Goal: Task Accomplishment & Management: Complete application form

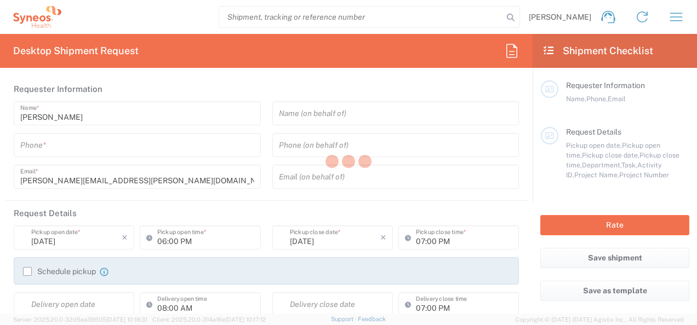
type input "3230"
type input "Syneos Health [GEOGRAPHIC_DATA] SRL"
type input "[GEOGRAPHIC_DATA]"
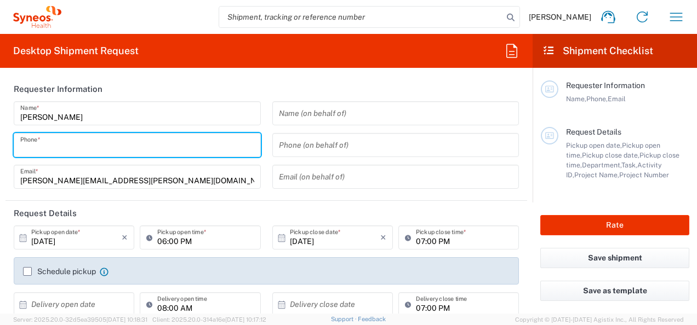
drag, startPoint x: 84, startPoint y: 144, endPoint x: 82, endPoint y: 149, distance: 5.7
click at [83, 143] on input "tel" at bounding box center [137, 145] width 234 height 19
type input "3479058315"
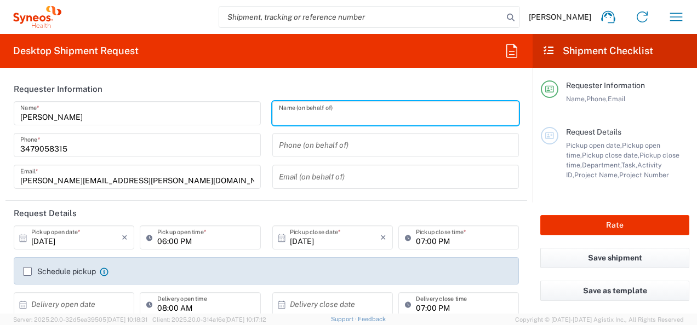
click at [348, 114] on input "text" at bounding box center [396, 113] width 234 height 19
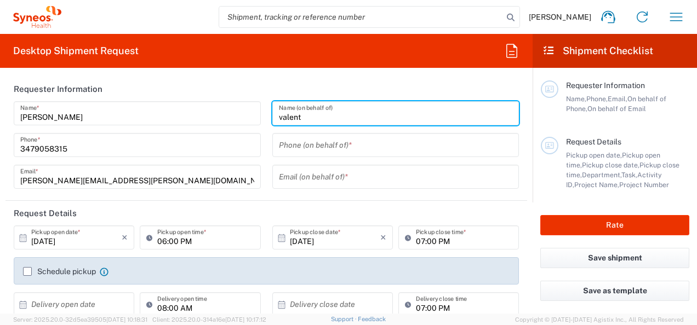
drag, startPoint x: 340, startPoint y: 144, endPoint x: 285, endPoint y: 178, distance: 64.2
click at [339, 142] on input "tel" at bounding box center [396, 145] width 234 height 19
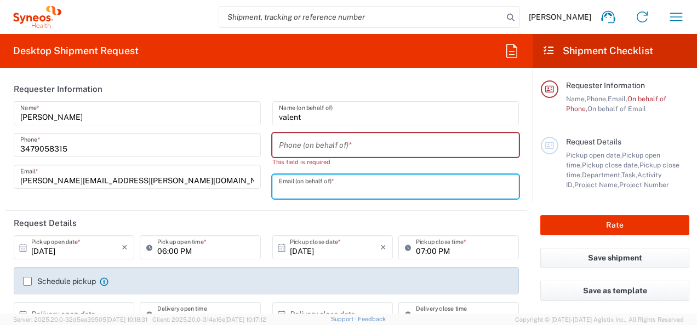
click at [285, 178] on input "text" at bounding box center [396, 187] width 234 height 19
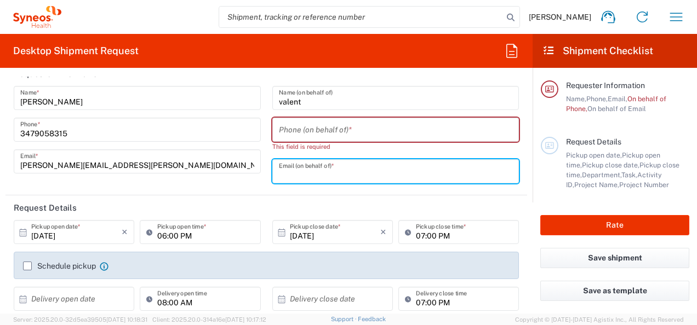
scroll to position [55, 0]
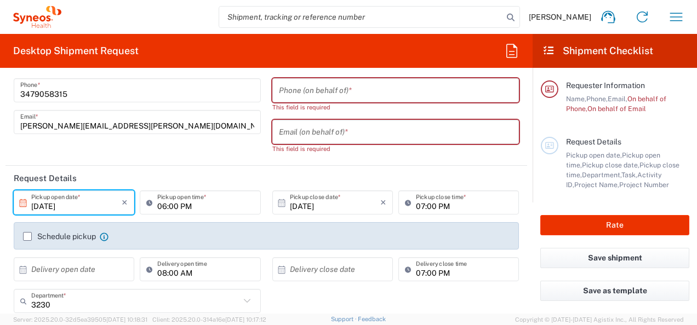
drag, startPoint x: 83, startPoint y: 197, endPoint x: 24, endPoint y: 190, distance: 59.5
click at [24, 191] on div "[DATE] × Pickup open date *" at bounding box center [74, 203] width 121 height 24
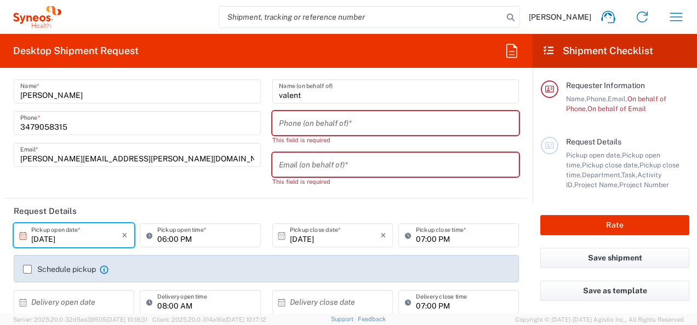
scroll to position [0, 0]
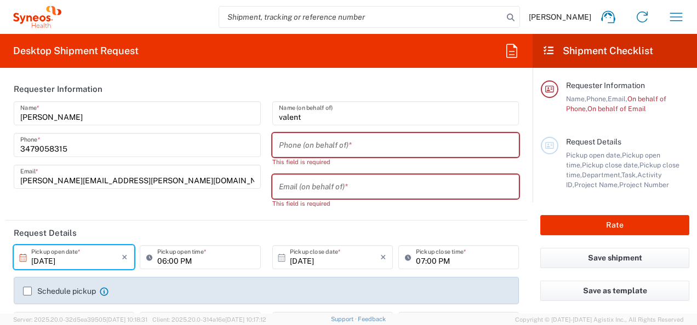
click at [311, 116] on input "valent" at bounding box center [396, 113] width 234 height 19
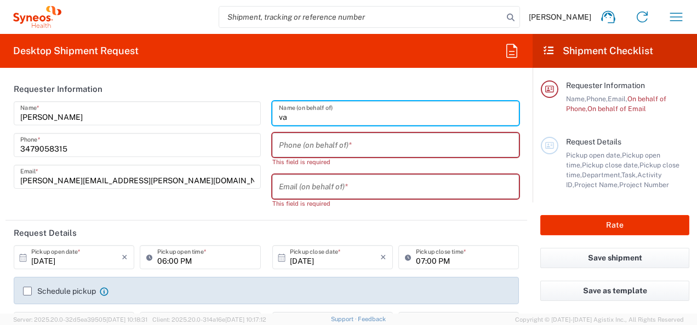
type input "v"
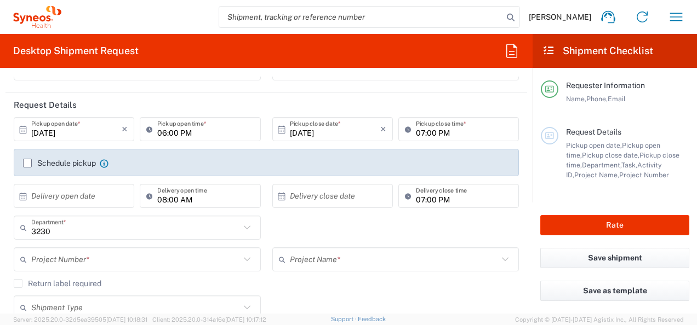
scroll to position [110, 0]
click at [23, 128] on icon at bounding box center [23, 128] width 7 height 8
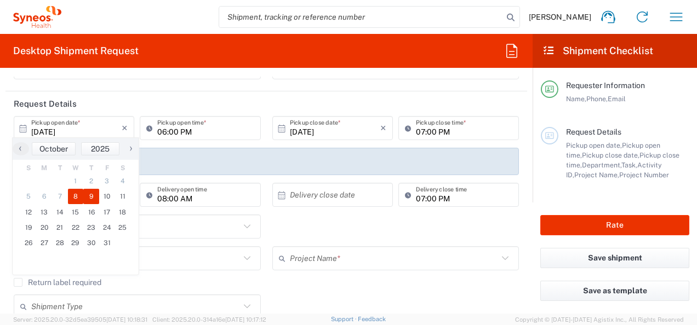
click at [90, 191] on span "9" at bounding box center [91, 196] width 16 height 15
type input "[DATE]"
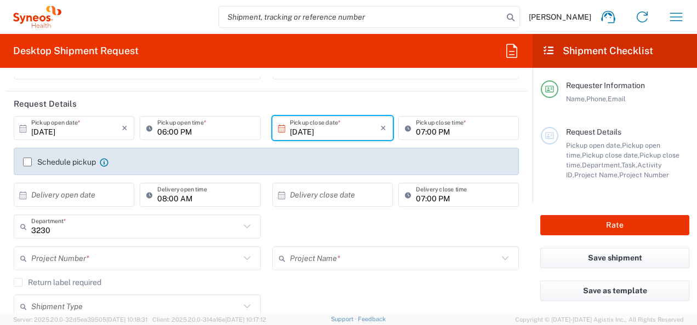
click at [25, 126] on icon at bounding box center [23, 129] width 10 height 10
click at [20, 128] on icon at bounding box center [23, 128] width 7 height 8
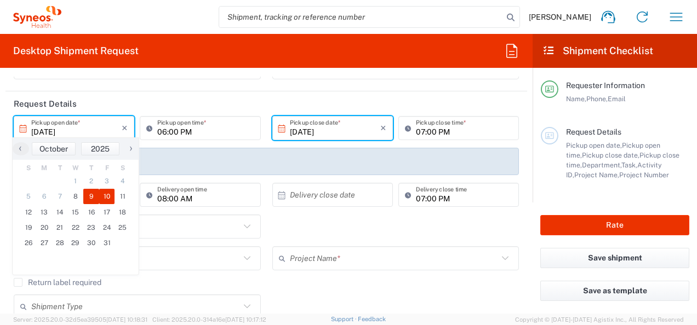
click at [107, 192] on span "10" at bounding box center [107, 196] width 16 height 15
type input "[DATE]"
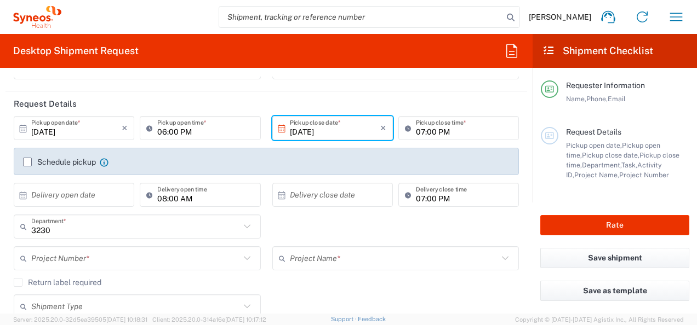
click at [21, 128] on icon at bounding box center [23, 129] width 10 height 10
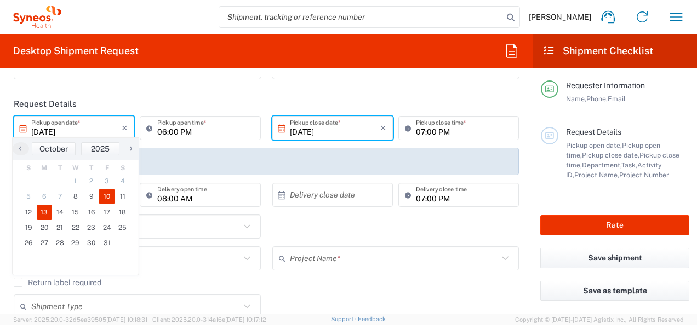
click at [47, 212] on span "13" at bounding box center [45, 212] width 16 height 15
type input "[DATE]"
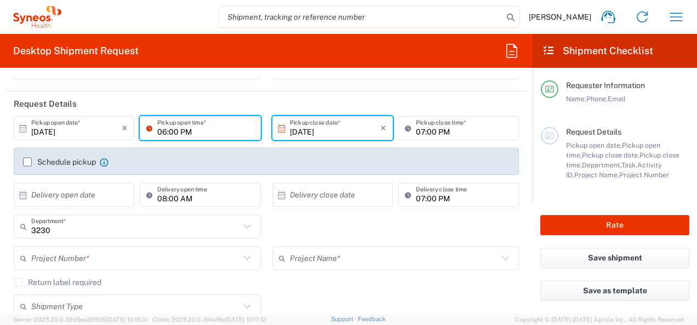
click at [164, 129] on input "06:00 PM" at bounding box center [205, 128] width 96 height 19
type input "10:00 PM"
click at [146, 128] on icon at bounding box center [151, 128] width 11 height 18
click at [150, 128] on icon at bounding box center [151, 128] width 11 height 18
click at [180, 134] on input "10:00 PM" at bounding box center [205, 128] width 96 height 19
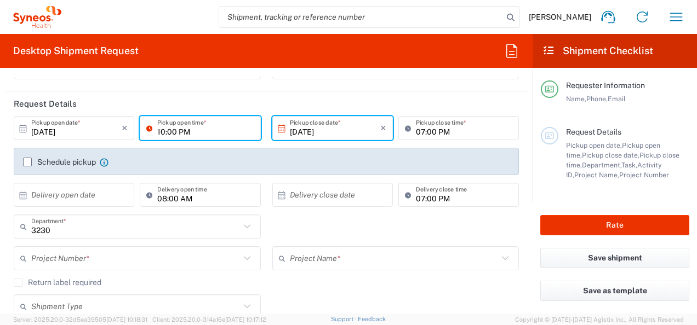
click at [175, 124] on input "10:00 PM" at bounding box center [205, 128] width 96 height 19
click at [298, 129] on input "[DATE]" at bounding box center [335, 128] width 90 height 19
click at [322, 124] on input "[DATE]" at bounding box center [335, 128] width 90 height 19
click at [277, 129] on icon at bounding box center [282, 129] width 10 height 10
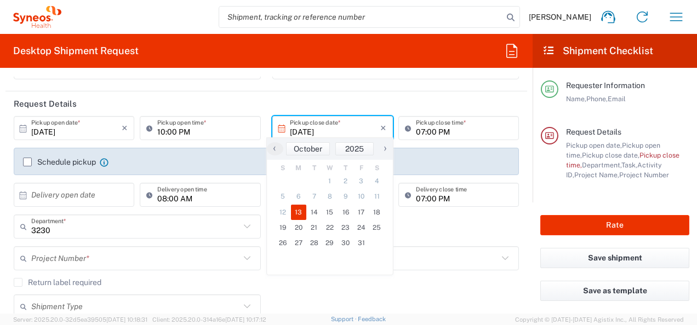
drag, startPoint x: 146, startPoint y: 125, endPoint x: 172, endPoint y: 132, distance: 27.0
click at [146, 125] on icon at bounding box center [151, 128] width 11 height 18
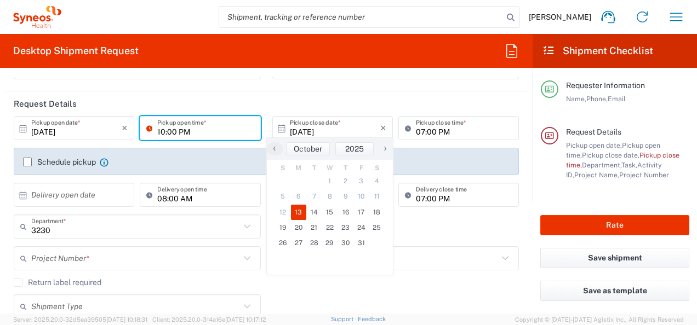
click at [172, 132] on input "10:00 PM" at bounding box center [205, 128] width 96 height 19
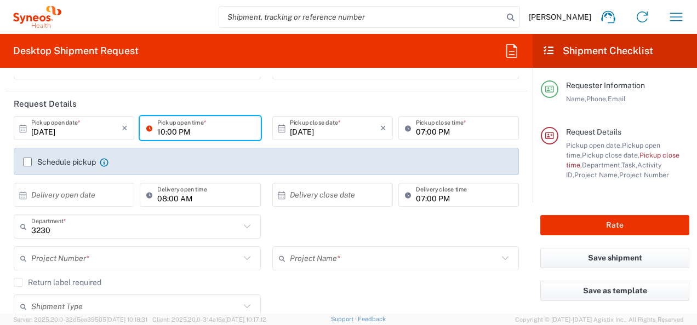
click at [157, 129] on input "10:00 PM" at bounding box center [205, 128] width 96 height 19
click at [162, 129] on input "10:00 PM" at bounding box center [205, 128] width 96 height 19
click at [103, 161] on icon at bounding box center [104, 162] width 9 height 9
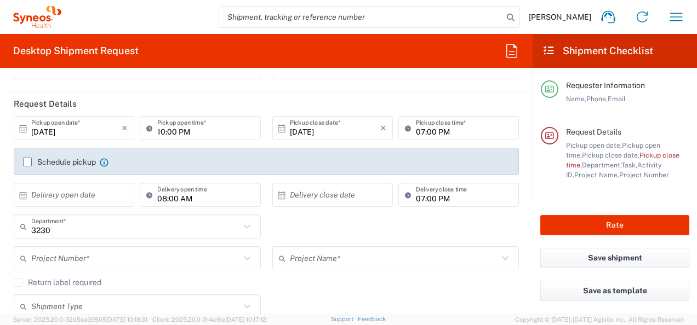
click at [27, 160] on label "Schedule pickup" at bounding box center [59, 162] width 73 height 9
click at [27, 162] on input "Schedule pickup" at bounding box center [27, 162] width 0 height 0
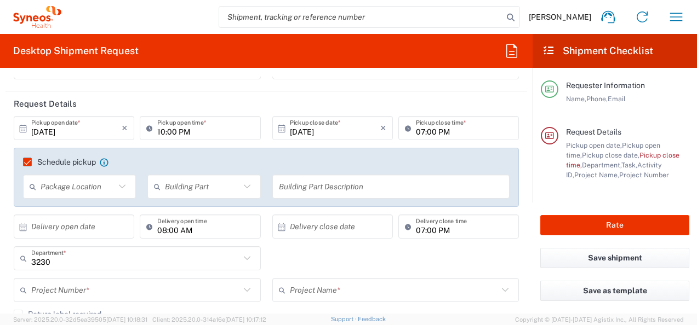
click at [277, 129] on icon at bounding box center [282, 129] width 10 height 10
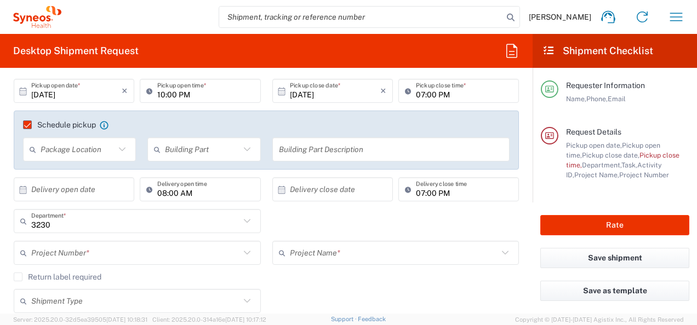
scroll to position [164, 0]
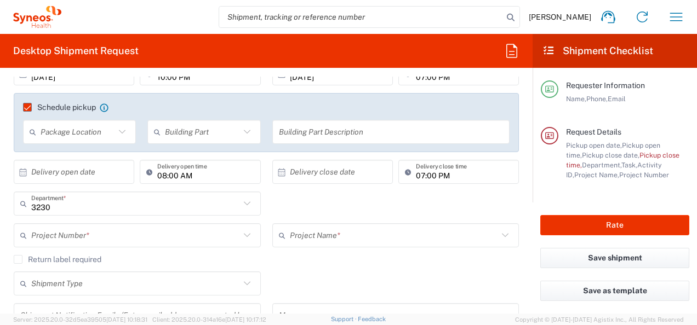
click at [23, 172] on icon at bounding box center [23, 173] width 10 height 10
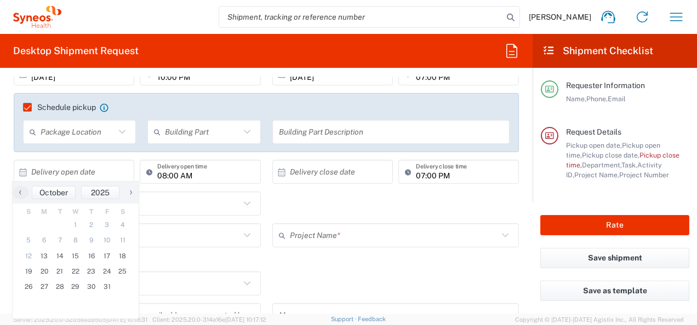
click at [347, 205] on div "3230 Department * 3230 3000 3100 3109 3110 3111 3112 3125 3130 3135 3136 3150 3…" at bounding box center [266, 208] width 517 height 32
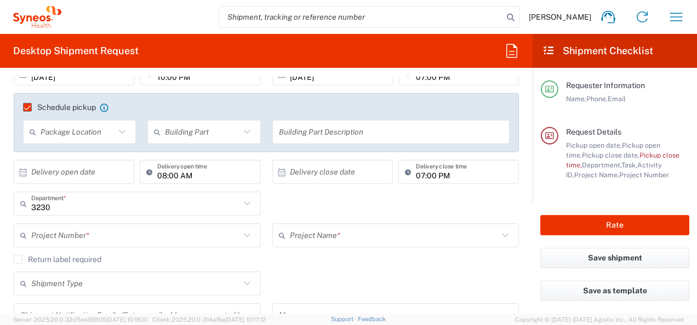
click at [121, 132] on icon at bounding box center [122, 132] width 14 height 14
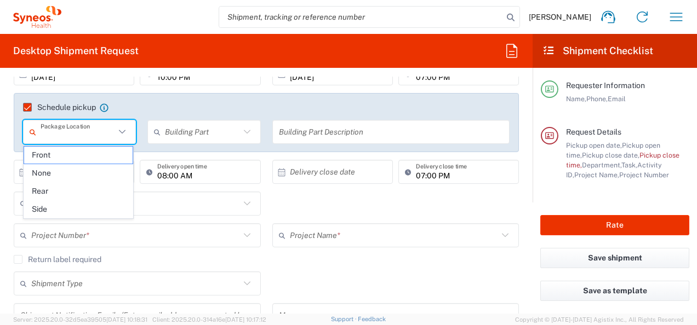
click at [173, 112] on agx-checkbox-control "Schedule pickup When scheduling a pickup please be sure to meet the following c…" at bounding box center [266, 107] width 487 height 10
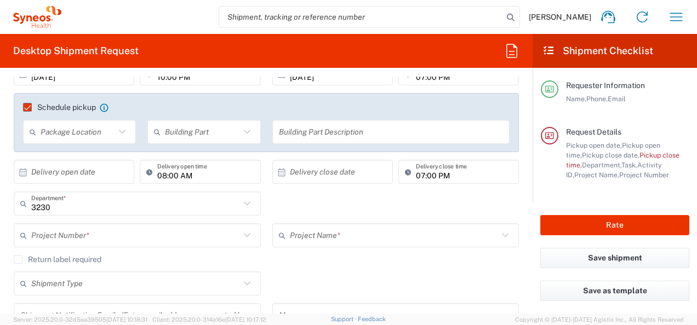
click at [224, 135] on input "text" at bounding box center [202, 132] width 75 height 19
click at [175, 153] on span "Apartment" at bounding box center [200, 155] width 109 height 17
click at [298, 128] on input "text" at bounding box center [391, 132] width 225 height 19
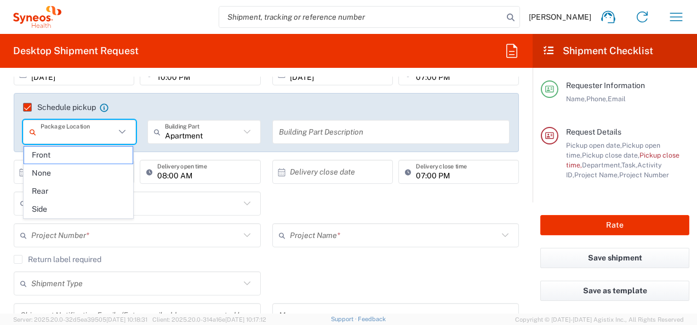
click at [61, 135] on input "text" at bounding box center [78, 132] width 75 height 19
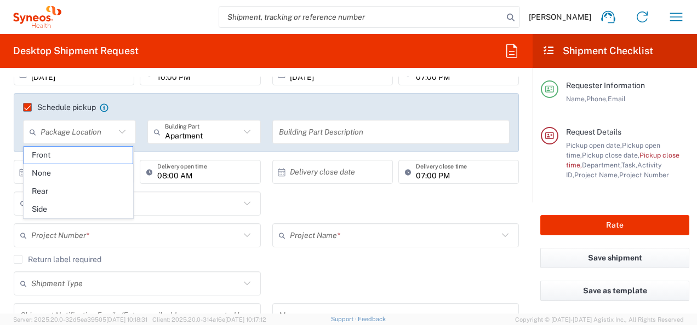
drag, startPoint x: 151, startPoint y: 112, endPoint x: 188, endPoint y: 122, distance: 38.5
click at [152, 111] on div "Schedule pickup When scheduling a pickup please be sure to meet the following c…" at bounding box center [267, 111] width 498 height 18
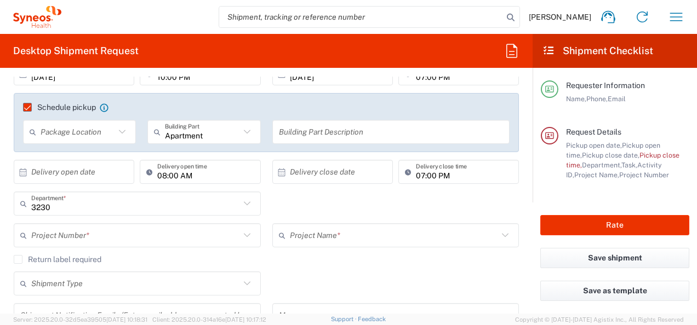
click at [241, 128] on icon at bounding box center [247, 132] width 14 height 14
type input "Apartment"
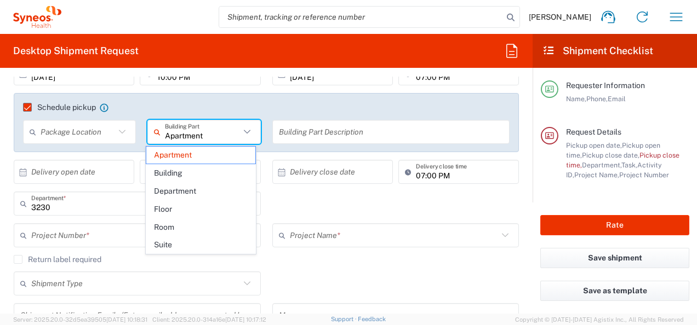
click at [241, 134] on icon at bounding box center [247, 132] width 14 height 14
drag, startPoint x: 198, startPoint y: 94, endPoint x: 203, endPoint y: 106, distance: 12.3
click at [199, 94] on div "Schedule pickup When scheduling a pickup please be sure to meet the following c…" at bounding box center [266, 122] width 505 height 59
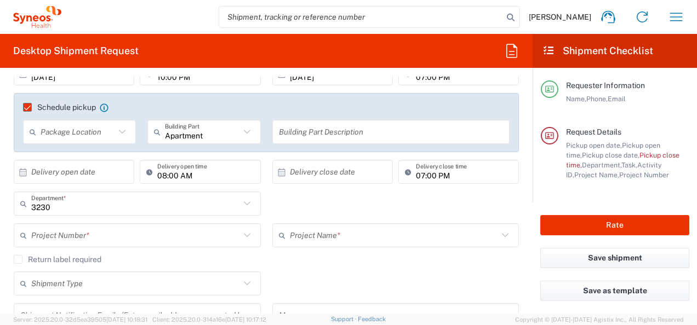
click at [203, 106] on agx-checkbox-control "Schedule pickup When scheduling a pickup please be sure to meet the following c…" at bounding box center [266, 107] width 487 height 10
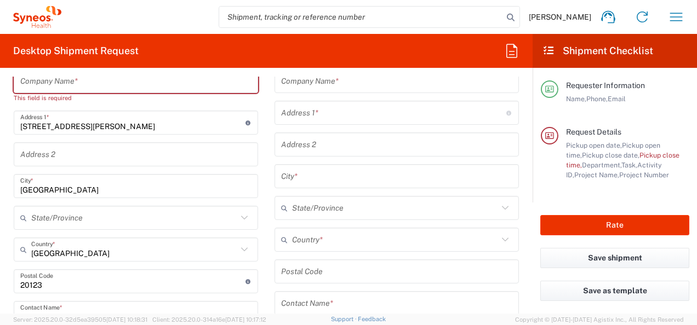
scroll to position [438, 0]
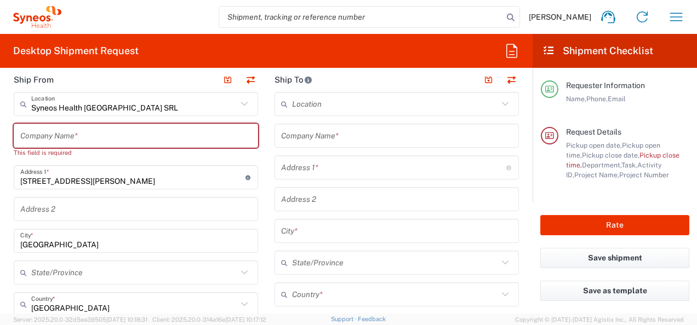
click at [82, 136] on input "text" at bounding box center [135, 136] width 231 height 19
type input "s"
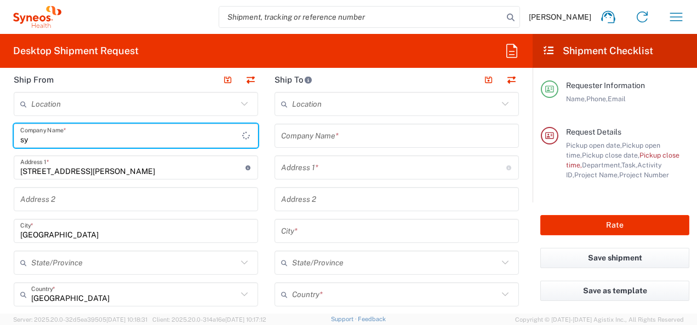
type input "s"
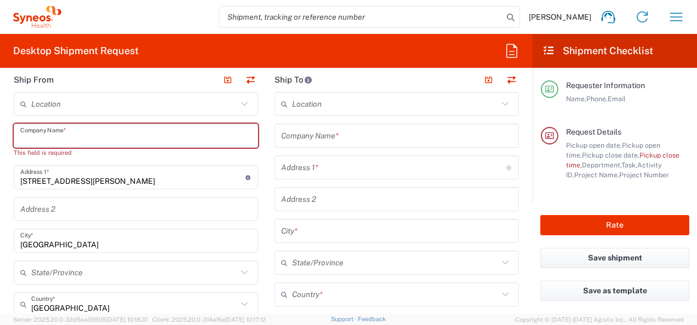
click at [110, 180] on input "[STREET_ADDRESS][PERSON_NAME]" at bounding box center [132, 177] width 225 height 19
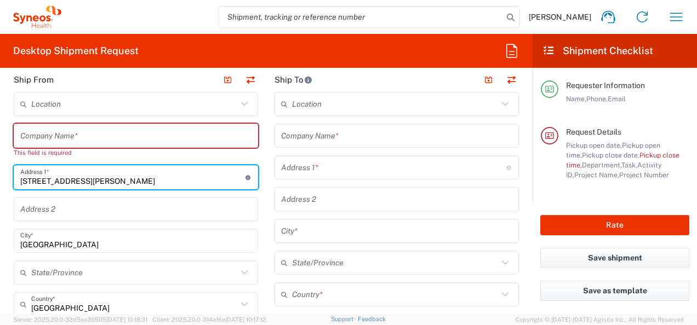
drag, startPoint x: 110, startPoint y: 180, endPoint x: 38, endPoint y: 182, distance: 71.8
click at [38, 182] on input "[STREET_ADDRESS][PERSON_NAME]" at bounding box center [132, 177] width 225 height 19
type input "[STREET_ADDRESS][PERSON_NAME]"
type input "[EMAIL_ADDRESS][DOMAIN_NAME]"
type input "IT"
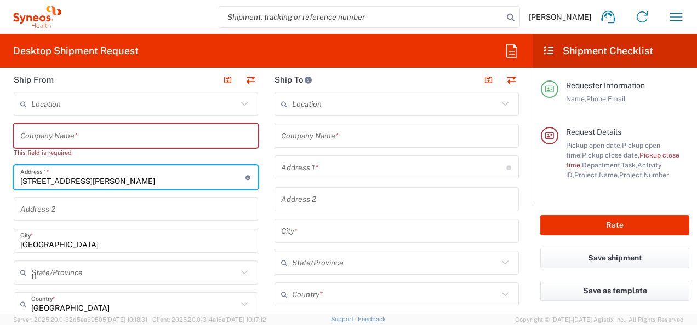
type input "3479058315"
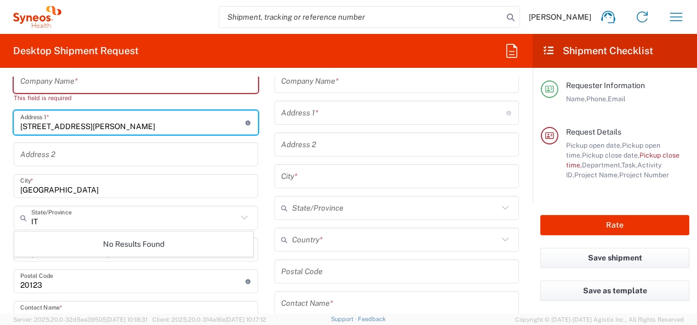
click at [62, 287] on input "undefined" at bounding box center [132, 281] width 225 height 19
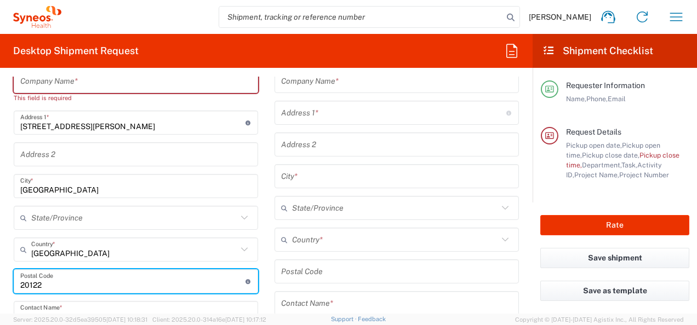
drag, startPoint x: 50, startPoint y: 281, endPoint x: 28, endPoint y: 283, distance: 21.5
click at [28, 283] on input "undefined" at bounding box center [132, 281] width 225 height 19
type input "20822"
click at [5, 249] on main "Location [PERSON_NAME] LLC-[GEOGRAPHIC_DATA] [GEOGRAPHIC_DATA] [GEOGRAPHIC_DATA…" at bounding box center [135, 304] width 261 height 534
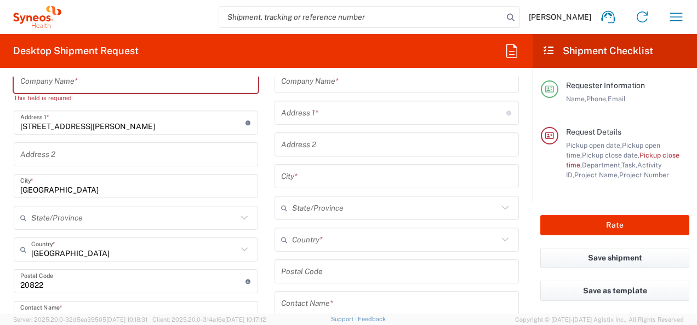
click at [82, 216] on input "text" at bounding box center [134, 218] width 206 height 19
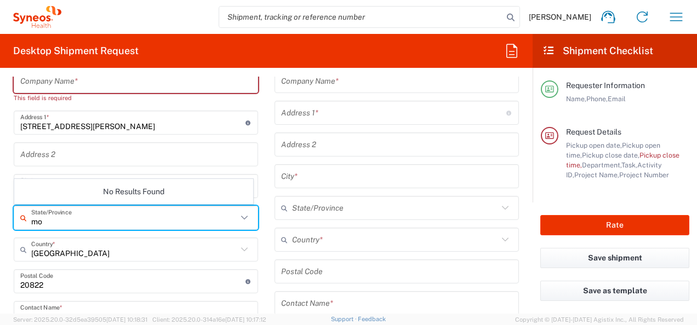
type input "m"
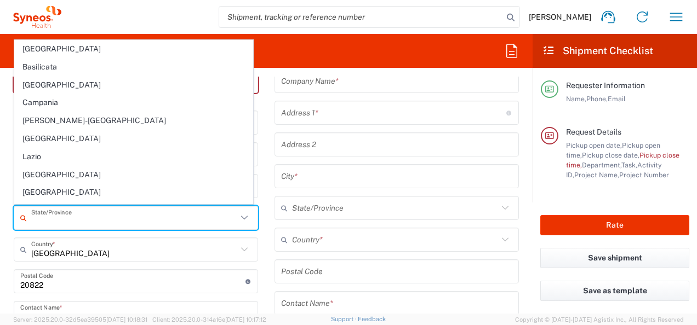
click at [50, 186] on span "[GEOGRAPHIC_DATA]" at bounding box center [134, 192] width 238 height 17
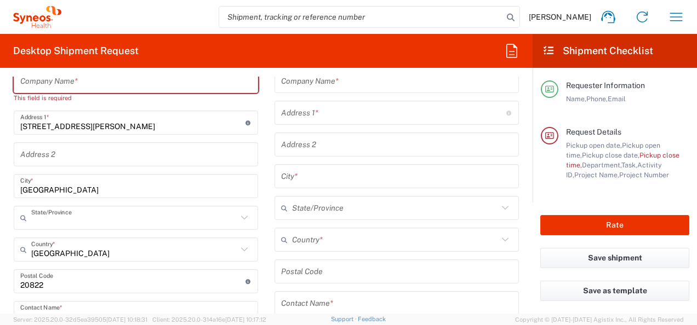
type input "[GEOGRAPHIC_DATA]"
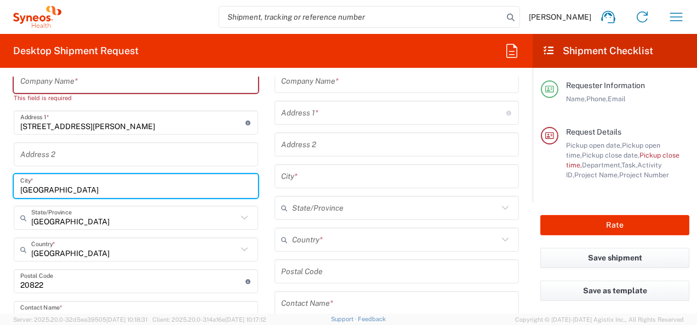
click at [46, 192] on input "[GEOGRAPHIC_DATA]" at bounding box center [135, 186] width 231 height 19
drag, startPoint x: 45, startPoint y: 188, endPoint x: 16, endPoint y: 187, distance: 28.5
click at [16, 187] on div "Milan City *" at bounding box center [136, 186] width 244 height 24
type input "Seveso"
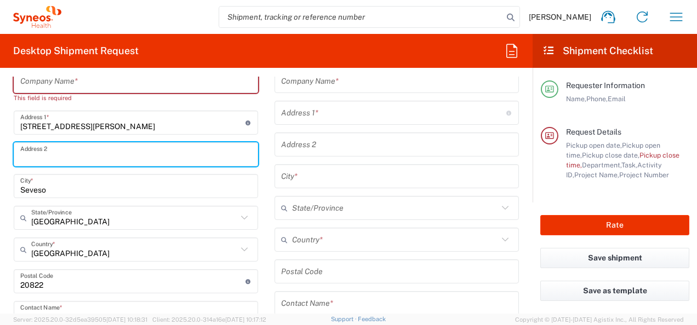
click at [59, 151] on input "text" at bounding box center [135, 154] width 231 height 19
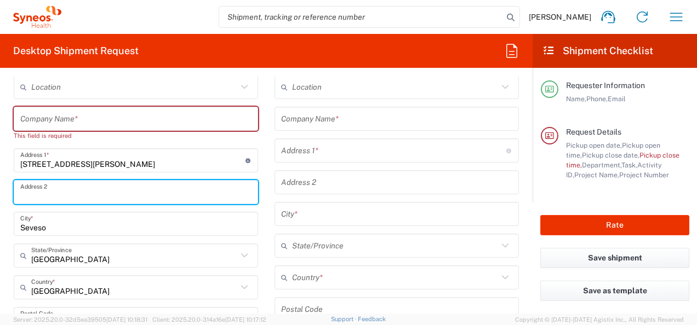
scroll to position [438, 0]
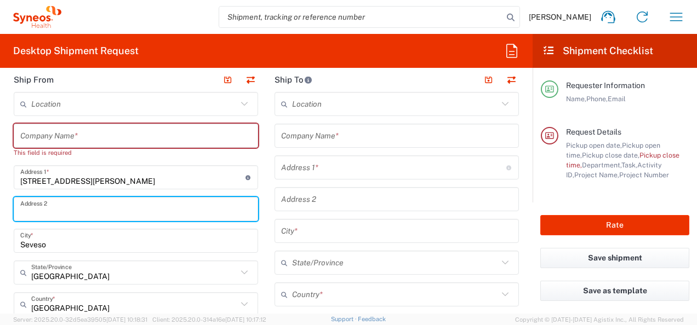
type input "V"
click at [41, 215] on div "Tttt Address 2" at bounding box center [136, 209] width 244 height 24
click at [41, 214] on input "Tttt" at bounding box center [135, 209] width 231 height 19
type input "Ttttttt"
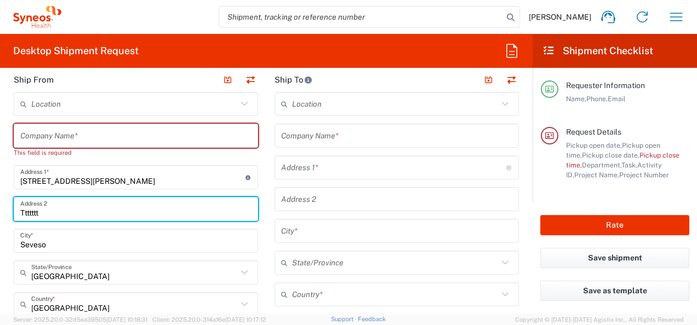
click at [53, 142] on input "text" at bounding box center [135, 136] width 231 height 19
click at [55, 138] on input "text" at bounding box center [135, 136] width 231 height 19
click at [56, 135] on input "text" at bounding box center [135, 136] width 231 height 19
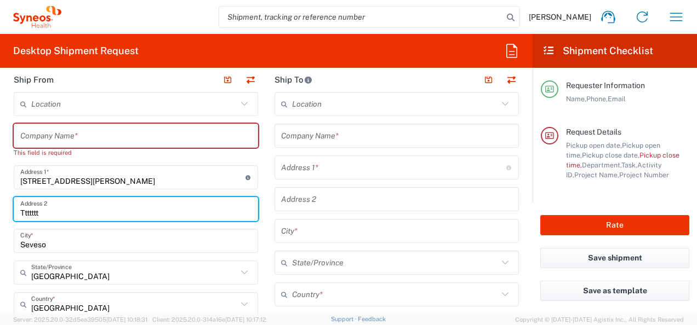
click at [55, 135] on input "text" at bounding box center [135, 136] width 231 height 19
click at [53, 156] on div "This field is required" at bounding box center [136, 153] width 244 height 10
click at [194, 181] on input "[STREET_ADDRESS][PERSON_NAME]" at bounding box center [132, 177] width 225 height 19
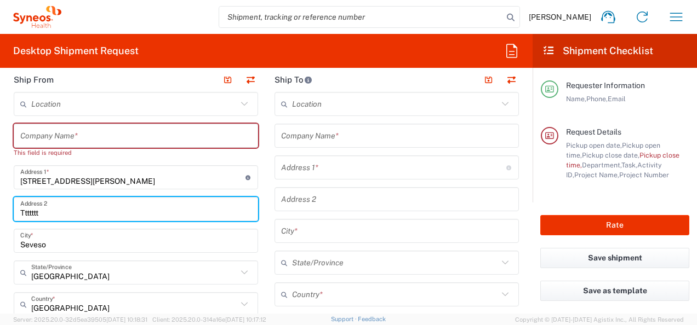
click at [71, 249] on input "Seveso" at bounding box center [135, 241] width 231 height 19
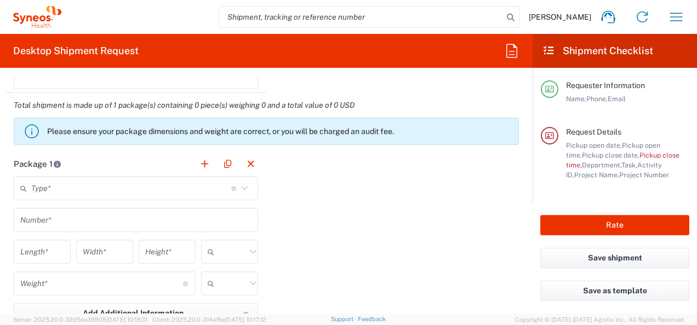
scroll to position [986, 0]
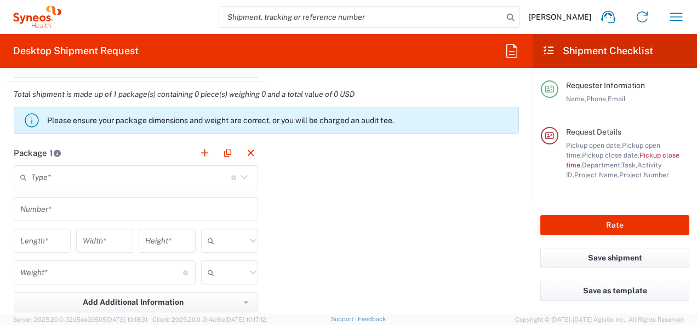
click at [194, 178] on input "text" at bounding box center [131, 177] width 200 height 19
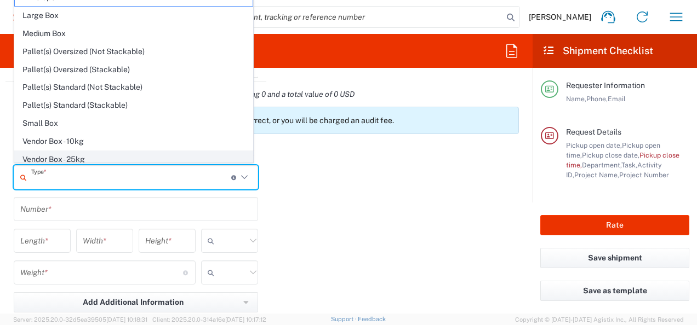
scroll to position [0, 0]
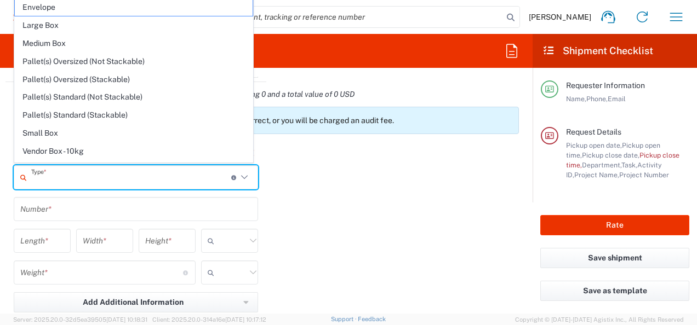
click at [41, 239] on input "number" at bounding box center [42, 241] width 44 height 19
click at [58, 261] on div "Length *" at bounding box center [42, 245] width 62 height 32
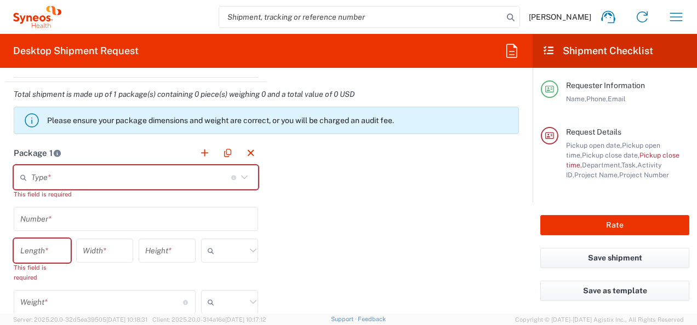
click at [54, 271] on div "This field is required" at bounding box center [42, 273] width 57 height 20
click at [44, 173] on input "text" at bounding box center [131, 177] width 200 height 19
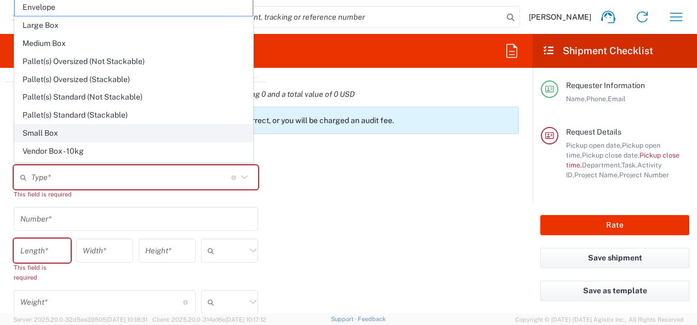
click at [43, 130] on span "Small Box" at bounding box center [134, 133] width 238 height 17
type input "Small Box"
type input "12.25"
type input "11"
type input "1.5"
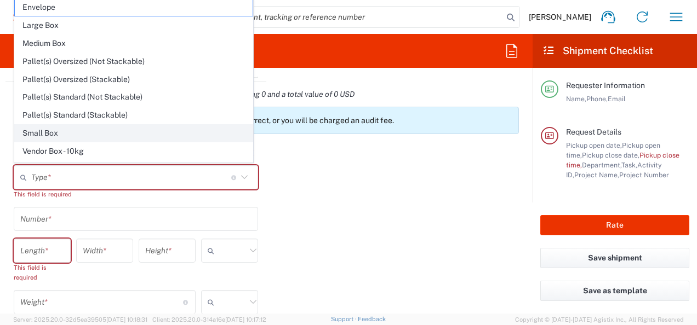
type input "in"
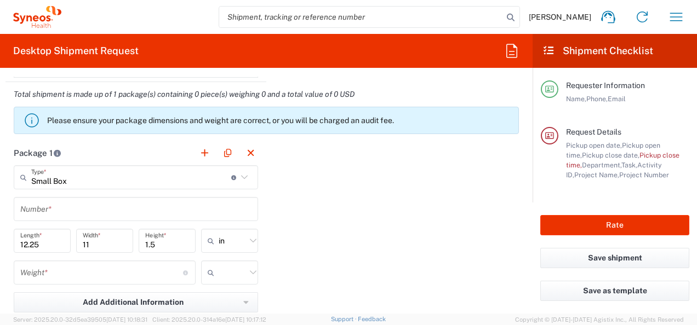
click at [39, 209] on input "text" at bounding box center [135, 209] width 231 height 19
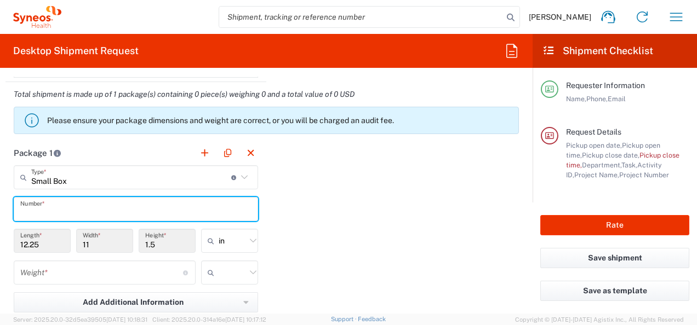
click at [42, 242] on input "12.25" at bounding box center [42, 241] width 44 height 19
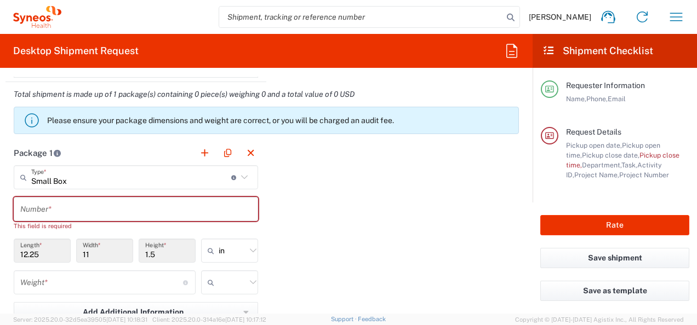
click at [248, 248] on icon at bounding box center [253, 251] width 14 height 14
click at [216, 293] on span "cm" at bounding box center [226, 290] width 54 height 17
type input "31.12"
type input "27.94"
type input "3.81"
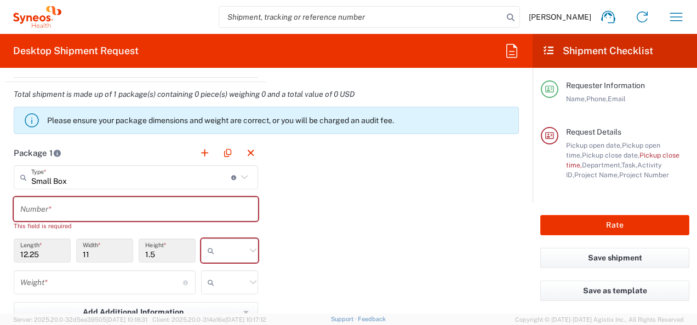
type input "cm"
click at [42, 252] on input "31.12" at bounding box center [42, 251] width 44 height 19
click at [238, 173] on icon at bounding box center [244, 177] width 14 height 14
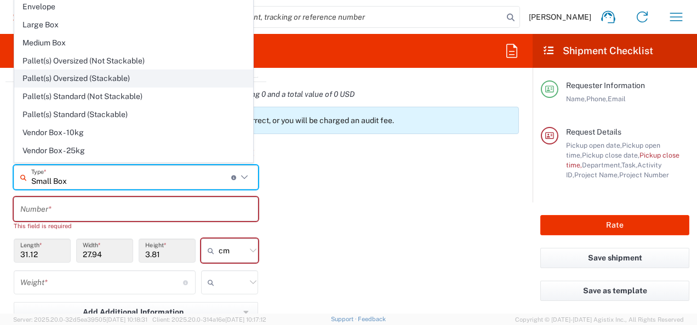
scroll to position [29, 0]
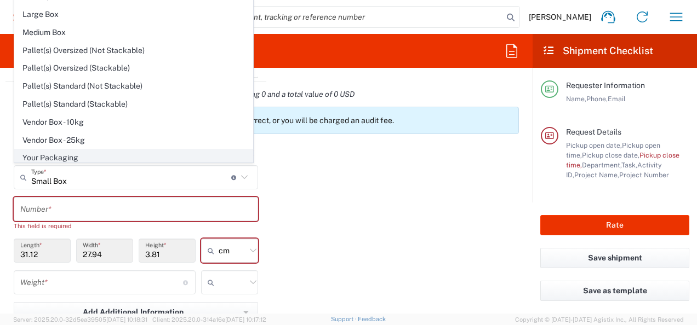
click at [99, 153] on span "Your Packaging" at bounding box center [134, 158] width 238 height 17
type input "Your Packaging"
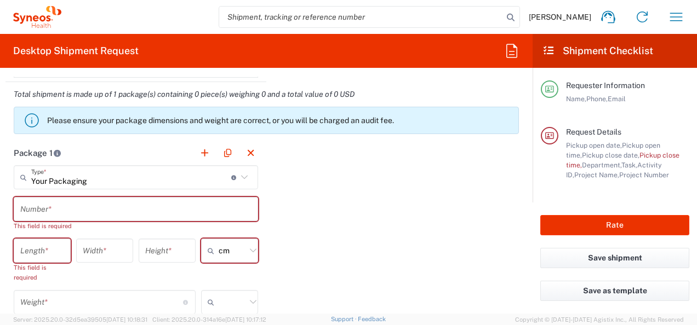
click at [44, 243] on input "number" at bounding box center [42, 251] width 44 height 19
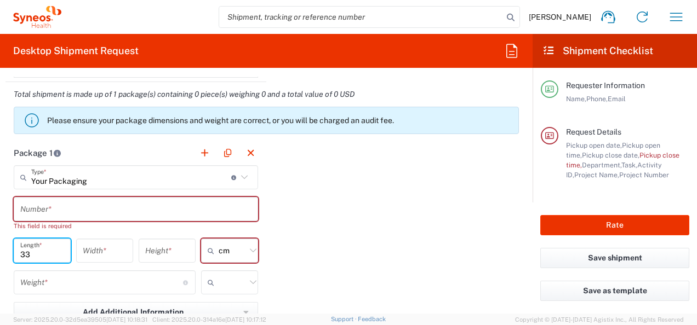
type input "33"
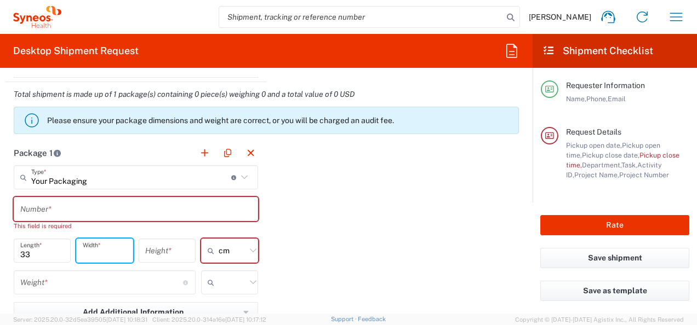
click at [92, 243] on input "number" at bounding box center [105, 251] width 44 height 19
type input "1"
type input "25"
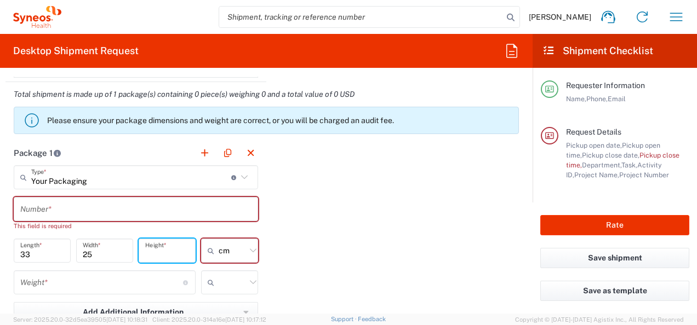
click at [164, 251] on input "number" at bounding box center [167, 251] width 44 height 19
type input "16"
click at [125, 274] on input "number" at bounding box center [101, 282] width 163 height 19
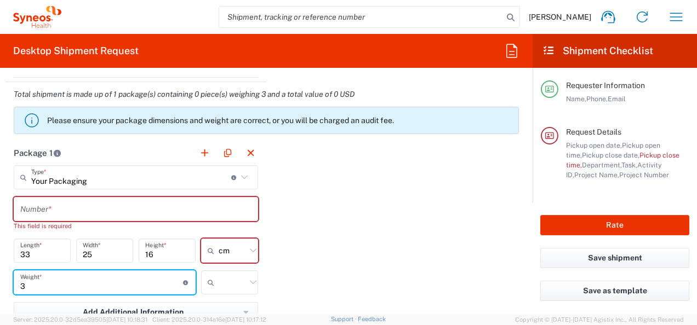
type input "3"
click at [261, 294] on main "Your Packaging Type * Material used to package goods Small Box Envelope Large B…" at bounding box center [135, 275] width 261 height 221
click at [225, 284] on input "text" at bounding box center [232, 283] width 27 height 18
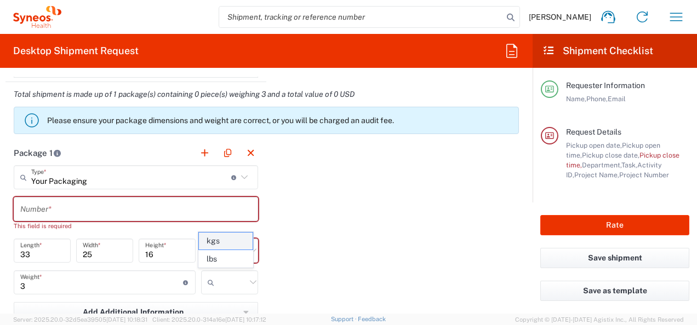
click at [222, 239] on span "kgs" at bounding box center [226, 241] width 54 height 17
type input "kgs"
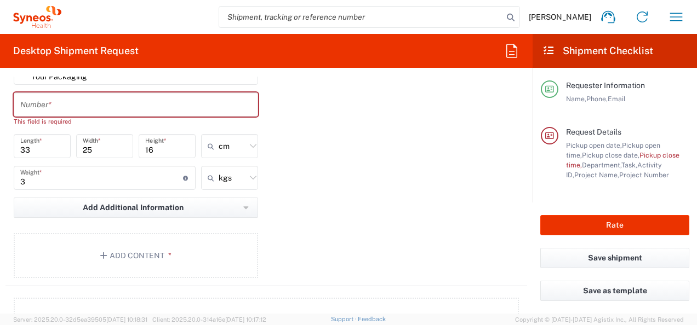
scroll to position [1096, 0]
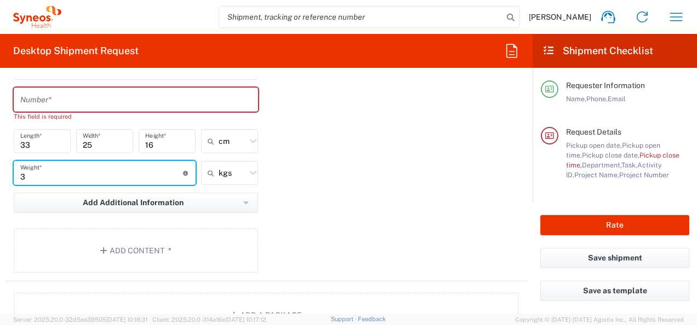
click at [31, 175] on input "3" at bounding box center [101, 173] width 163 height 19
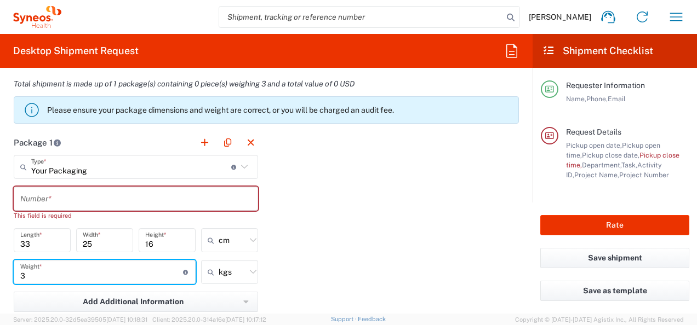
scroll to position [986, 0]
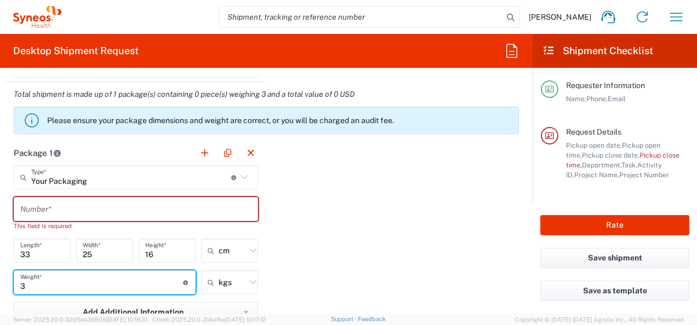
click at [64, 210] on input "text" at bounding box center [135, 209] width 231 height 19
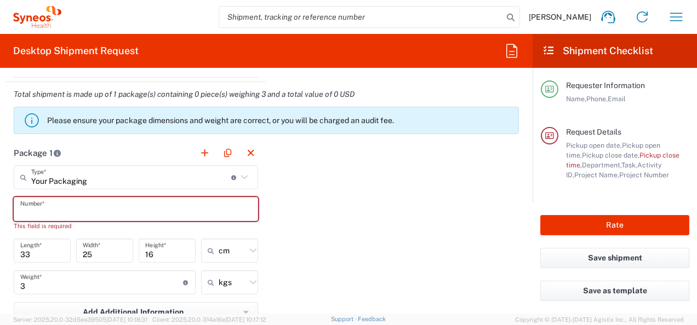
paste input "IT-4510."
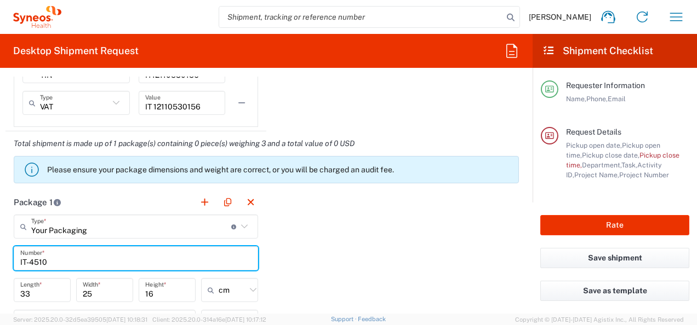
scroll to position [983, 0]
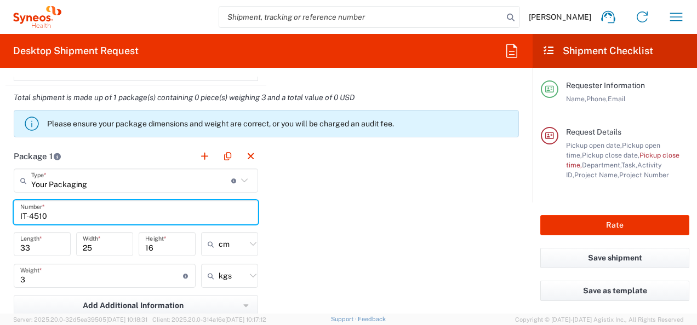
type input "IT-4510"
click at [22, 273] on input "3" at bounding box center [101, 276] width 163 height 19
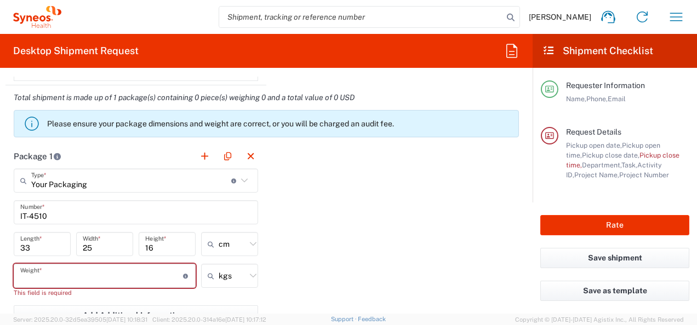
type input "2"
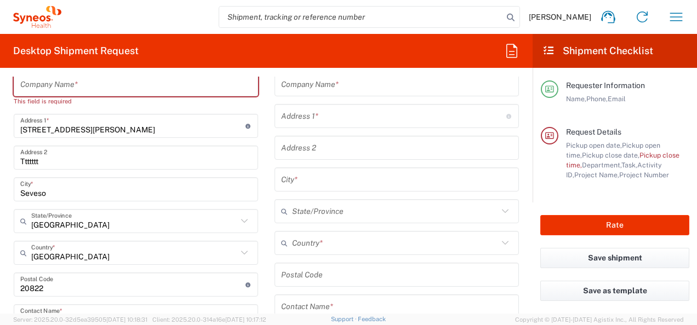
scroll to position [435, 0]
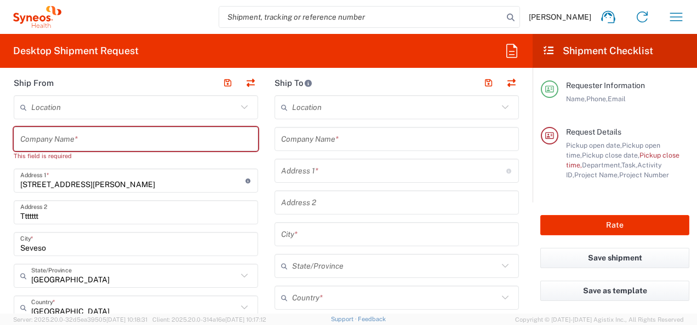
type input "2.5"
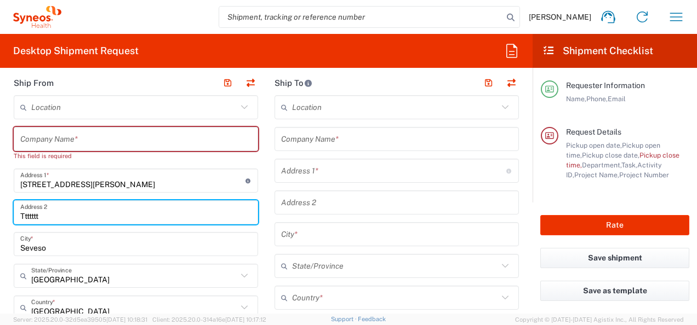
drag, startPoint x: 52, startPoint y: 212, endPoint x: 15, endPoint y: 217, distance: 36.6
click at [15, 217] on div "Ttttttt Address 2" at bounding box center [136, 213] width 244 height 24
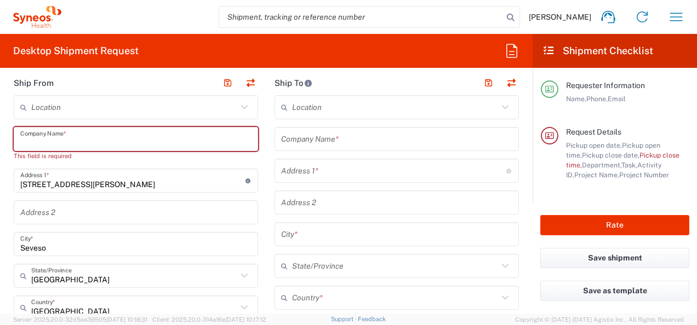
click at [73, 140] on input "text" at bounding box center [135, 139] width 231 height 19
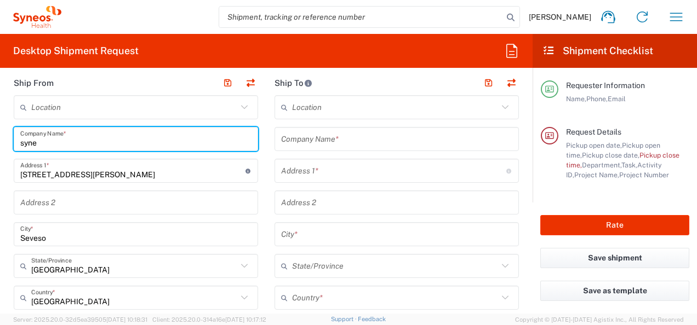
type input "syne"
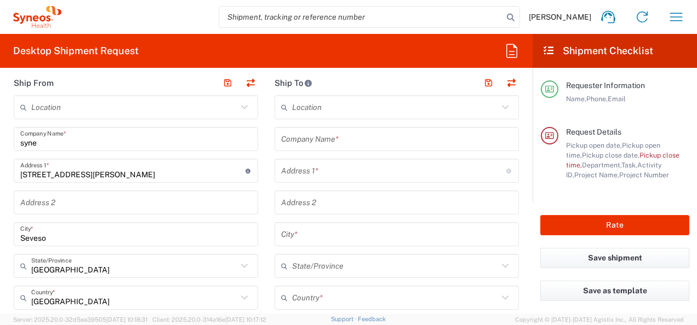
click at [249, 100] on div "Location" at bounding box center [136, 107] width 244 height 24
click at [242, 110] on icon at bounding box center [244, 107] width 14 height 14
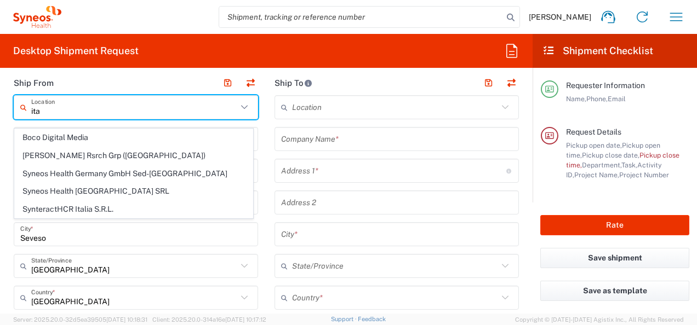
scroll to position [325, 0]
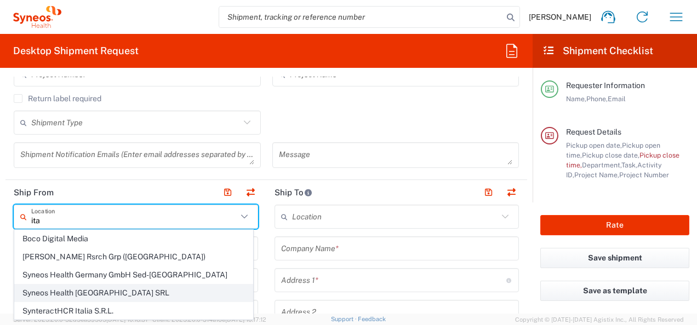
click at [111, 292] on span "Syneos Health [GEOGRAPHIC_DATA] SRL" at bounding box center [134, 293] width 238 height 17
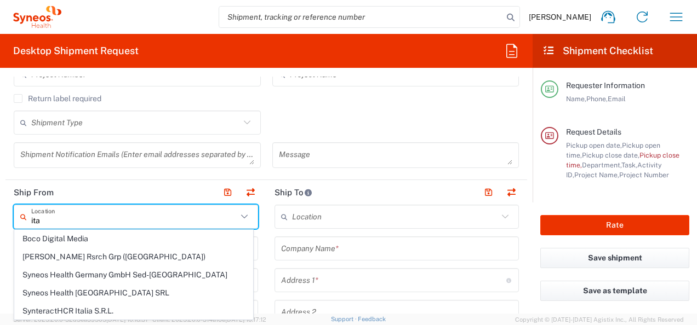
type input "Syneos Health [GEOGRAPHIC_DATA] SRL"
type input "[STREET_ADDRESS][PERSON_NAME]"
type input "[GEOGRAPHIC_DATA]"
type input "20123"
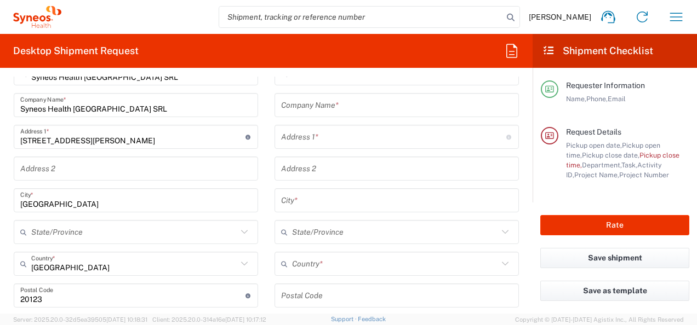
scroll to position [380, 0]
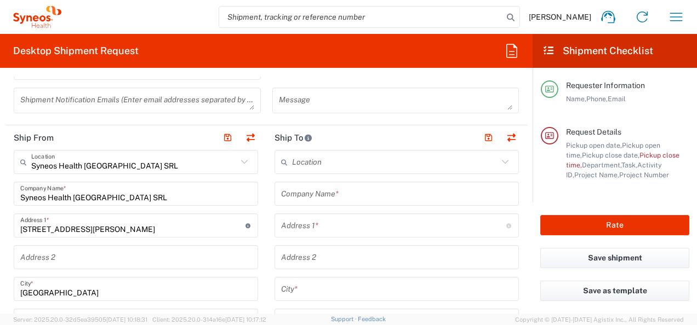
click at [90, 198] on input "Syneos Health [GEOGRAPHIC_DATA] SRL" at bounding box center [135, 194] width 231 height 19
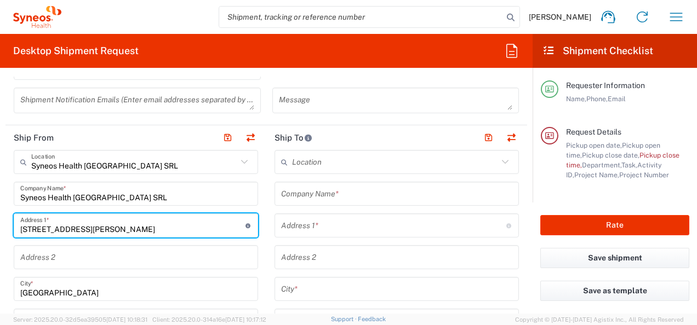
click at [120, 228] on input "[STREET_ADDRESS][PERSON_NAME]" at bounding box center [132, 225] width 225 height 19
drag, startPoint x: 120, startPoint y: 228, endPoint x: 19, endPoint y: 235, distance: 101.6
click at [19, 235] on div "[STREET_ADDRESS][PERSON_NAME] Address 1 * For cross streets use street names wi…" at bounding box center [136, 226] width 244 height 24
type input "vu"
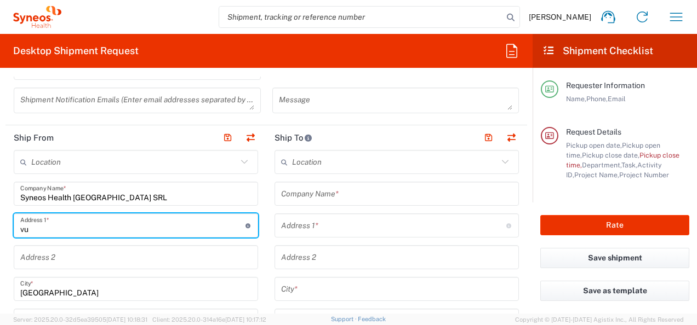
type input "v"
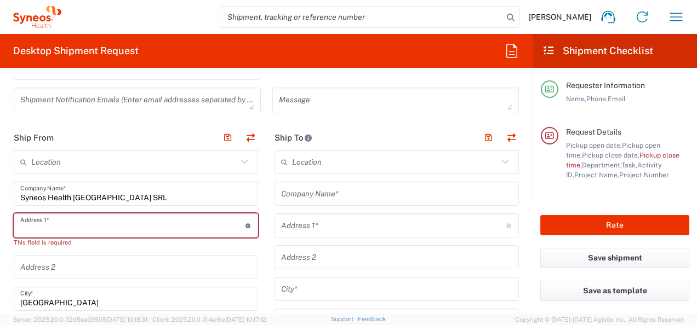
click at [60, 194] on input "Syneos Health [GEOGRAPHIC_DATA] SRL" at bounding box center [135, 194] width 231 height 19
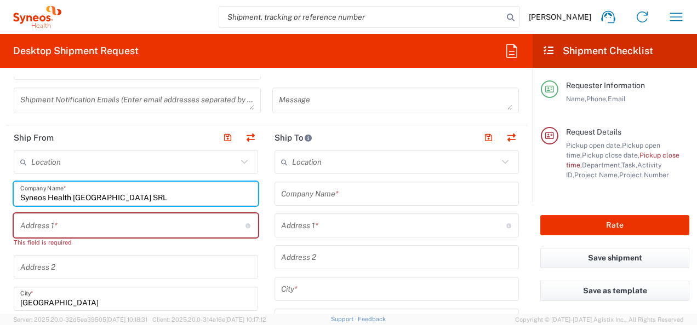
click at [59, 220] on input "text" at bounding box center [132, 225] width 225 height 19
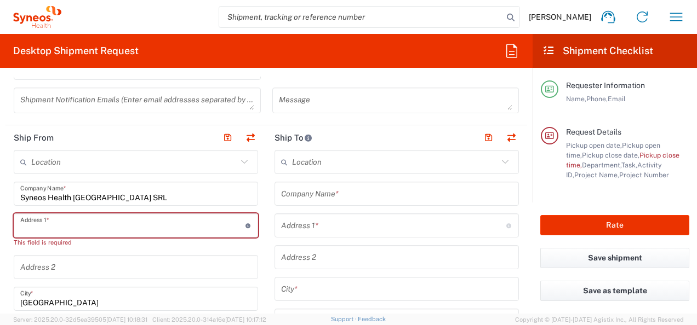
type input "[STREET_ADDRESS][PERSON_NAME]"
type input "IT"
type input "3479058315"
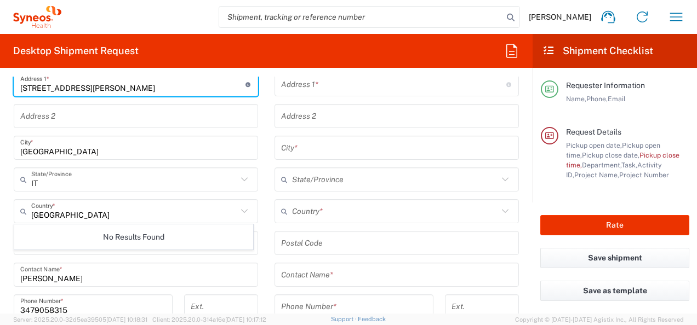
scroll to position [545, 0]
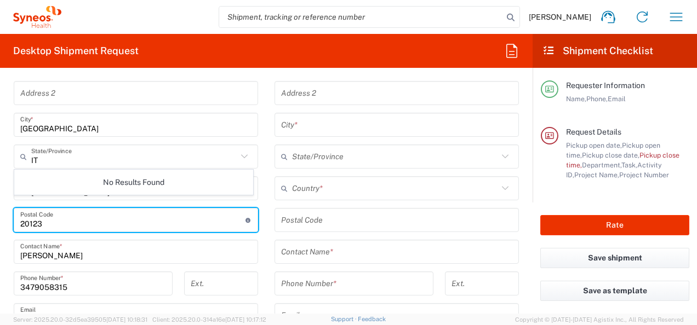
drag, startPoint x: 43, startPoint y: 223, endPoint x: 28, endPoint y: 221, distance: 15.0
click at [28, 221] on input "undefined" at bounding box center [132, 220] width 225 height 19
type input "20822"
click at [24, 149] on icon at bounding box center [25, 157] width 11 height 18
click at [35, 152] on input "text" at bounding box center [134, 156] width 206 height 19
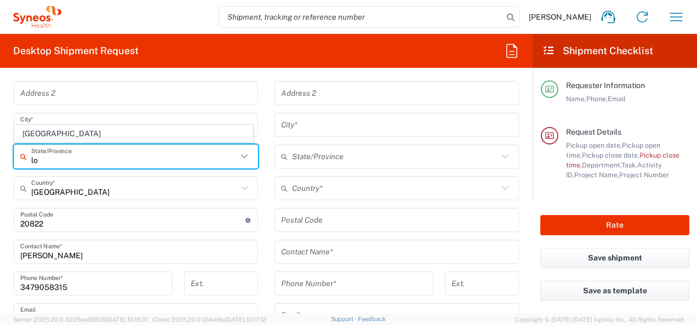
click at [55, 135] on span "[GEOGRAPHIC_DATA]" at bounding box center [134, 133] width 238 height 17
type input "[GEOGRAPHIC_DATA]"
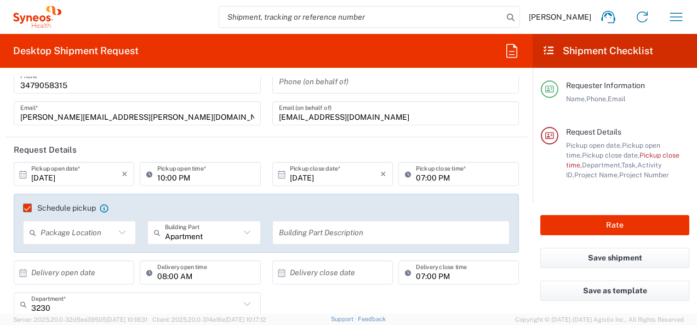
scroll to position [0, 0]
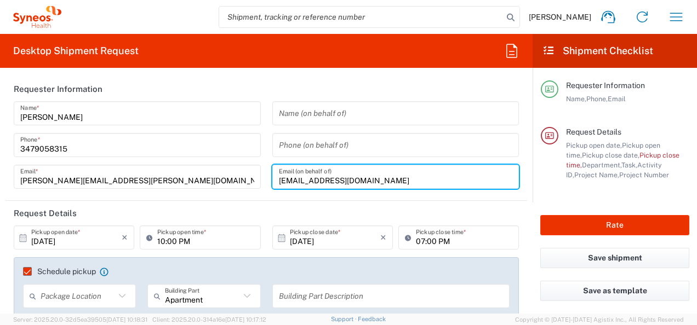
drag, startPoint x: 382, startPoint y: 181, endPoint x: 260, endPoint y: 172, distance: 123.1
click at [260, 186] on div "[PERSON_NAME] Name * [PHONE_NUMBER] Phone * [PERSON_NAME][EMAIL_ADDRESS][PERSON…" at bounding box center [266, 148] width 517 height 95
click at [107, 212] on header "Request Details" at bounding box center [266, 213] width 522 height 25
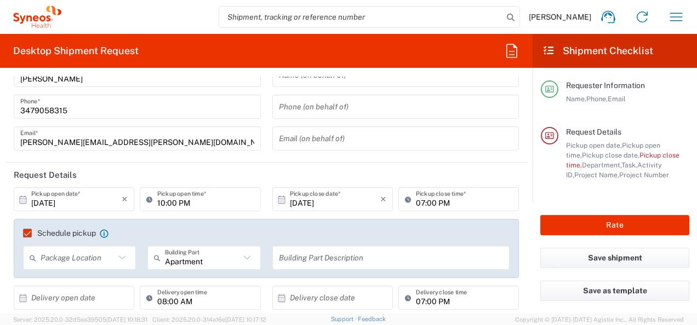
scroll to position [55, 0]
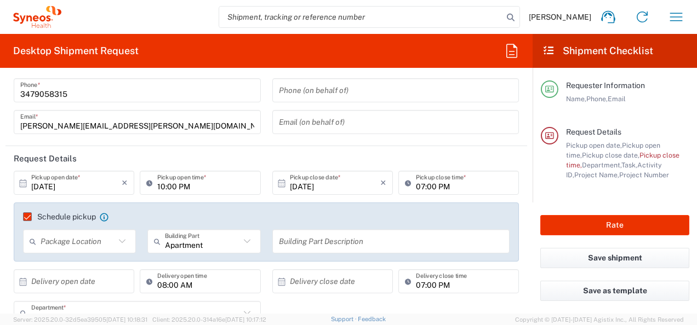
click at [23, 183] on icon at bounding box center [23, 184] width 10 height 10
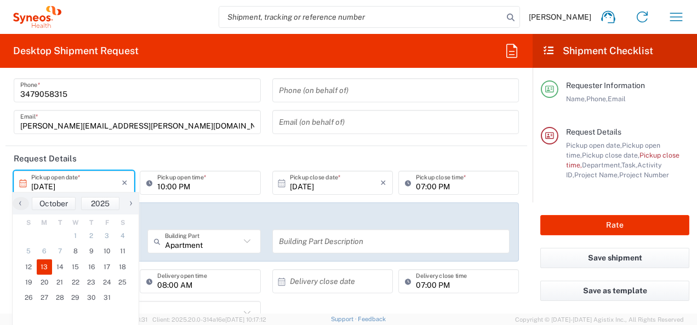
drag, startPoint x: 44, startPoint y: 181, endPoint x: 94, endPoint y: 259, distance: 92.7
click at [44, 182] on input "[DATE]" at bounding box center [76, 183] width 90 height 19
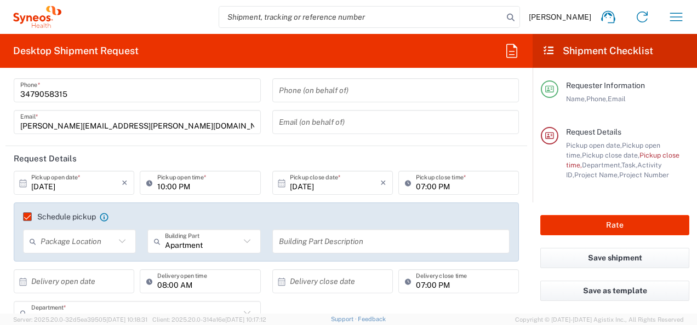
click at [23, 185] on icon at bounding box center [23, 184] width 10 height 10
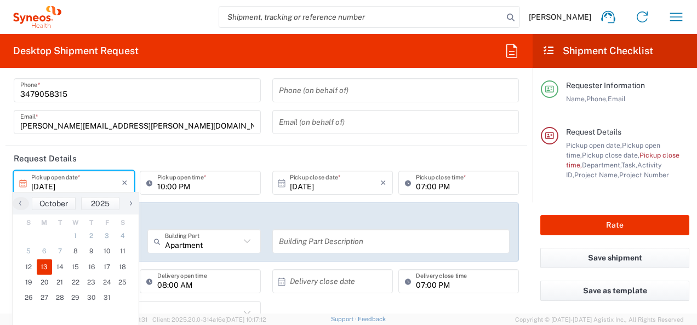
click at [22, 182] on icon at bounding box center [23, 184] width 10 height 10
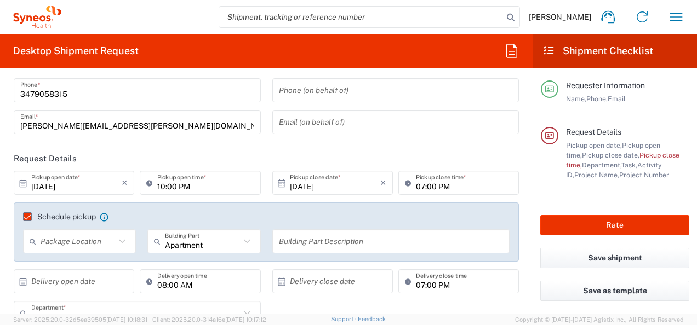
click at [20, 184] on icon at bounding box center [23, 184] width 10 height 10
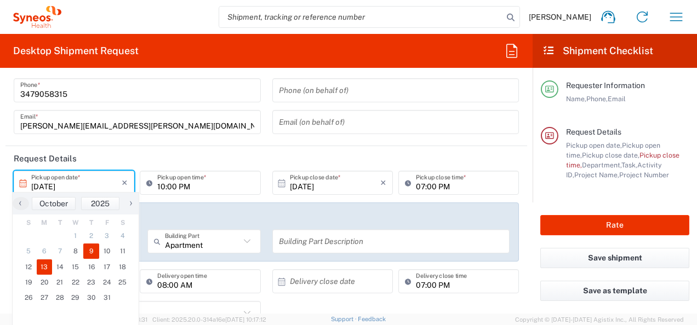
click at [93, 251] on span "9" at bounding box center [91, 251] width 16 height 15
type input "[DATE]"
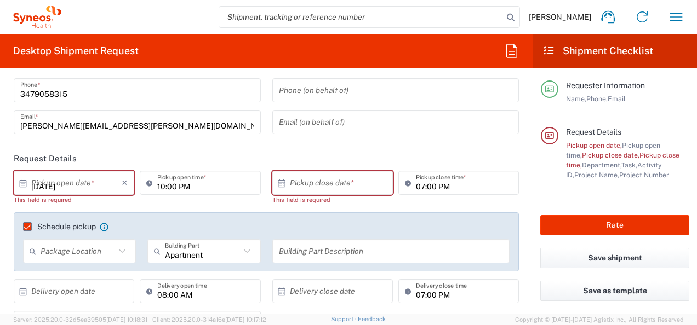
type input "[DATE]"
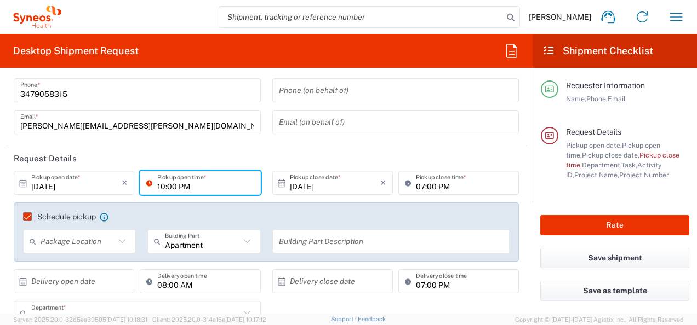
click at [197, 185] on input "10:00 PM" at bounding box center [205, 183] width 96 height 19
click at [180, 187] on input "10:00 PM" at bounding box center [205, 183] width 96 height 19
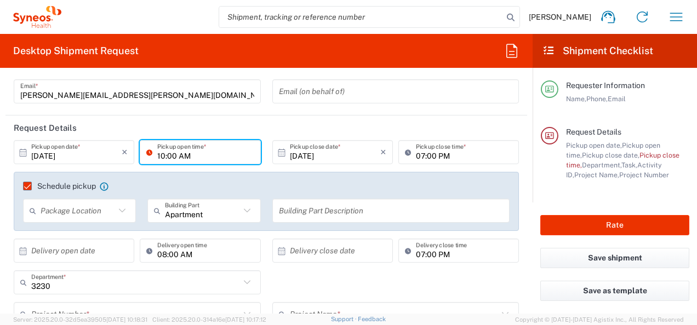
scroll to position [110, 0]
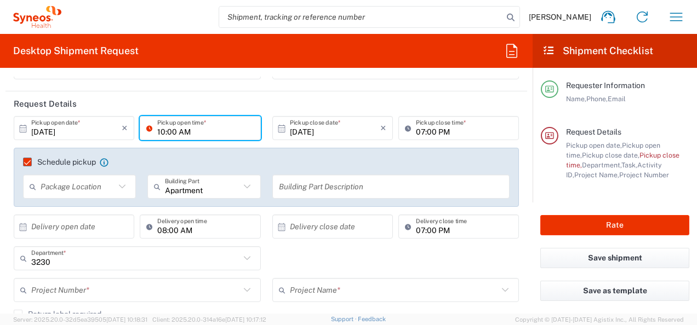
type input "10:00 AM"
click at [81, 189] on input "text" at bounding box center [78, 187] width 75 height 19
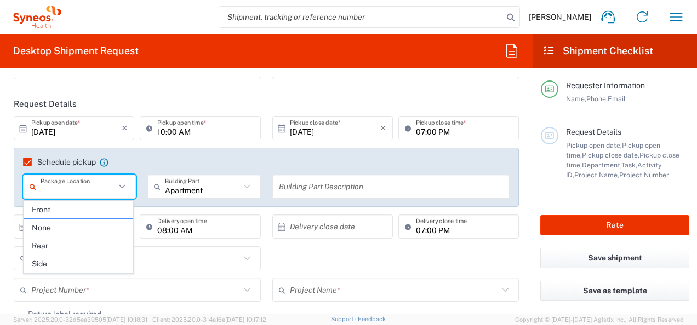
click at [310, 187] on input "text" at bounding box center [391, 187] width 225 height 19
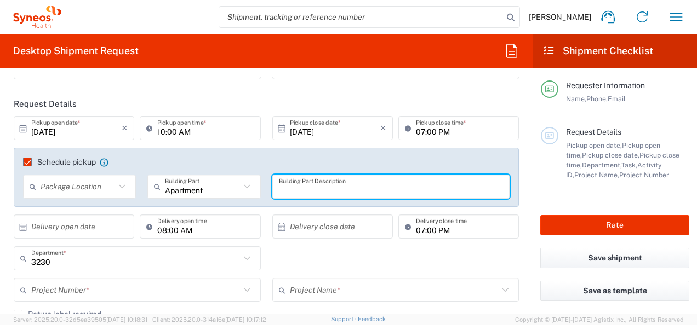
click at [279, 161] on agx-checkbox-control "Schedule pickup When scheduling a pickup please be sure to meet the following c…" at bounding box center [266, 162] width 487 height 10
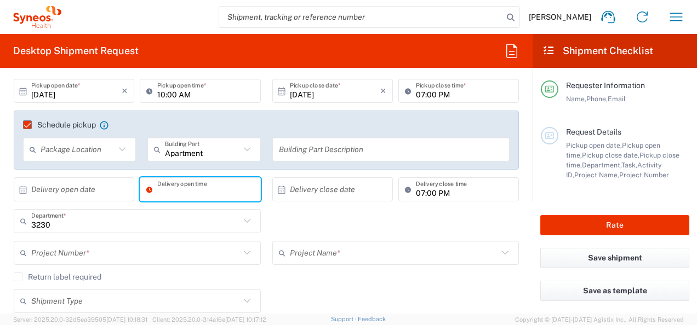
scroll to position [164, 0]
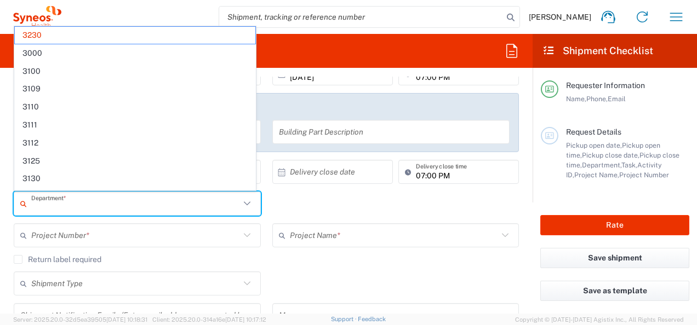
click at [64, 208] on input "text" at bounding box center [135, 204] width 209 height 19
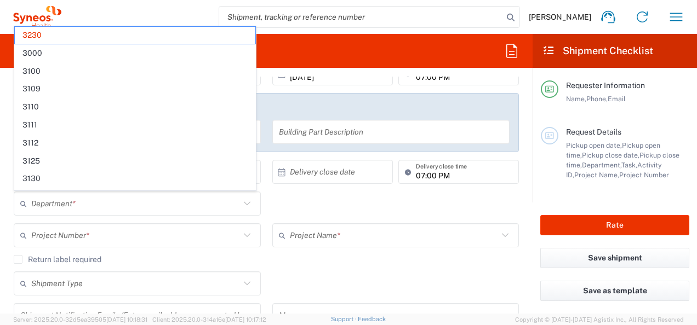
click at [311, 206] on div "Department * 3230 3000 3100 3109 3110 3111 3112 3125 3130 3135 3136 3150 3155 3…" at bounding box center [266, 208] width 517 height 32
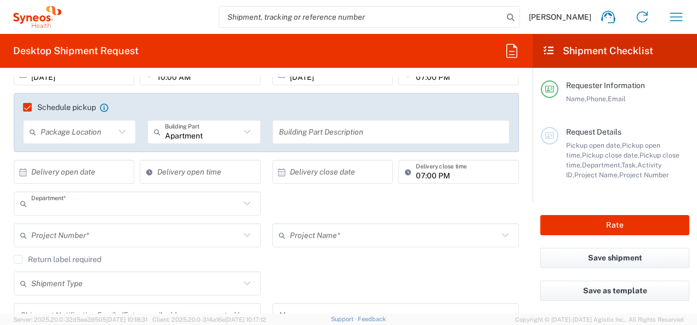
type input "3230"
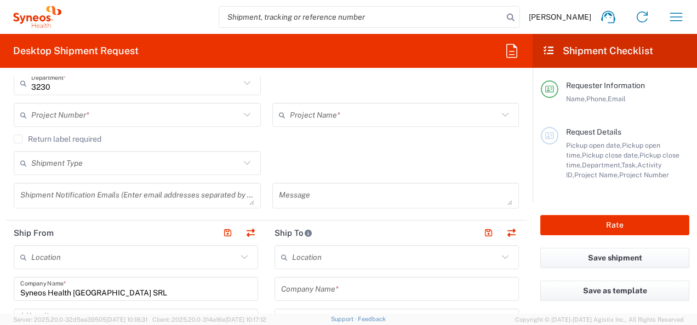
scroll to position [219, 0]
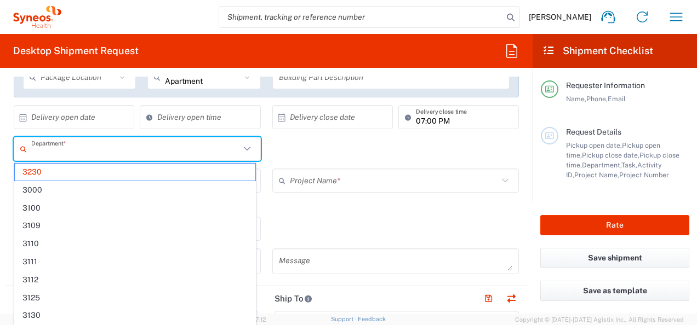
drag, startPoint x: 49, startPoint y: 150, endPoint x: 25, endPoint y: 146, distance: 25.0
click at [25, 146] on div "Department *" at bounding box center [137, 149] width 247 height 24
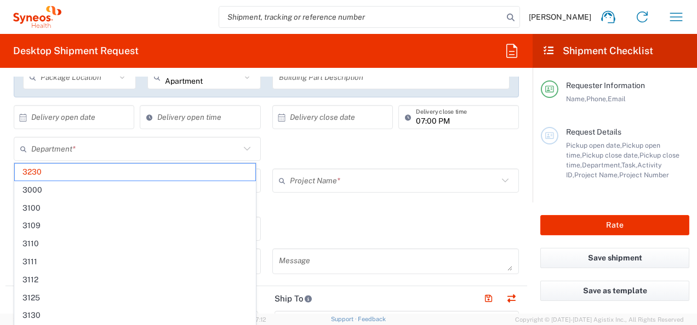
click at [345, 151] on div "Department * 3230 3000 3100 3109 3110 3111 3112 3125 3130 3135 3136 3150 3155 3…" at bounding box center [266, 153] width 517 height 32
type input "3230"
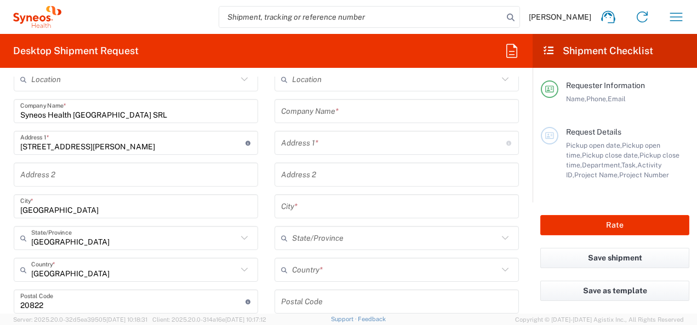
scroll to position [438, 0]
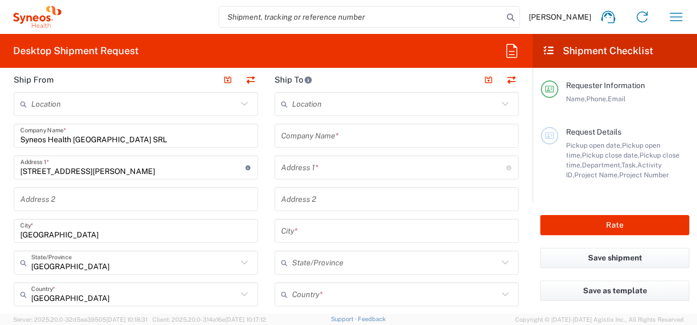
click at [59, 197] on input "text" at bounding box center [135, 199] width 231 height 19
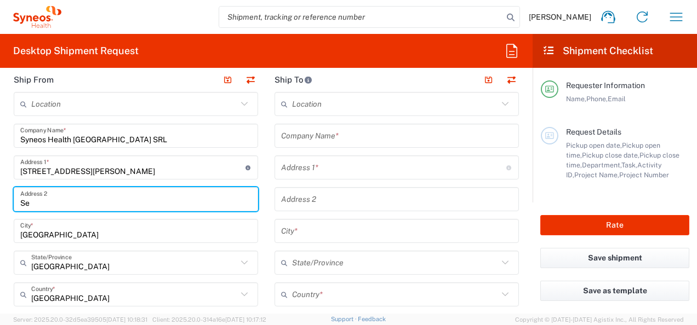
type input "S"
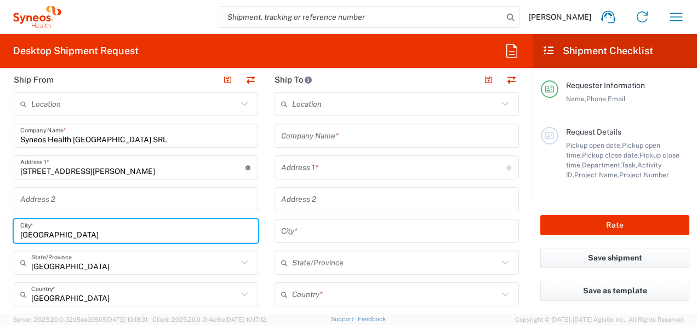
drag, startPoint x: 20, startPoint y: 227, endPoint x: 67, endPoint y: 240, distance: 48.9
click at [15, 228] on div "Milan City *" at bounding box center [136, 231] width 244 height 24
type input "Seveso"
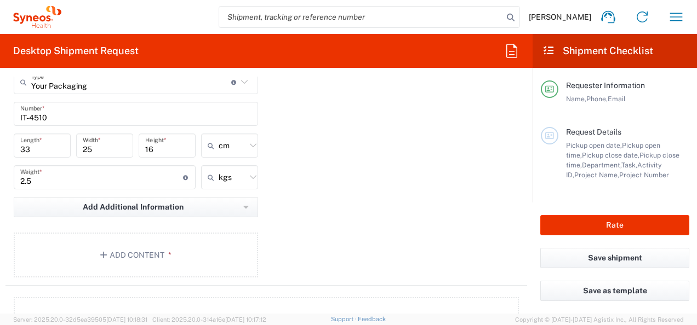
scroll to position [1096, 0]
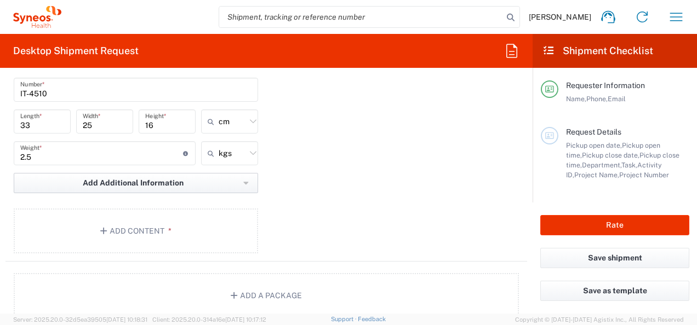
click at [113, 182] on span "Add Additional Information" at bounding box center [133, 183] width 101 height 10
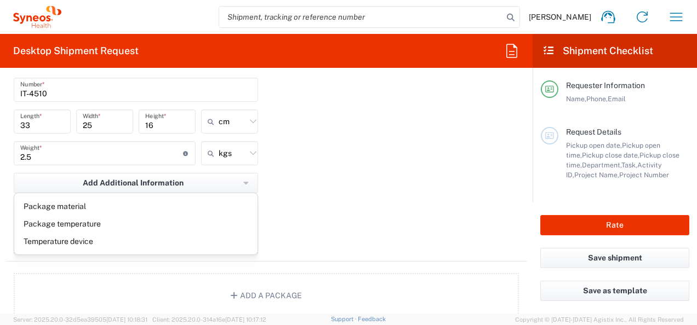
click at [381, 184] on div "Package 1 Your Packaging Type * Material used to package goods Small Box Envelo…" at bounding box center [266, 141] width 522 height 241
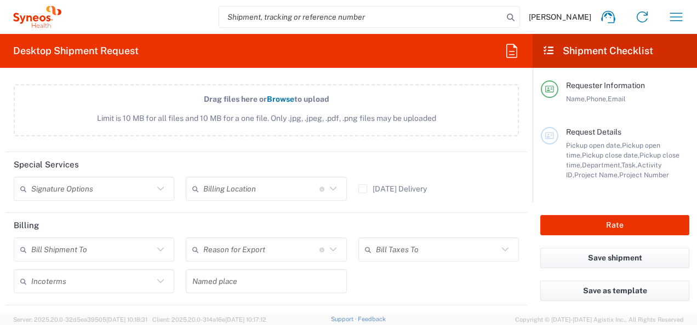
scroll to position [1417, 0]
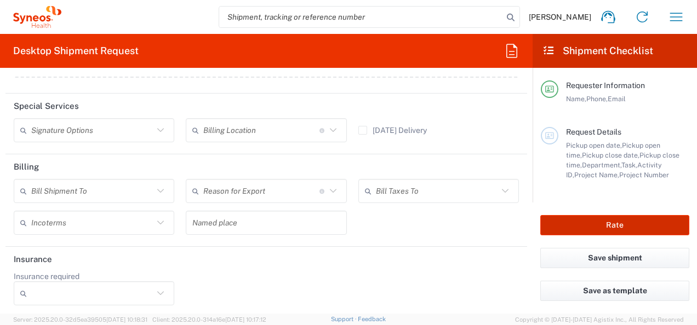
click at [609, 223] on button "Rate" at bounding box center [614, 225] width 149 height 20
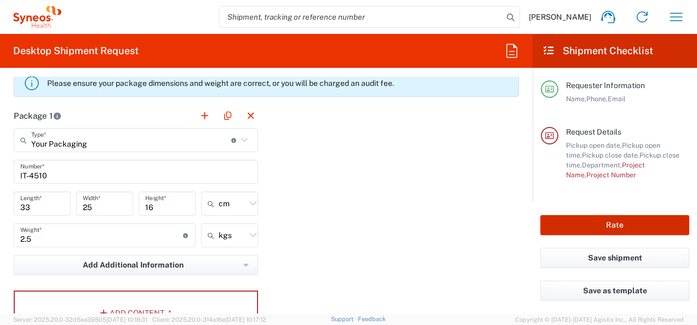
scroll to position [1098, 0]
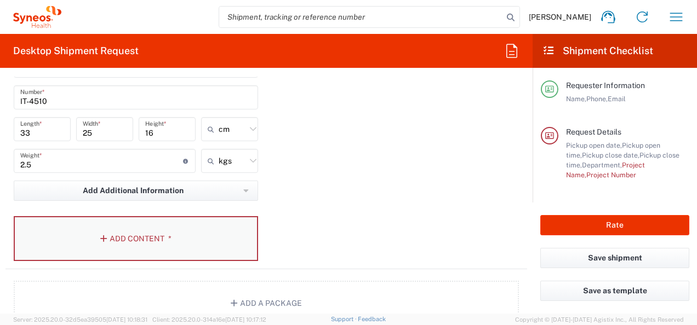
click at [180, 239] on button "Add Content *" at bounding box center [136, 238] width 244 height 45
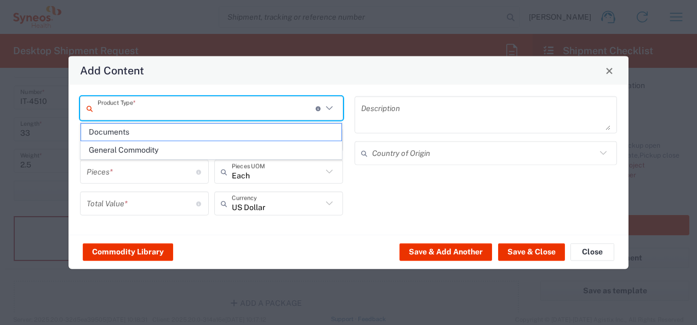
click at [116, 111] on input "text" at bounding box center [207, 108] width 218 height 19
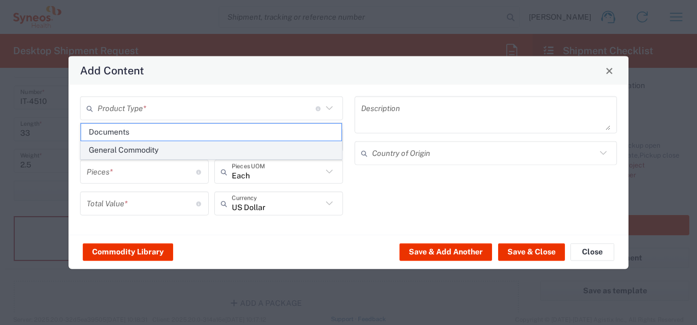
click at [124, 151] on span "General Commodity" at bounding box center [211, 150] width 261 height 17
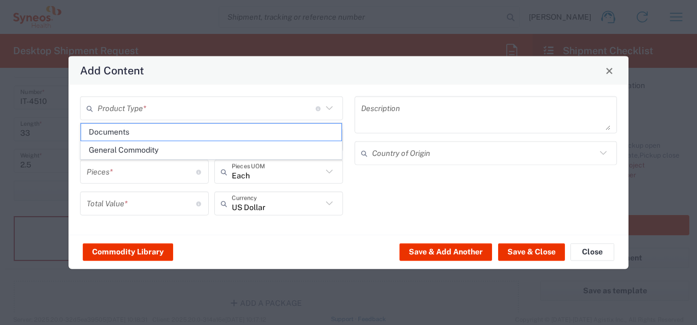
type input "General Commodity"
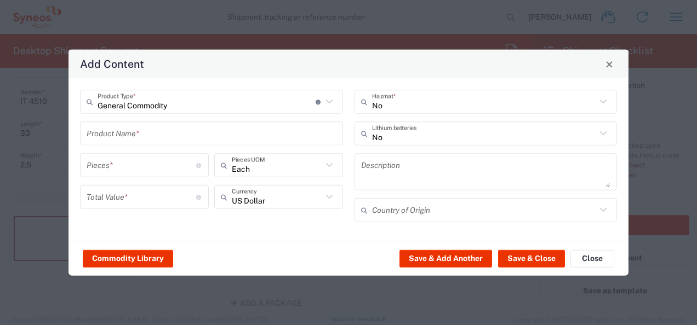
click at [178, 135] on input "text" at bounding box center [212, 133] width 250 height 19
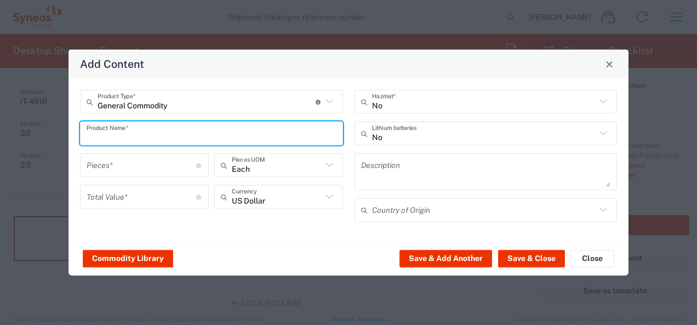
click at [178, 139] on input "text" at bounding box center [212, 133] width 250 height 19
click at [152, 167] on input "number" at bounding box center [142, 165] width 110 height 19
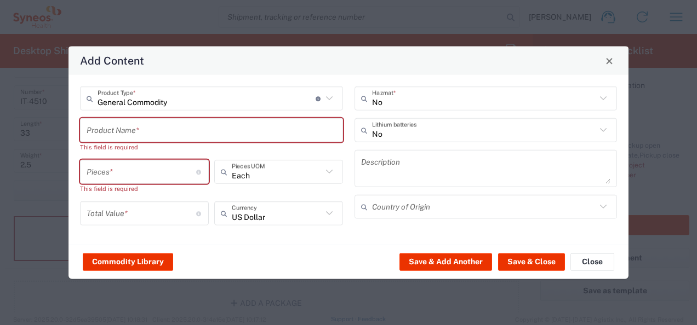
click at [113, 165] on div "Pieces * Number of pieces inside all the packages" at bounding box center [144, 172] width 129 height 24
drag, startPoint x: 116, startPoint y: 123, endPoint x: 123, endPoint y: 124, distance: 6.8
click at [117, 124] on input "text" at bounding box center [212, 130] width 250 height 19
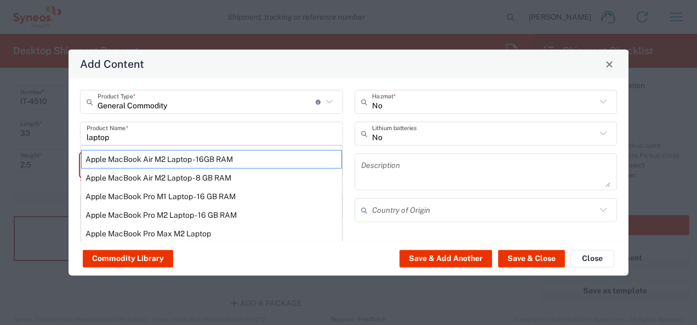
click at [88, 163] on div "Apple MacBook Air M2 Laptop - 16GB RAM" at bounding box center [211, 159] width 261 height 19
type input "Apple MacBook Air M2 Laptop - 16GB RAM"
type input "1"
type textarea "M2 - 8-core CPU - 8-core GPU - 16 GB RAM - 512 GB SSD"
type input "[GEOGRAPHIC_DATA]"
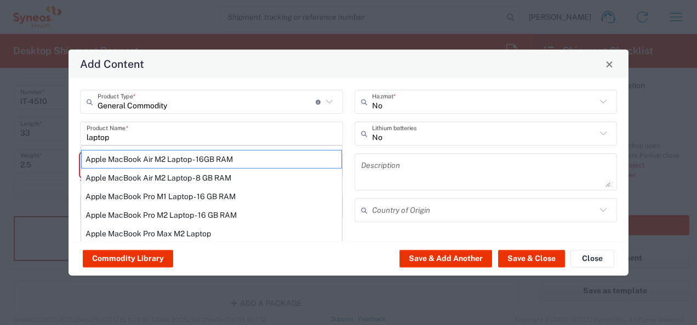
type input "Yes"
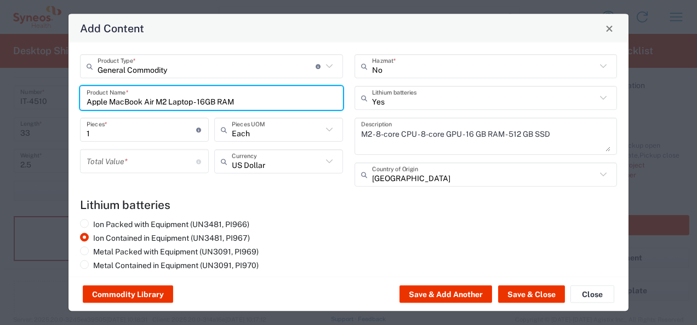
click at [233, 93] on input "Apple MacBook Air M2 Laptop - 16GB RAM" at bounding box center [212, 97] width 250 height 19
drag, startPoint x: 245, startPoint y: 100, endPoint x: 79, endPoint y: 110, distance: 165.7
click at [79, 110] on div "General Commodity Product Type * Document: Paper document generated internally …" at bounding box center [212, 124] width 275 height 140
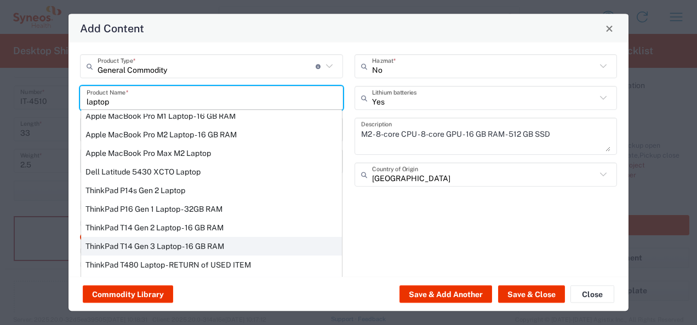
scroll to position [55, 0]
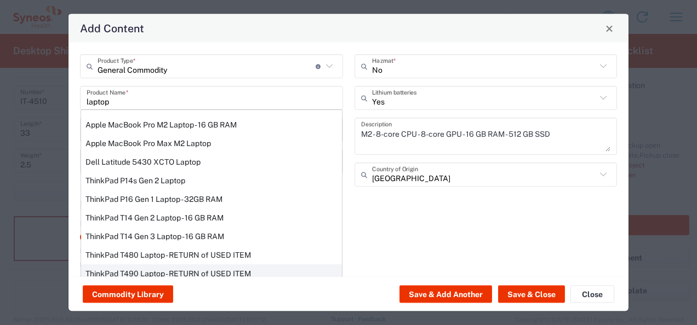
click at [174, 269] on div "ThinkPad T490 Laptop - RETURN of USED ITEM" at bounding box center [211, 274] width 261 height 19
type input "ThinkPad T490 Laptop - RETURN of USED ITEM"
type input "200"
type textarea "Lenovo-Core i7 8565U - 1.8 GHz -16 GB DDR4 - 512 GB SSD / 14" - IPS"
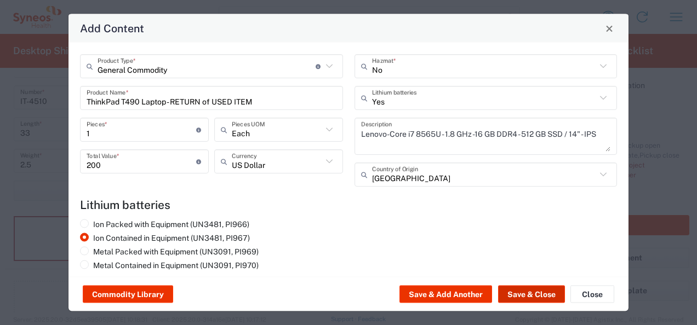
click at [534, 295] on button "Save & Close" at bounding box center [531, 295] width 67 height 18
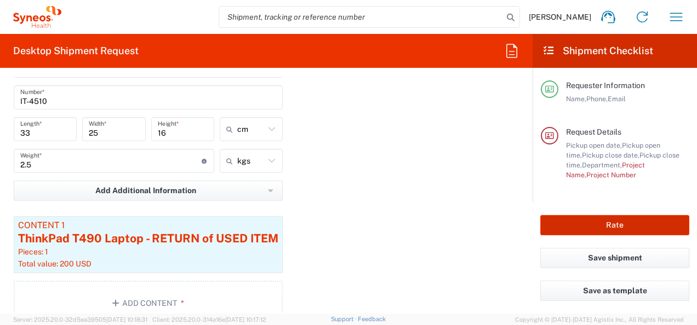
click at [627, 227] on button "Rate" at bounding box center [614, 225] width 149 height 20
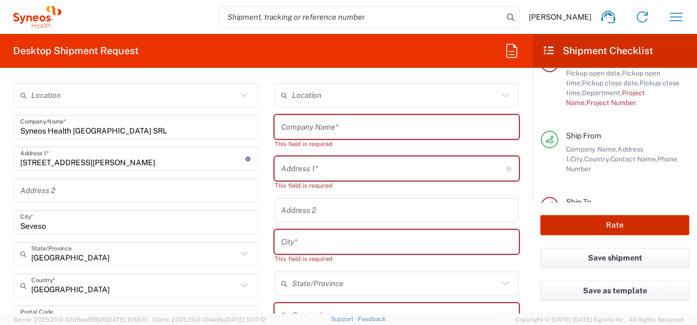
scroll to position [441, 0]
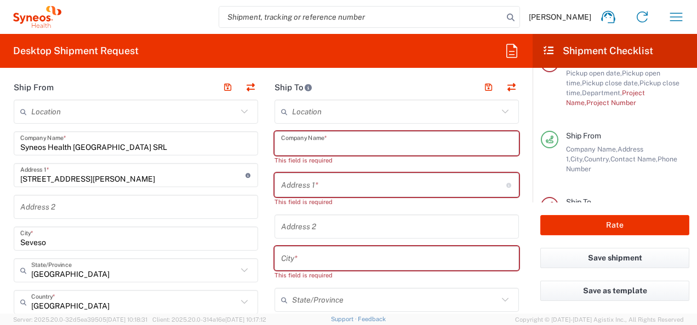
click at [319, 140] on input "text" at bounding box center [396, 143] width 231 height 19
paste input "Syneos Health ATTN: Information Technology [STREET_ADDRESS][PERSON_NAME] Tel: […"
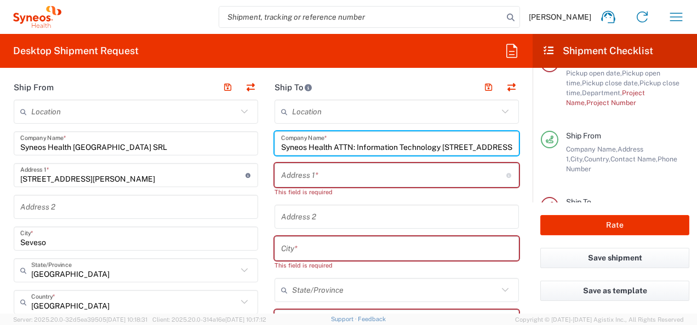
scroll to position [0, 221]
click at [318, 148] on input "Syneos Health ATTN: Information Technology [STREET_ADDRESS][PERSON_NAME] Tel: […" at bounding box center [396, 143] width 231 height 19
click at [380, 144] on input "Syneos Health ATTN: Information Technology [STREET_ADDRESS][PERSON_NAME] Tel: […" at bounding box center [396, 143] width 231 height 19
drag, startPoint x: 329, startPoint y: 150, endPoint x: 346, endPoint y: 146, distance: 17.0
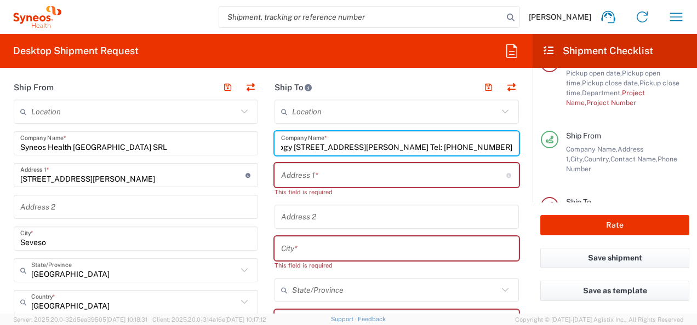
click at [330, 150] on input "Syneos Health ATTN: Information Technology [STREET_ADDRESS][PERSON_NAME] Tel: […" at bounding box center [396, 143] width 231 height 19
drag, startPoint x: 356, startPoint y: 145, endPoint x: 308, endPoint y: 225, distance: 93.4
click at [357, 145] on input "Syneos Health ATTN: Information Technology [STREET_ADDRESS][PERSON_NAME] Tel: […" at bounding box center [396, 143] width 231 height 19
type input "Syneos Health ATTN: Information Technology [STREET_ADDRESS][PERSON_NAME] Tel: […"
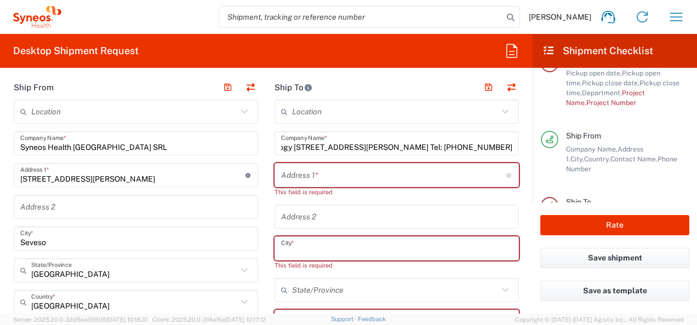
click at [302, 240] on input "text" at bounding box center [396, 248] width 231 height 19
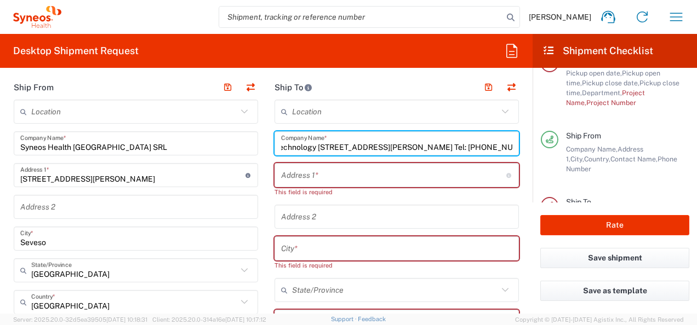
scroll to position [0, 221]
drag, startPoint x: 438, startPoint y: 145, endPoint x: 347, endPoint y: 151, distance: 91.2
click at [347, 151] on input "Syneos Health ATTN: Information Technology [STREET_ADDRESS][PERSON_NAME] Tel: […" at bounding box center [396, 143] width 231 height 19
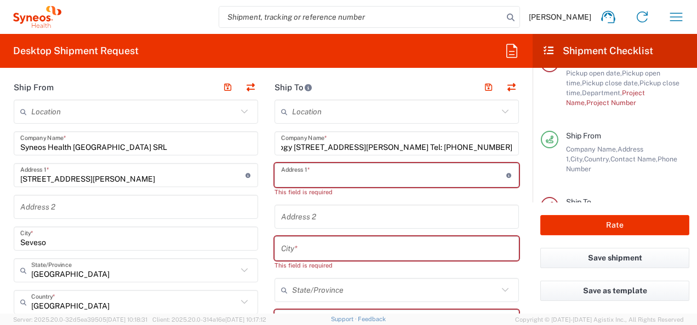
click at [319, 175] on input "text" at bounding box center [393, 175] width 225 height 19
paste input "[STREET_ADDRESS][PERSON_NAME]"
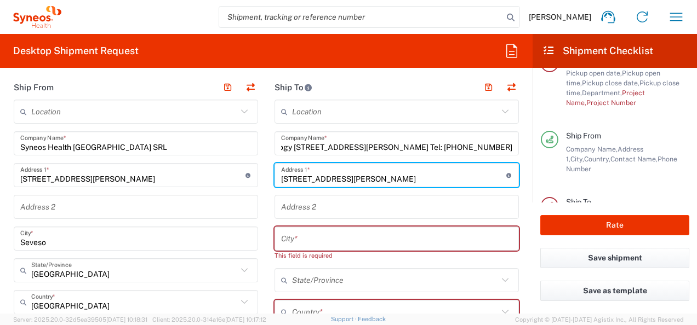
scroll to position [0, 0]
type input "[STREET_ADDRESS][PERSON_NAME]"
click at [330, 147] on input "Syneos Health ATTN: Information Technology [STREET_ADDRESS][PERSON_NAME] Tel: […" at bounding box center [396, 143] width 231 height 19
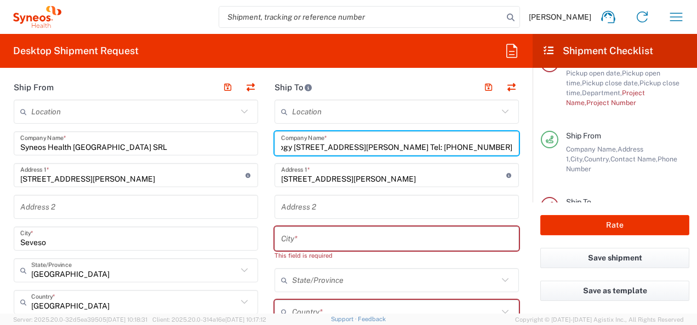
scroll to position [0, 157]
drag, startPoint x: 442, startPoint y: 145, endPoint x: 409, endPoint y: 145, distance: 32.9
click at [409, 145] on input "Syneos Health ATTN: Information Technology [STREET_ADDRESS][PERSON_NAME] Tel: […" at bounding box center [396, 143] width 231 height 19
drag, startPoint x: 349, startPoint y: 147, endPoint x: 397, endPoint y: 146, distance: 48.2
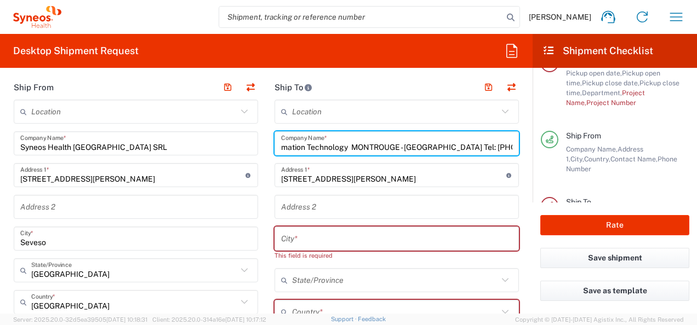
click at [397, 146] on input "Syneos Health ATTN: Information Technology MONTROUGE - [GEOGRAPHIC_DATA] Tel: […" at bounding box center [396, 143] width 231 height 19
type input "Syneos Health ATTN: Information Technology MONTROUGE - [GEOGRAPHIC_DATA] Tel: […"
click at [328, 238] on input "text" at bounding box center [396, 239] width 231 height 19
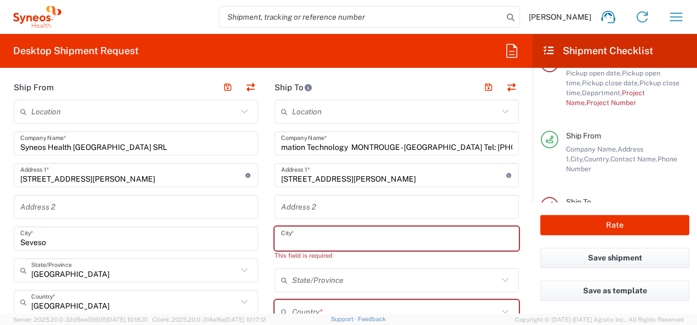
paste input "MONTROUGE"
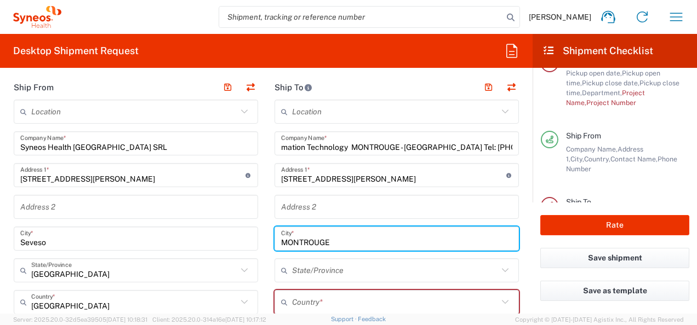
scroll to position [0, 0]
type input "MONTROUGE"
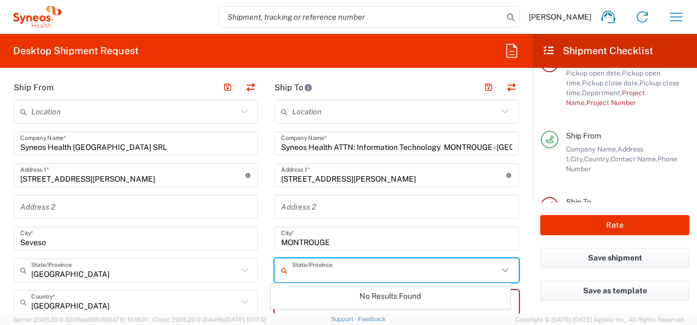
click at [324, 268] on input "text" at bounding box center [395, 270] width 206 height 19
click at [322, 271] on input "text" at bounding box center [395, 270] width 206 height 19
click at [478, 135] on input "Syneos Health ATTN: Information Technology MONTROUGE - [GEOGRAPHIC_DATA] Tel: […" at bounding box center [396, 143] width 231 height 19
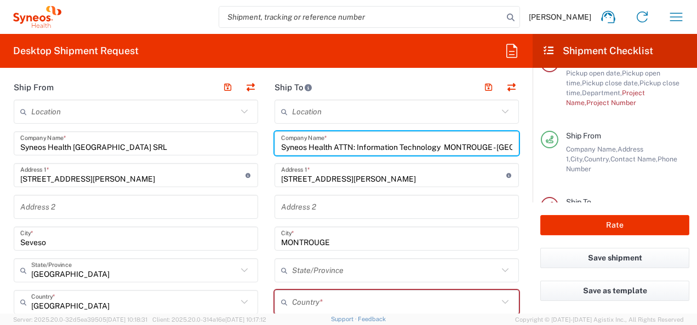
click at [310, 298] on input "text" at bounding box center [395, 302] width 206 height 19
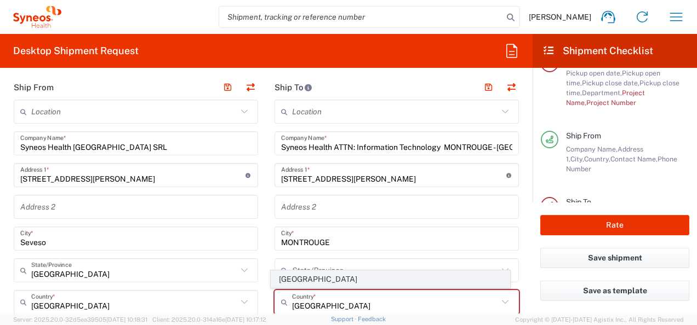
click at [317, 281] on span "[GEOGRAPHIC_DATA]" at bounding box center [390, 279] width 238 height 17
type input "[GEOGRAPHIC_DATA]"
type input "Sender/Shipper"
type input "Delivery Duty Paid"
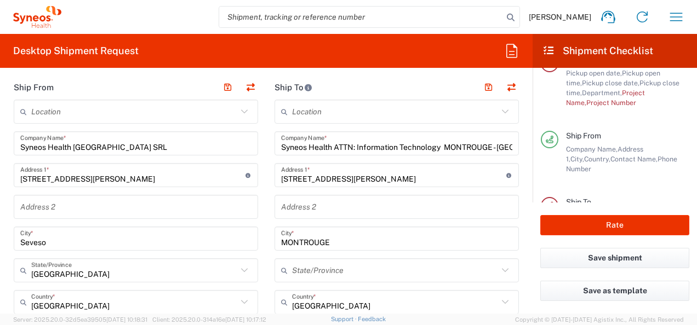
scroll to position [495, 0]
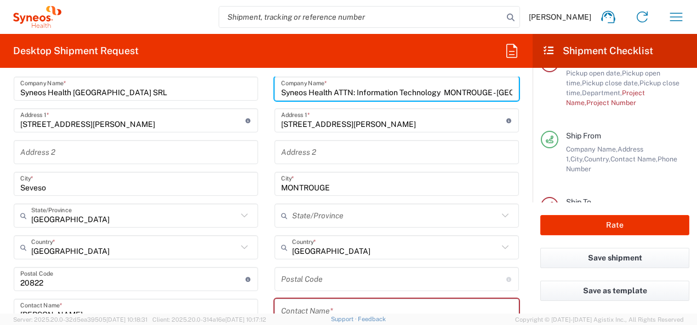
click at [479, 89] on input "Syneos Health ATTN: Information Technology MONTROUGE - [GEOGRAPHIC_DATA] Tel: […" at bounding box center [396, 88] width 231 height 19
type input "Syneos Health ATTN: Information Technology MONTROUGE - [GEOGRAPHIC_DATA] Tel: +…"
click at [472, 88] on div "Syneos Health ATTN: Information Technology MONTROUGE - [GEOGRAPHIC_DATA] Tel: +…" at bounding box center [397, 89] width 244 height 24
click at [439, 97] on div "Syneos Health ATTN: Information Technology MONTROUGE - [GEOGRAPHIC_DATA] Tel: +…" at bounding box center [397, 89] width 244 height 24
click at [443, 90] on input "Syneos Health ATTN: Information Technology MONTROUGE - [GEOGRAPHIC_DATA] Tel: +…" at bounding box center [396, 88] width 231 height 19
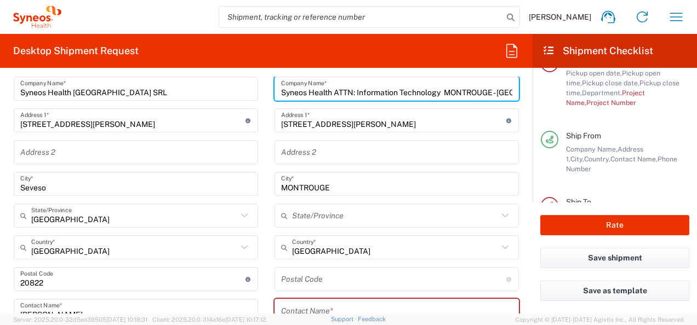
click at [433, 90] on input "Syneos Health ATTN: Information Technology MONTROUGE - [GEOGRAPHIC_DATA] Tel: +…" at bounding box center [396, 88] width 231 height 19
click at [305, 314] on agx-app-version "Server: 2025.20.0-32d5ea39505 [DATE] 10:18:31 Client: 2025.20.0-314a16e [DATE] …" at bounding box center [348, 320] width 697 height 12
click at [306, 311] on input "text" at bounding box center [396, 311] width 231 height 19
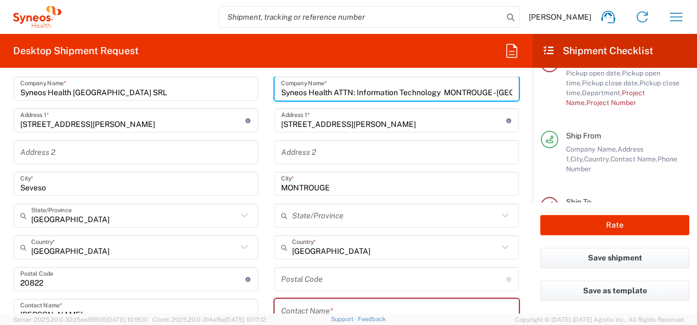
click at [306, 311] on input "text" at bounding box center [396, 311] width 231 height 19
click at [306, 310] on input "text" at bounding box center [396, 311] width 231 height 19
click at [351, 186] on input "MONTROUGE" at bounding box center [396, 184] width 231 height 19
click at [352, 185] on input "MONTROUGE" at bounding box center [396, 184] width 231 height 19
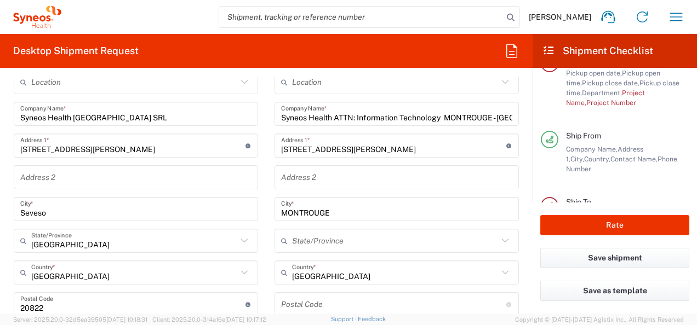
scroll to position [572, 0]
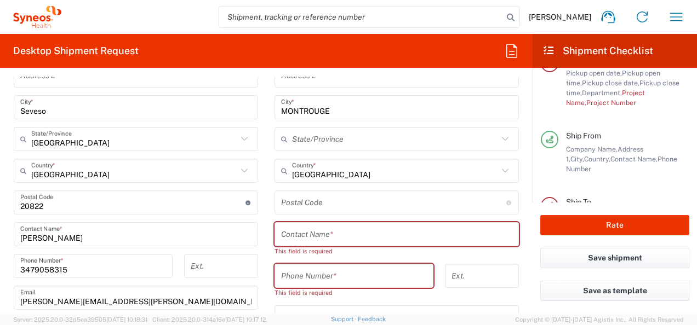
click at [322, 288] on div "This field is required" at bounding box center [354, 293] width 159 height 10
click at [306, 279] on input "tel" at bounding box center [354, 276] width 146 height 19
paste input "[PHONE_NUMBER]"
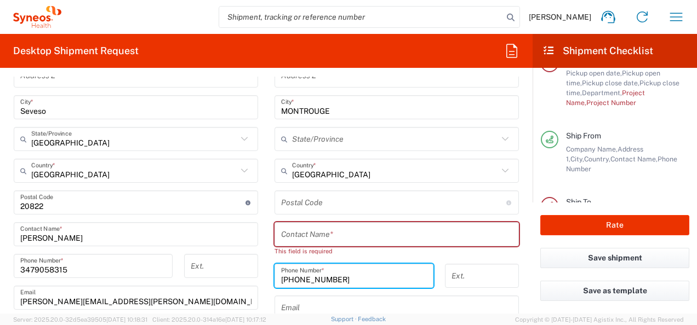
type input "[PHONE_NUMBER]"
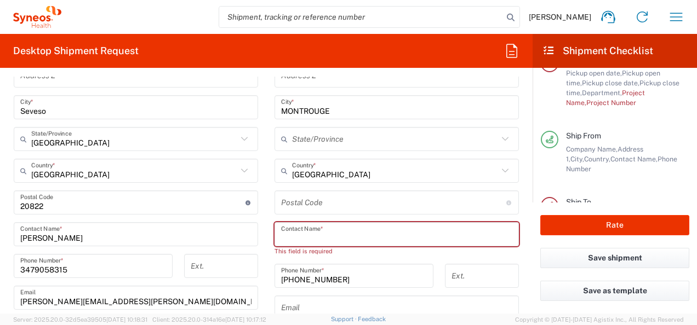
click at [301, 238] on input "text" at bounding box center [396, 234] width 231 height 19
paste input "ATTN: Information Technology"
click at [327, 237] on input "ATTN: Information Technology" at bounding box center [396, 234] width 231 height 19
paste input "ATTN: Information Technology"
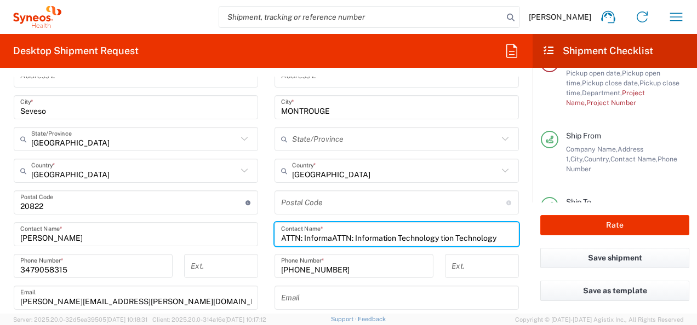
scroll to position [517, 0]
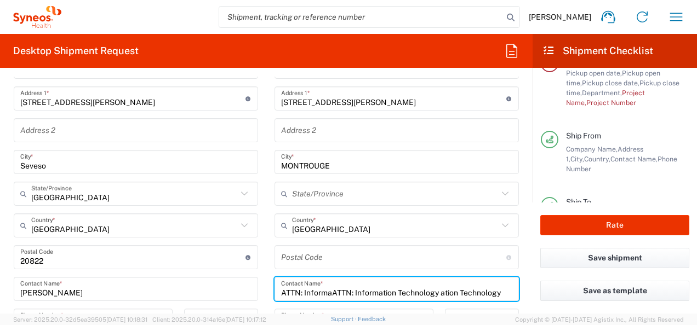
drag, startPoint x: 500, startPoint y: 293, endPoint x: 332, endPoint y: 293, distance: 167.7
click at [362, 293] on input "ATTN: InformaATTN: Information Technology ation Technology" at bounding box center [396, 289] width 231 height 19
click at [327, 292] on input "ATTN: InformaATTN: Information Technology ation Technology" at bounding box center [396, 289] width 231 height 19
click at [312, 286] on input "ATTN: Information Technology ation Technology" at bounding box center [396, 289] width 231 height 19
click at [311, 292] on input "ATTN: Information Technology ation Technology" at bounding box center [396, 289] width 231 height 19
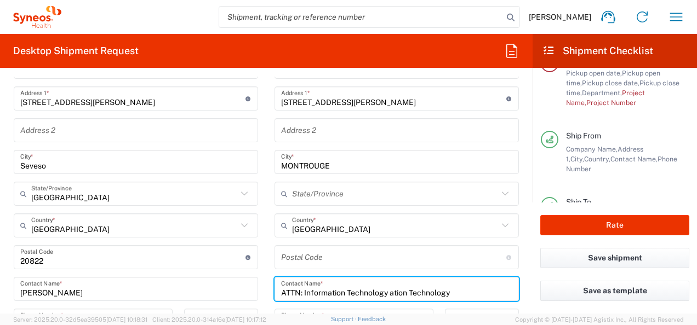
click at [313, 292] on input "ATTN: Information Technology ation Technology" at bounding box center [396, 289] width 231 height 19
click at [316, 292] on input "ATTN: Information Technology ation Technology" at bounding box center [396, 289] width 231 height 19
click at [283, 294] on input "ATTN: Information Technology ation Technology" at bounding box center [396, 289] width 231 height 19
click at [454, 293] on input "ATTN: Information Technology ation Technology" at bounding box center [396, 289] width 231 height 19
drag, startPoint x: 449, startPoint y: 293, endPoint x: 386, endPoint y: 297, distance: 63.2
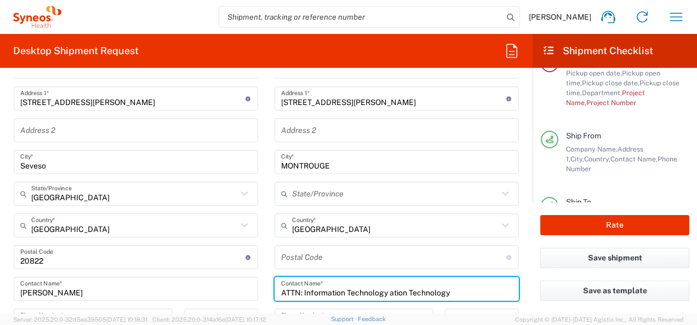
click at [386, 297] on input "ATTN: Information Technology ation Technology" at bounding box center [396, 289] width 231 height 19
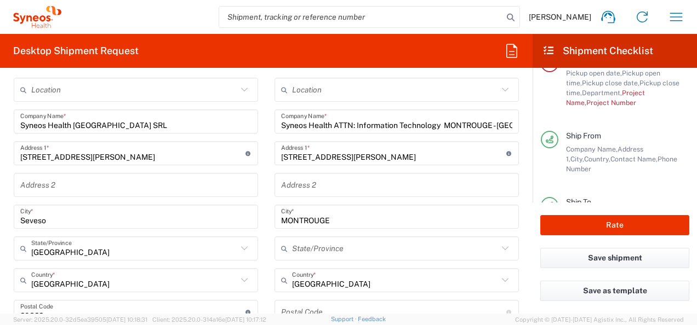
type input "ATTN: Information Technology"
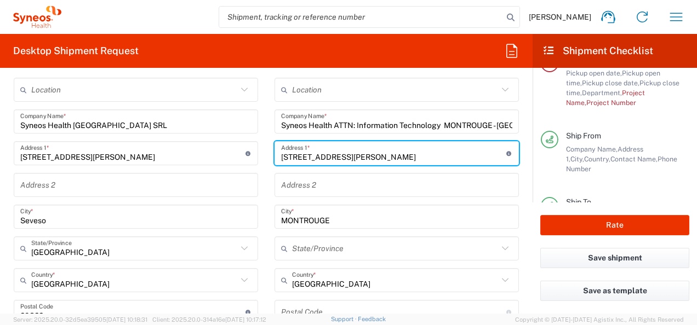
drag, startPoint x: 409, startPoint y: 156, endPoint x: 386, endPoint y: 159, distance: 23.2
click at [386, 159] on input "[STREET_ADDRESS][PERSON_NAME]" at bounding box center [393, 153] width 225 height 19
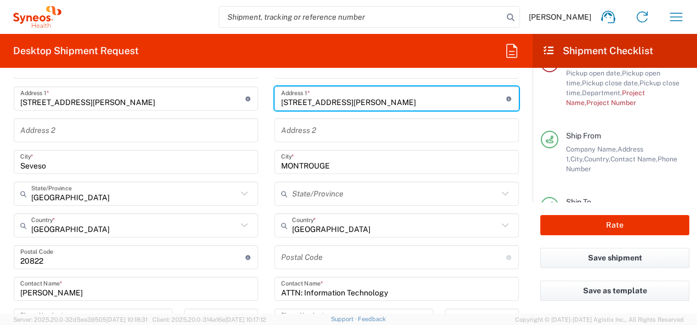
click at [302, 250] on input "undefined" at bounding box center [393, 257] width 225 height 19
paste input "92120"
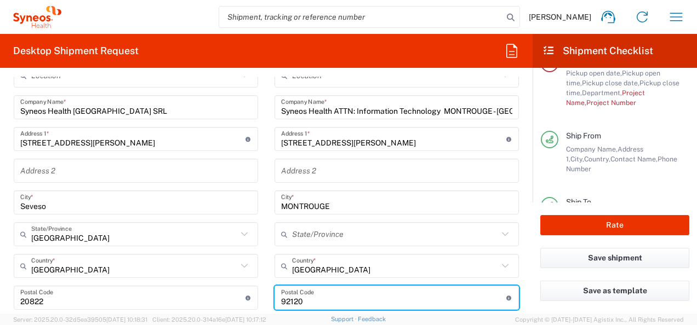
scroll to position [462, 0]
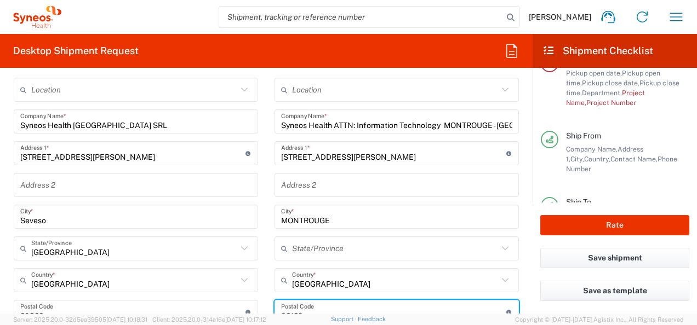
type input "92120"
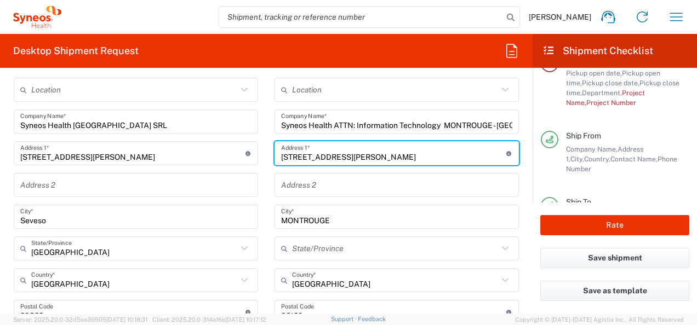
drag, startPoint x: 409, startPoint y: 159, endPoint x: 384, endPoint y: 159, distance: 25.2
click at [384, 159] on input "[STREET_ADDRESS][PERSON_NAME]" at bounding box center [393, 153] width 225 height 19
type input "[STREET_ADDRESS][PERSON_NAME]"
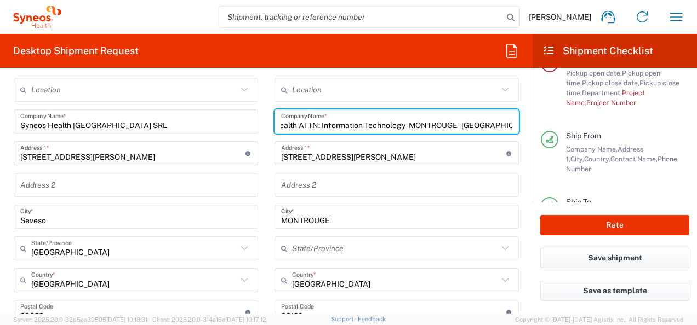
scroll to position [0, 86]
drag, startPoint x: 354, startPoint y: 124, endPoint x: 521, endPoint y: 126, distance: 166.6
click at [521, 126] on form "Requester Information [PERSON_NAME] Name * [PHONE_NUMBER] Phone * [PERSON_NAME]…" at bounding box center [266, 195] width 533 height 237
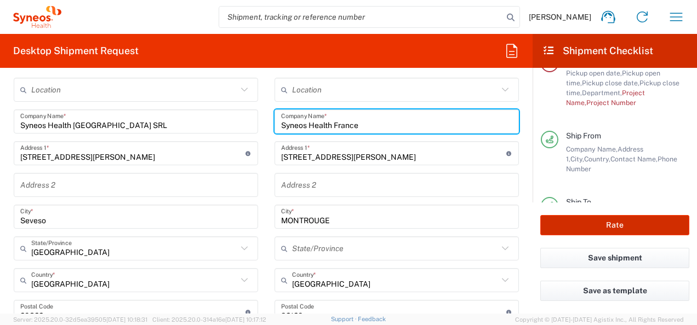
type input "Syneos Health France"
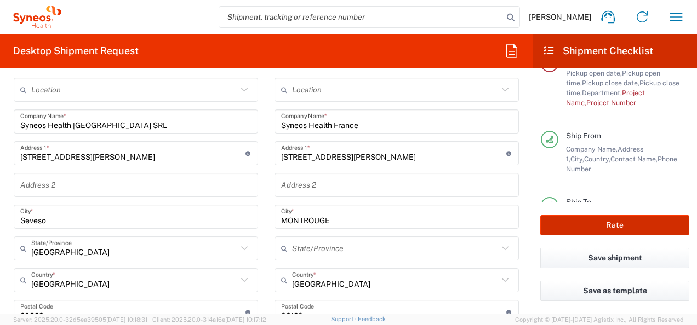
click at [620, 226] on button "Rate" at bounding box center [614, 225] width 149 height 20
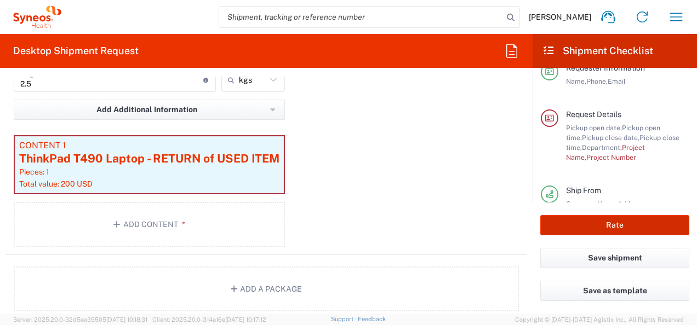
scroll to position [1175, 0]
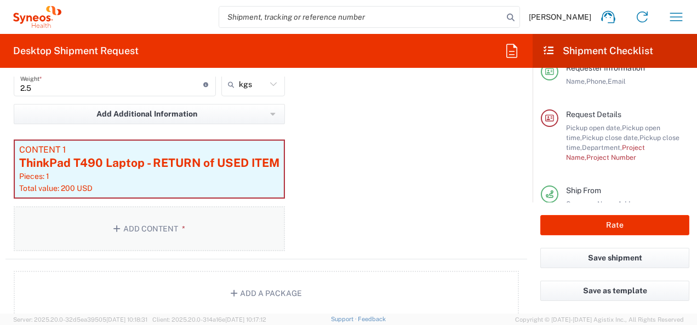
click at [140, 227] on button "Add Content *" at bounding box center [149, 229] width 271 height 45
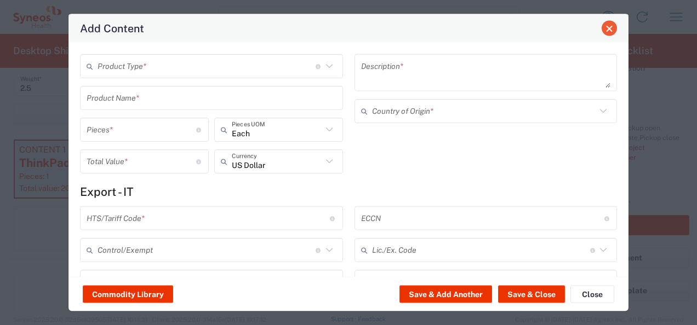
click at [612, 31] on span "Close" at bounding box center [609, 29] width 8 height 8
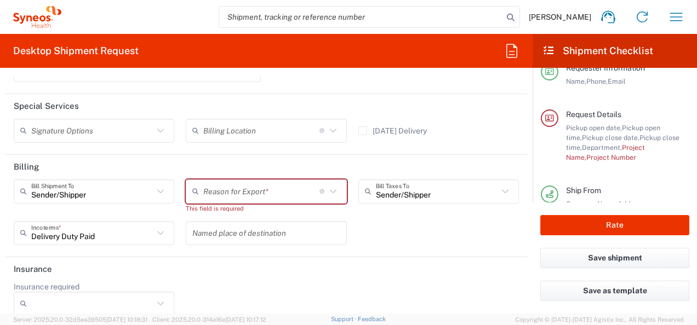
scroll to position [1641, 0]
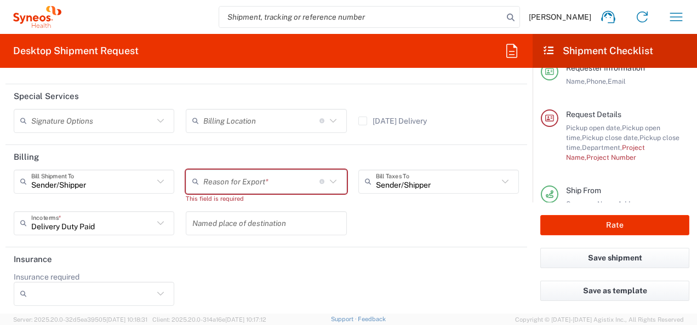
click at [268, 180] on input "text" at bounding box center [261, 181] width 116 height 19
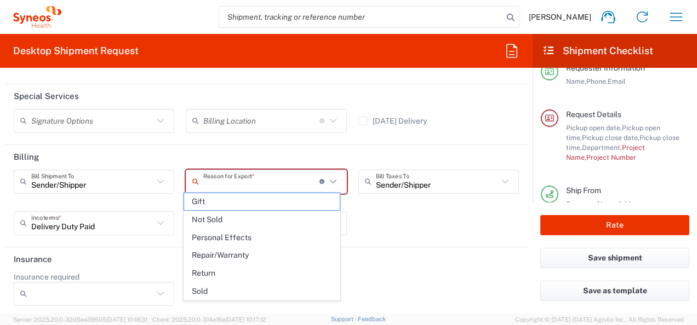
click at [498, 175] on icon at bounding box center [505, 182] width 14 height 14
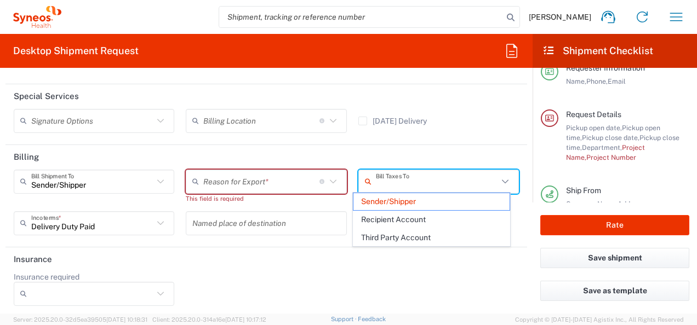
click at [398, 219] on span "Recipient Account" at bounding box center [431, 220] width 156 height 17
type input "Recipient Account"
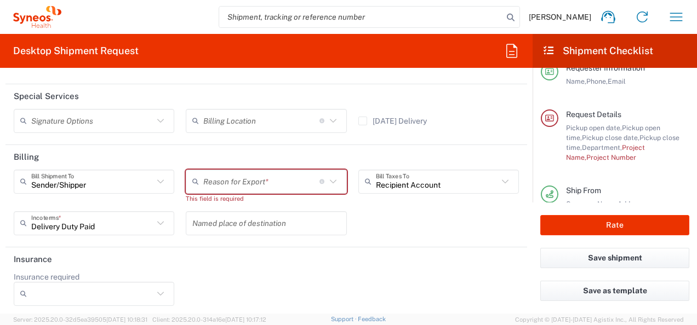
click at [282, 180] on input "text" at bounding box center [261, 181] width 116 height 19
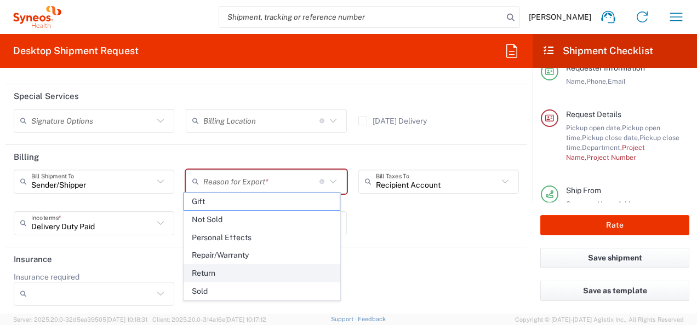
click at [297, 273] on span "Return" at bounding box center [262, 273] width 156 height 17
type input "Return"
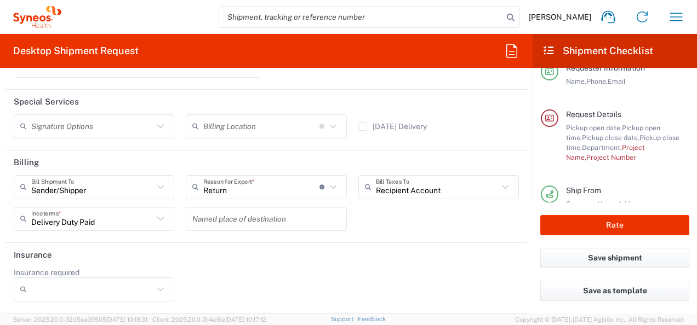
scroll to position [1631, 0]
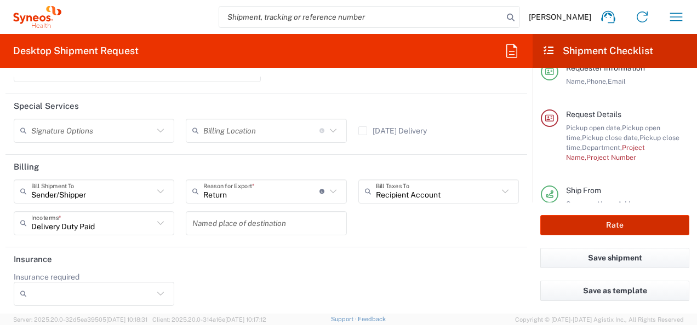
click at [654, 227] on button "Rate" at bounding box center [614, 225] width 149 height 20
type input "Recipient Account"
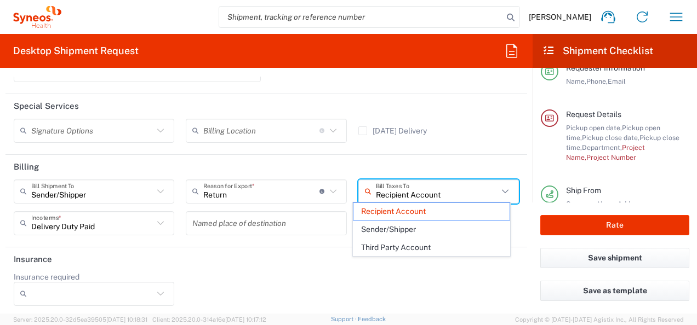
drag, startPoint x: 439, startPoint y: 191, endPoint x: 352, endPoint y: 186, distance: 87.2
click at [352, 186] on div "Recipient Account Bill Taxes To Recipient Account Sender/Shipper Third Party Ac…" at bounding box center [438, 196] width 172 height 32
click at [362, 288] on div "Insurance required No Yes" at bounding box center [266, 293] width 517 height 42
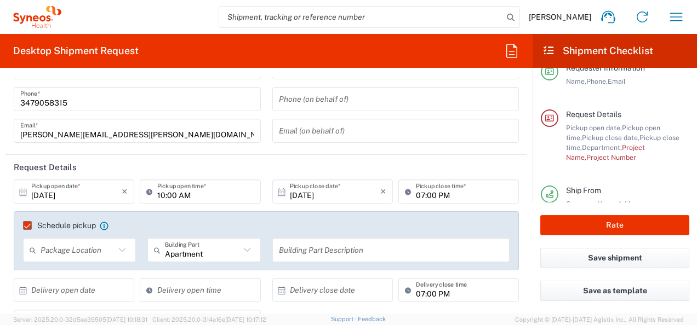
scroll to position [110, 0]
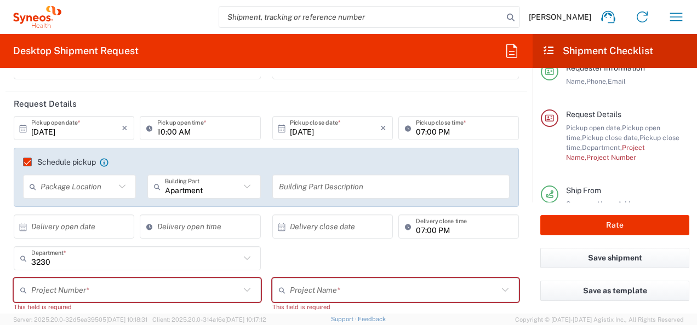
click at [24, 126] on icon at bounding box center [23, 129] width 10 height 10
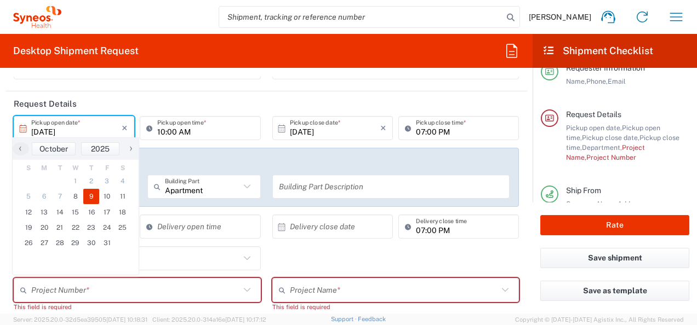
click at [22, 128] on icon at bounding box center [23, 129] width 10 height 10
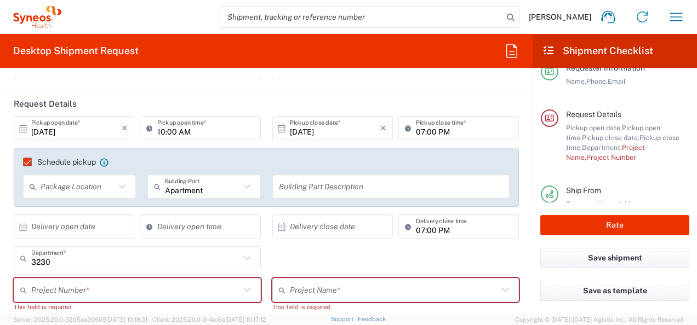
click at [25, 128] on icon at bounding box center [23, 129] width 10 height 10
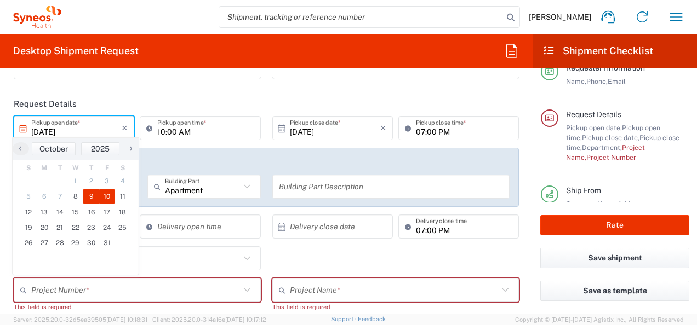
click at [107, 196] on span "10" at bounding box center [107, 196] width 16 height 15
type input "[DATE]"
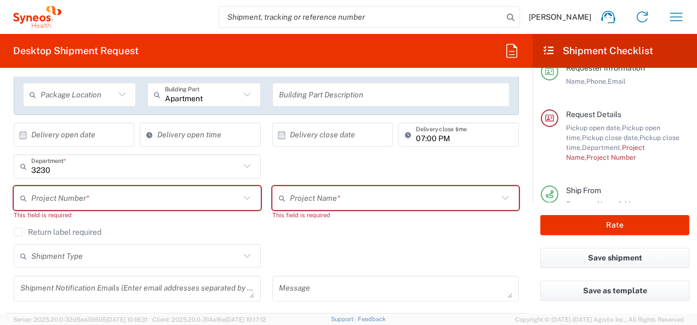
scroll to position [219, 0]
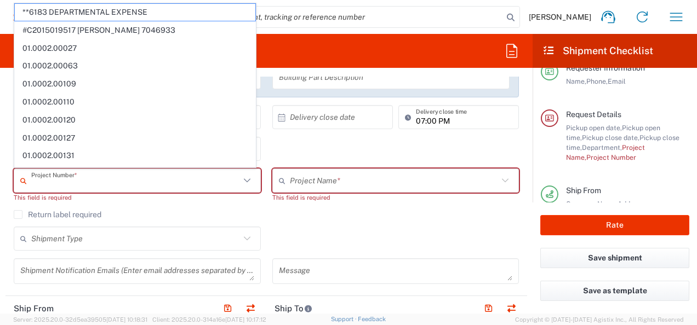
click at [147, 180] on input "text" at bounding box center [135, 181] width 209 height 19
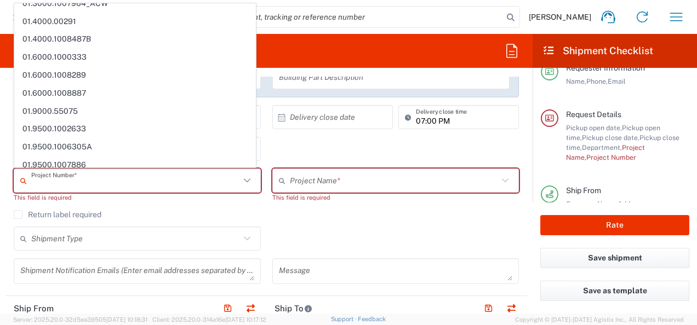
scroll to position [2532, 0]
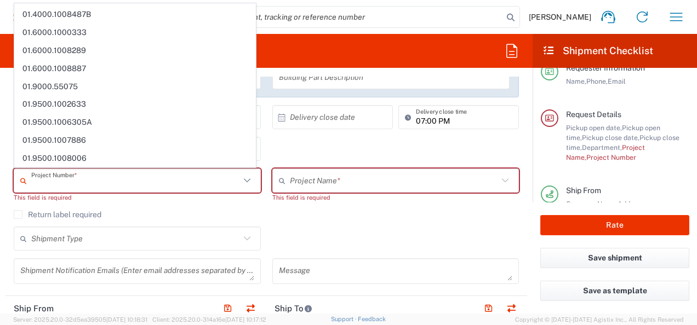
click at [322, 176] on input "text" at bounding box center [394, 181] width 209 height 19
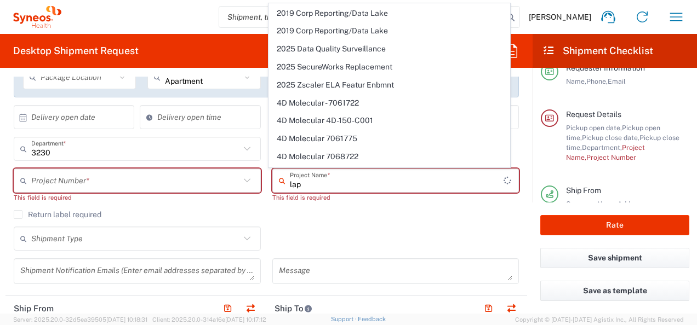
scroll to position [0, 0]
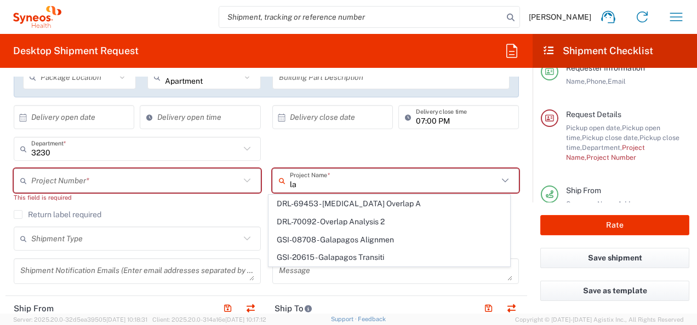
type input "l"
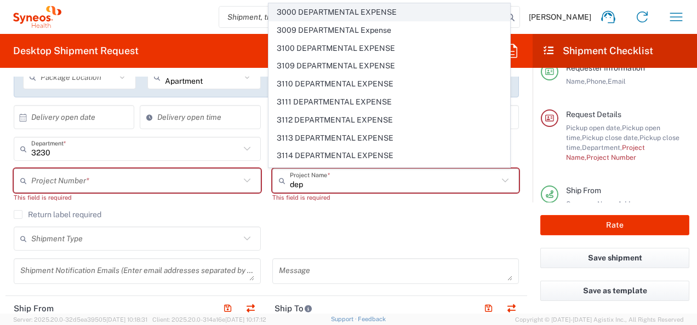
click at [351, 16] on span "3000 DEPARTMENTAL EXPENSE" at bounding box center [389, 12] width 241 height 17
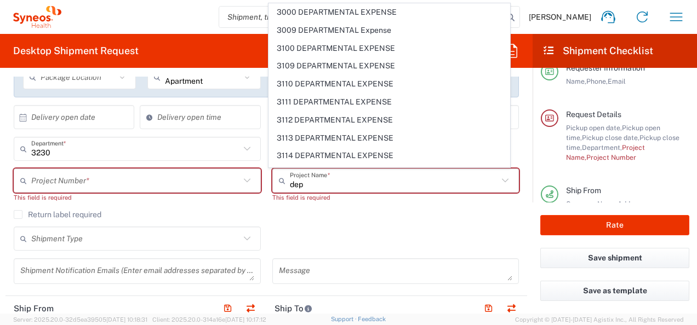
type input "3000 DEPARTMENTAL EXPENSE"
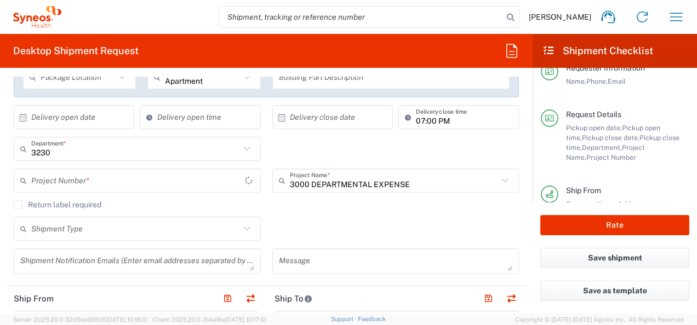
type input "3000 DEPARTMENTAL EXPENSE"
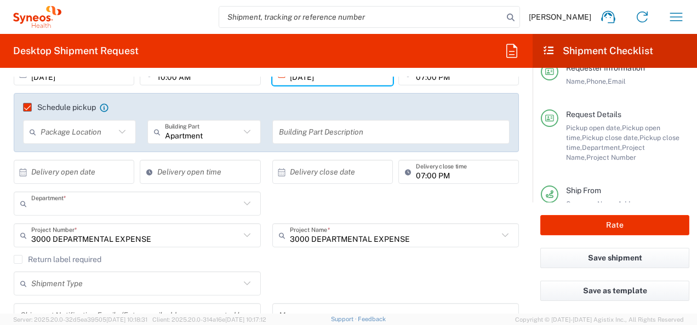
click at [70, 205] on input "text" at bounding box center [135, 204] width 209 height 19
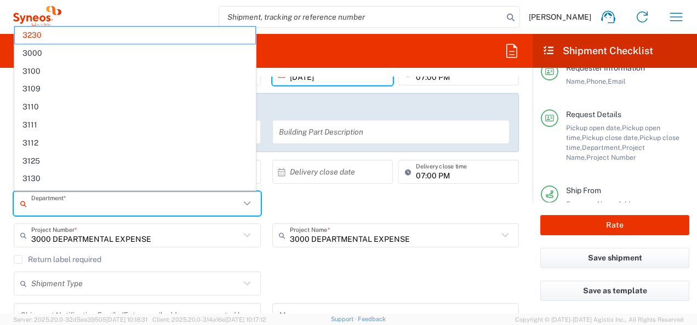
click at [318, 275] on div "Shipment Type Batch Regular" at bounding box center [266, 288] width 517 height 32
type input "3230"
click at [45, 207] on input "text" at bounding box center [135, 204] width 209 height 19
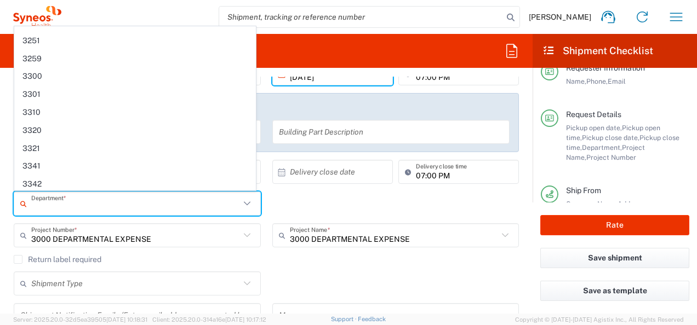
scroll to position [1062, 0]
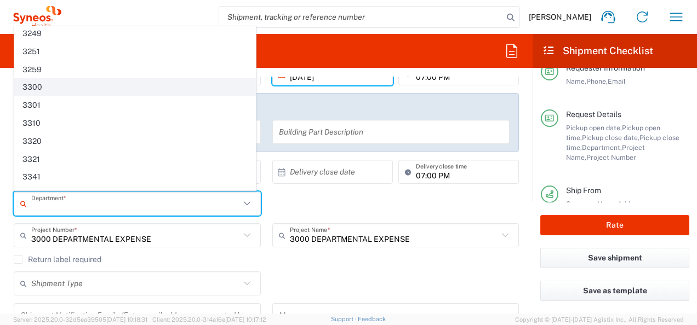
click at [43, 79] on span "3300" at bounding box center [135, 87] width 241 height 17
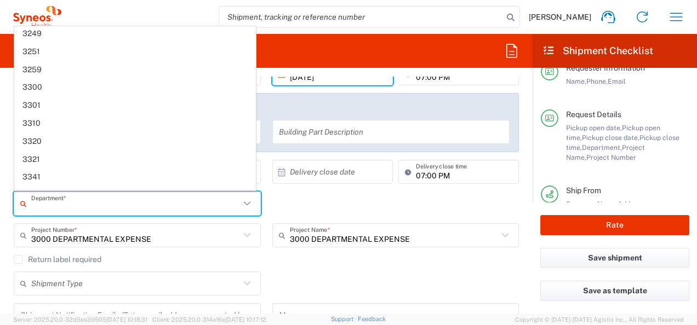
type input "3300"
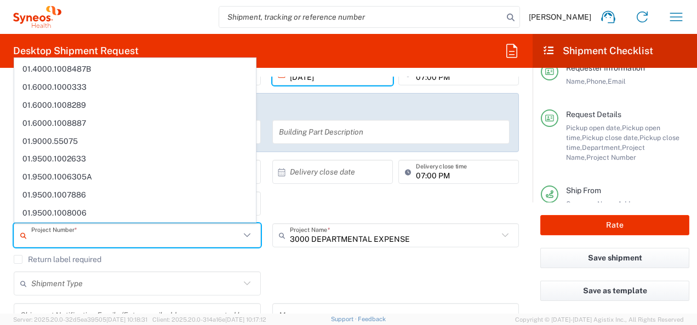
click at [52, 241] on input "text" at bounding box center [135, 235] width 209 height 19
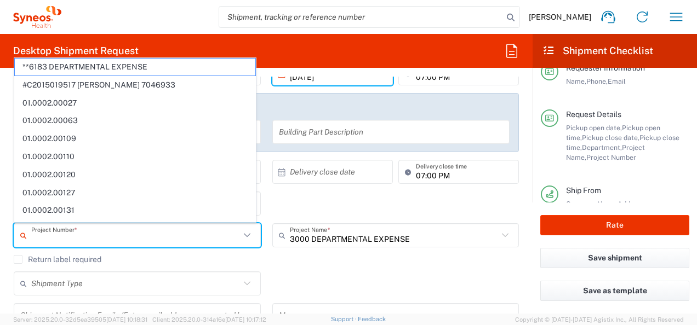
drag, startPoint x: 299, startPoint y: 251, endPoint x: 299, endPoint y: 235, distance: 15.9
click at [299, 251] on div "3000 DEPARTMENTAL EXPENSE Project Name * 3000 DEPARTMENTAL EXPENSE 3009 DEPARTM…" at bounding box center [395, 240] width 259 height 32
type input "3000 DEPARTMENTAL EXPENSE"
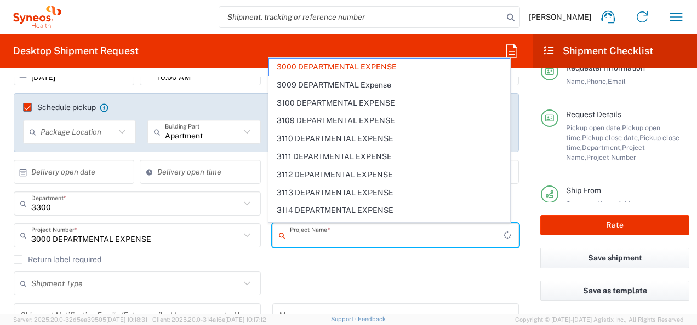
click at [299, 236] on input "text" at bounding box center [397, 235] width 214 height 19
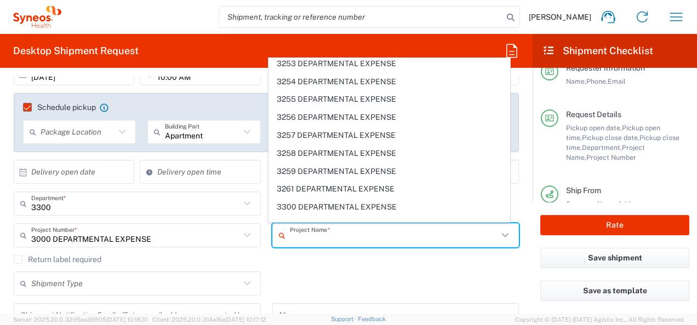
scroll to position [3737, 0]
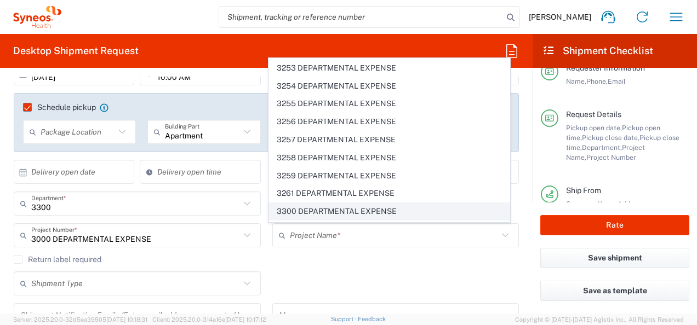
click at [322, 203] on span "3300 DEPARTMENTAL EXPENSE" at bounding box center [389, 211] width 241 height 17
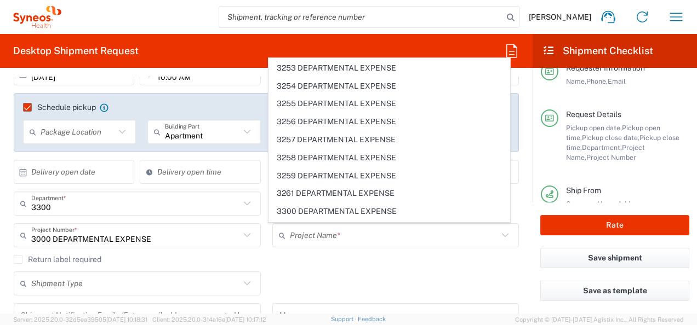
type input "3300 DEPARTMENTAL EXPENSE"
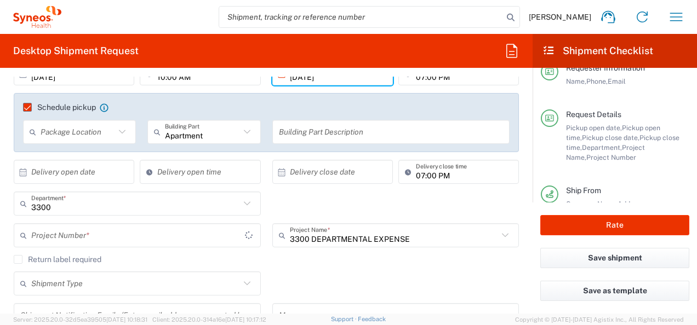
type input "3300 DEPARTMENTAL EXPENSE"
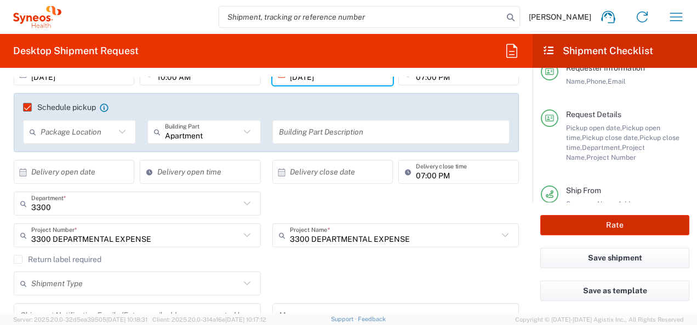
click at [607, 221] on button "Rate" at bounding box center [614, 225] width 149 height 20
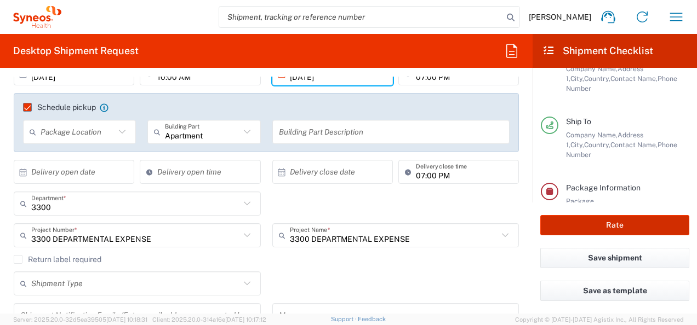
scroll to position [231, 0]
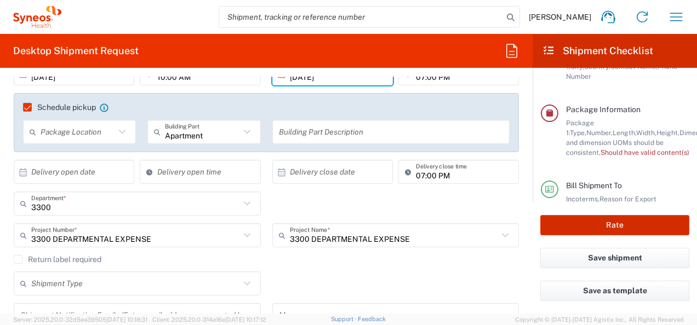
type input "3300 DEPARTMENTAL EXPENSE"
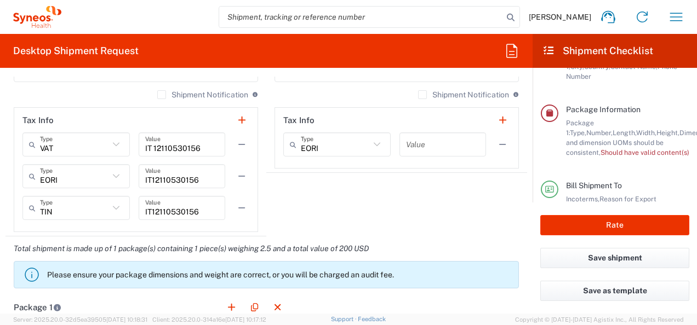
scroll to position [932, 0]
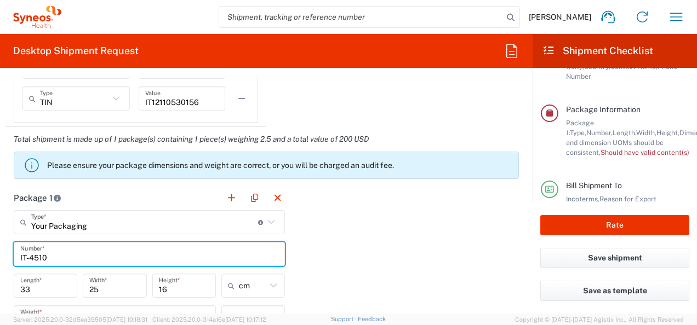
click at [35, 253] on input "IT-4510" at bounding box center [149, 254] width 258 height 19
click at [44, 245] on input "IT-4510" at bounding box center [149, 254] width 258 height 19
click at [36, 248] on input "IT-4510" at bounding box center [149, 254] width 258 height 19
type input "I"
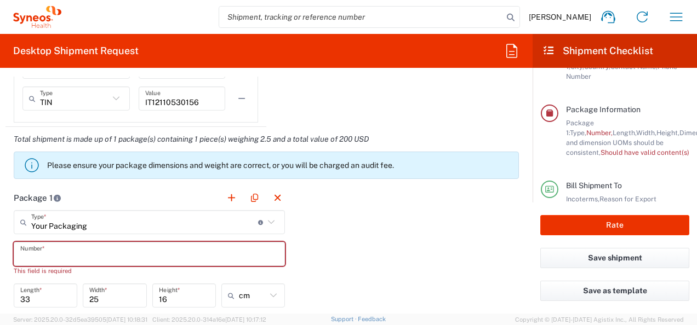
click at [37, 248] on input "text" at bounding box center [149, 254] width 258 height 19
click at [43, 213] on input "Your Packaging" at bounding box center [144, 222] width 227 height 19
type input "Your Packaging"
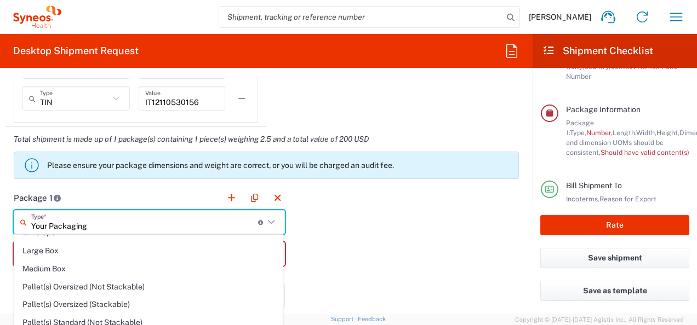
scroll to position [0, 0]
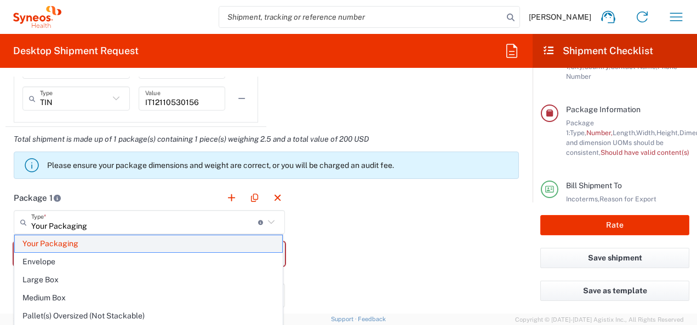
click at [41, 244] on span "Your Packaging" at bounding box center [148, 244] width 267 height 17
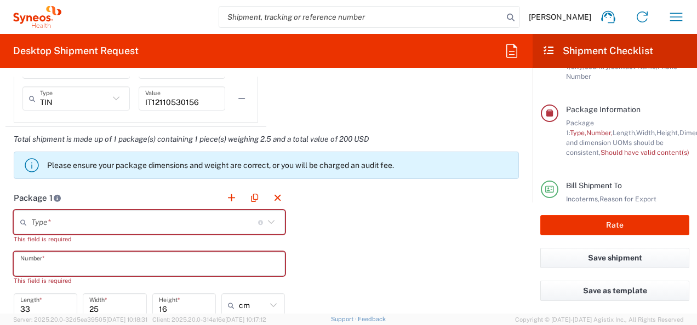
click at [25, 264] on input "text" at bounding box center [149, 264] width 258 height 19
drag, startPoint x: 25, startPoint y: 264, endPoint x: 39, endPoint y: 266, distance: 15.0
click at [25, 264] on input "text" at bounding box center [149, 264] width 258 height 19
click at [26, 264] on input "text" at bounding box center [149, 264] width 258 height 19
click at [26, 258] on input "text" at bounding box center [149, 264] width 258 height 19
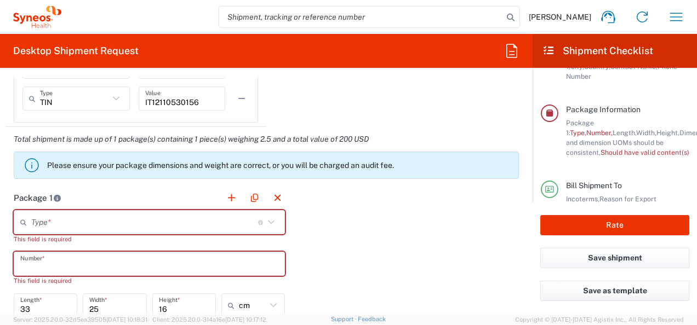
click at [26, 258] on input "text" at bounding box center [149, 264] width 258 height 19
click at [25, 278] on div "This field is required" at bounding box center [149, 281] width 271 height 10
click at [26, 278] on div "This field is required" at bounding box center [149, 281] width 271 height 10
drag, startPoint x: 39, startPoint y: 266, endPoint x: 30, endPoint y: 262, distance: 10.8
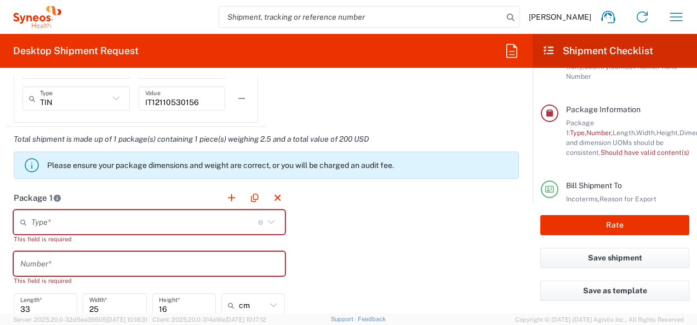
click at [28, 262] on input "text" at bounding box center [149, 264] width 258 height 19
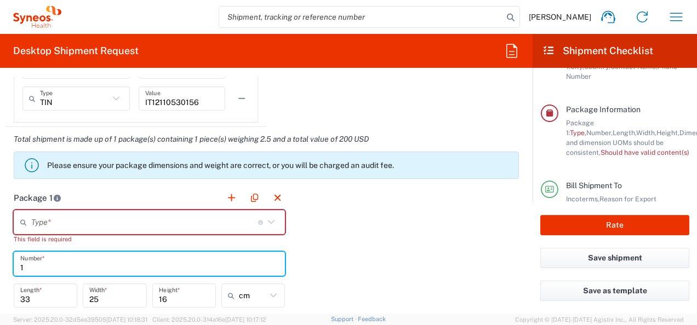
type input "1"
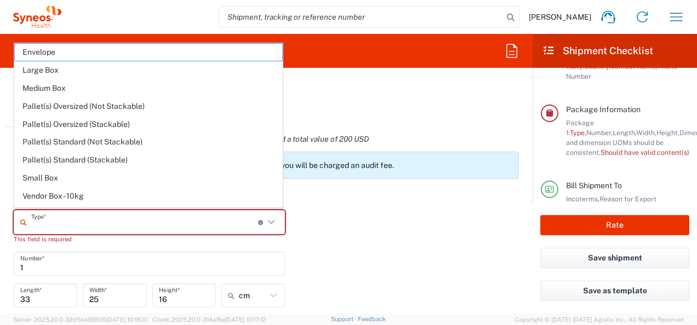
click at [52, 215] on input "text" at bounding box center [144, 222] width 227 height 19
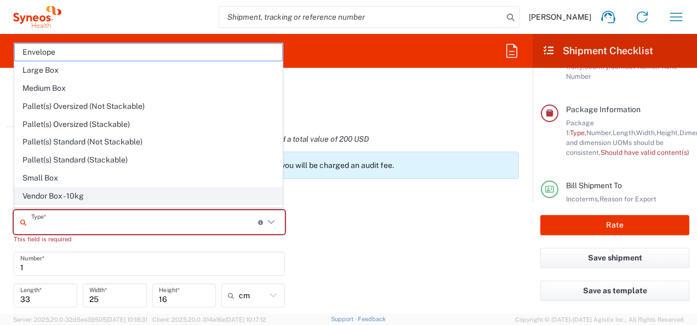
scroll to position [29, 0]
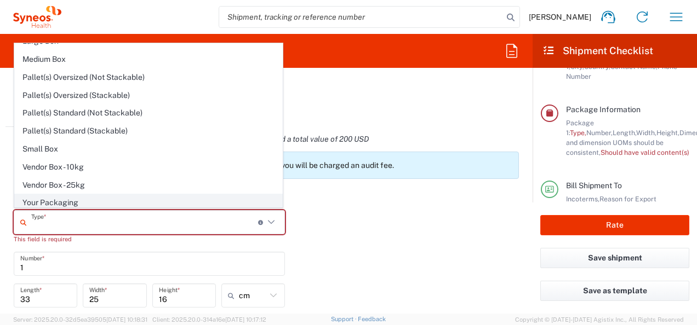
click at [75, 199] on span "Your Packaging" at bounding box center [148, 203] width 267 height 17
type input "Your Packaging"
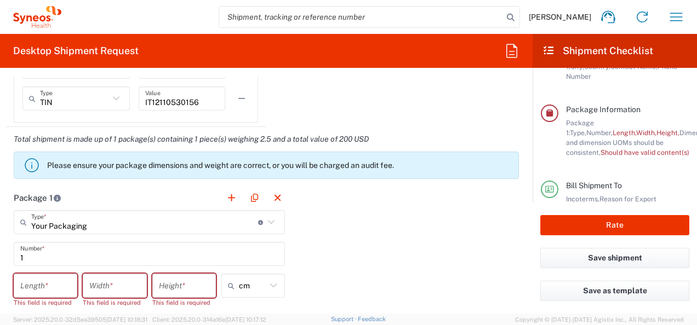
click at [30, 282] on input "number" at bounding box center [45, 286] width 50 height 19
type input "33"
click at [110, 287] on input "number" at bounding box center [114, 286] width 50 height 19
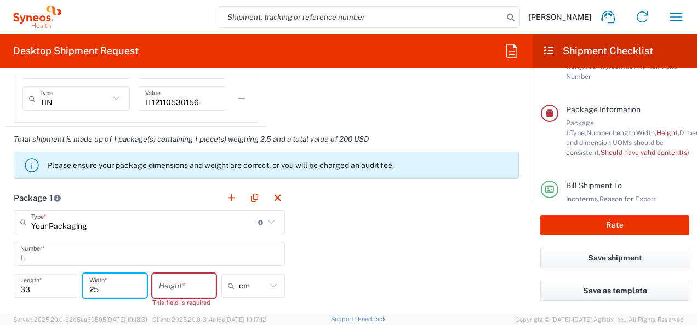
type input "25"
click at [171, 287] on input "number" at bounding box center [184, 286] width 50 height 19
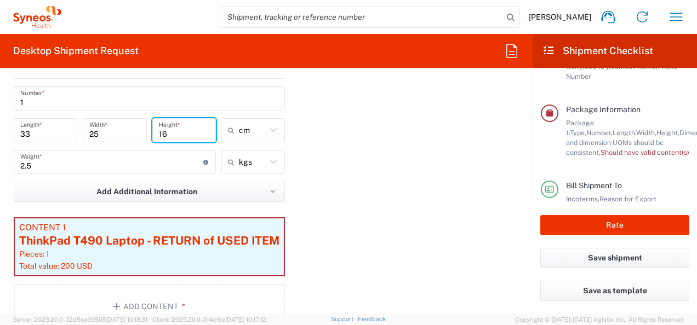
scroll to position [1096, 0]
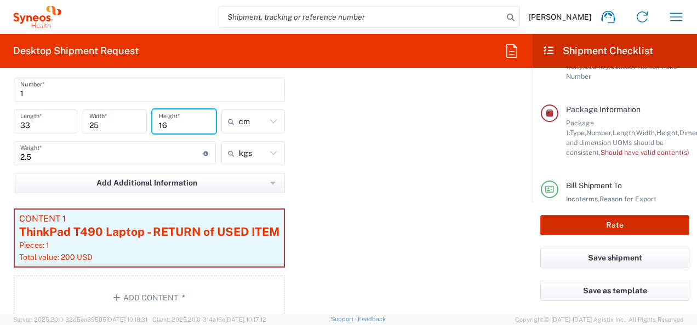
type input "16"
click at [625, 219] on button "Rate" at bounding box center [614, 225] width 149 height 20
click at [613, 226] on button "Rate" at bounding box center [614, 225] width 149 height 20
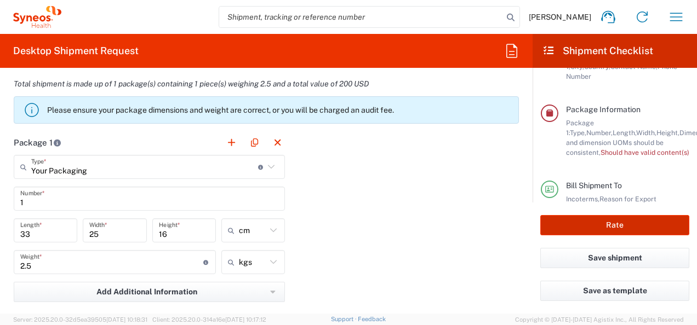
scroll to position [986, 0]
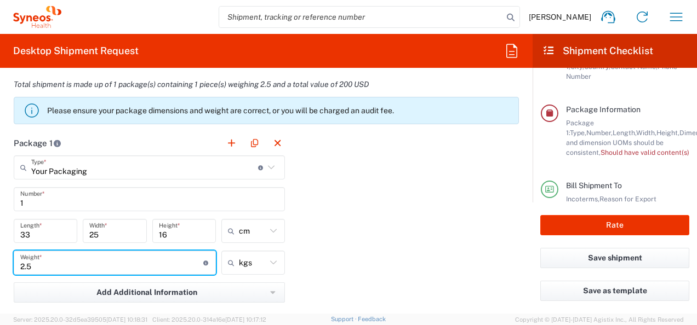
drag, startPoint x: 33, startPoint y: 264, endPoint x: 20, endPoint y: 262, distance: 13.9
click at [20, 262] on div "2.5 Weight * Total weight of package(s) in pounds or kilograms" at bounding box center [115, 263] width 202 height 24
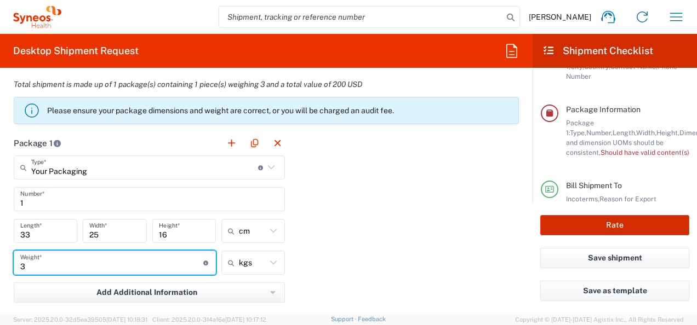
type input "3"
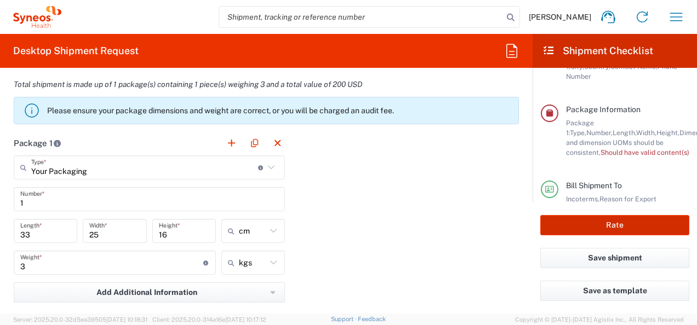
click at [620, 225] on button "Rate" at bounding box center [614, 225] width 149 height 20
click at [620, 231] on button "Rate" at bounding box center [614, 225] width 149 height 20
click at [640, 150] on span "Should have valid content(s)" at bounding box center [645, 152] width 89 height 8
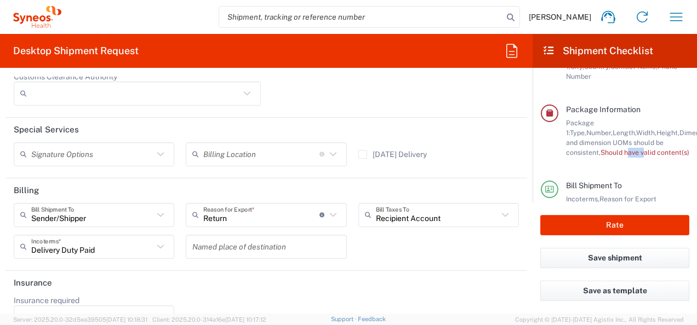
scroll to position [1621, 0]
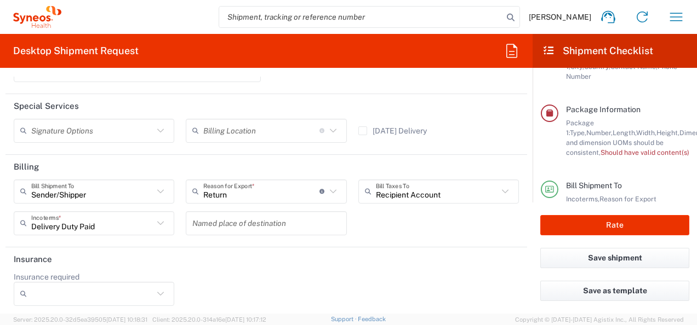
click at [160, 190] on icon at bounding box center [160, 192] width 7 height 4
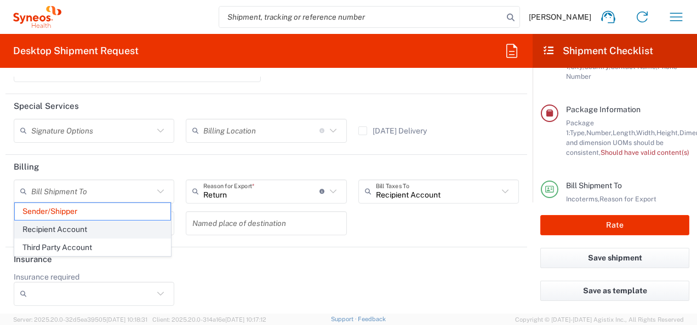
click at [99, 232] on span "Recipient Account" at bounding box center [93, 229] width 156 height 17
type input "Recipient Account"
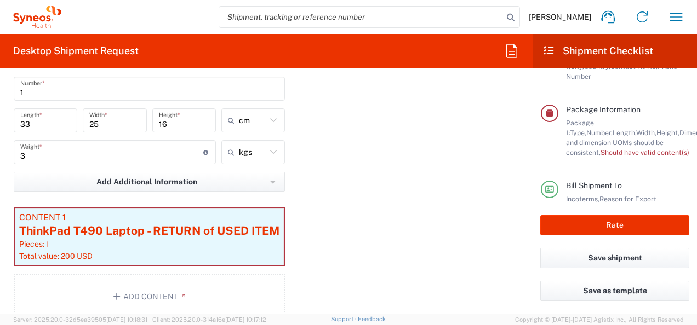
scroll to position [1042, 0]
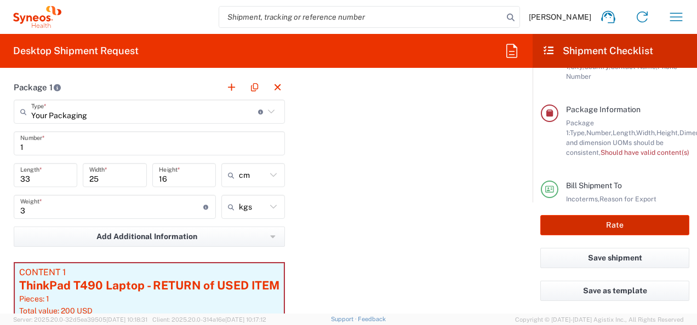
click at [578, 231] on button "Rate" at bounding box center [614, 225] width 149 height 20
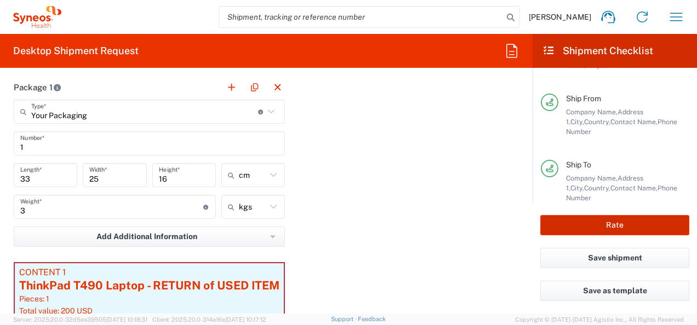
scroll to position [219, 0]
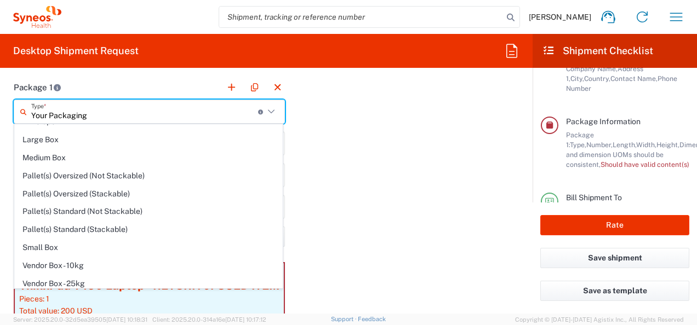
click at [48, 110] on input "Your Packaging" at bounding box center [144, 111] width 227 height 19
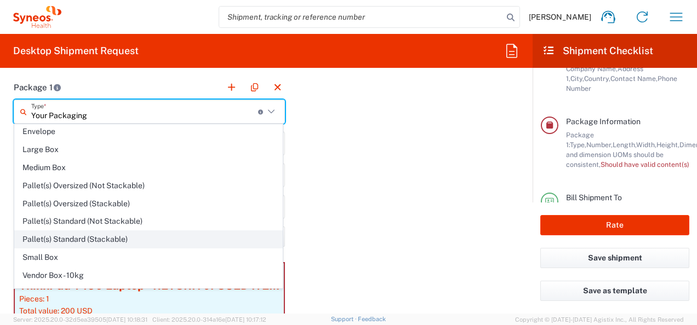
scroll to position [29, 0]
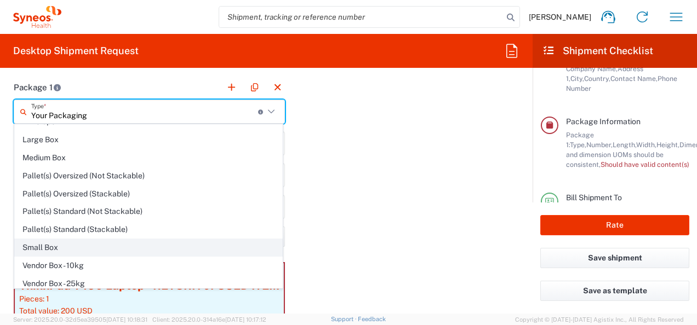
click at [34, 245] on span "Small Box" at bounding box center [148, 247] width 267 height 17
type input "Small Box"
type input "31.12"
type input "27.94"
type input "3.81"
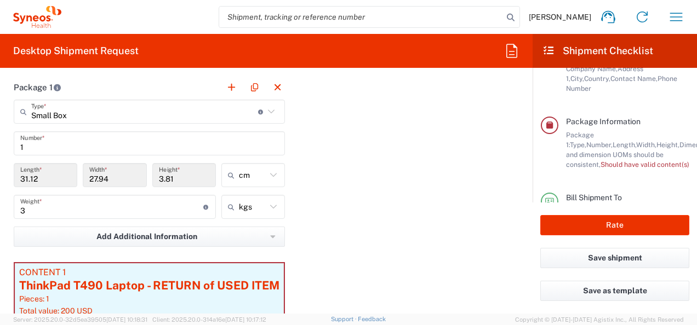
click at [270, 107] on icon at bounding box center [271, 112] width 14 height 14
click at [44, 107] on input "Small Box" at bounding box center [144, 111] width 227 height 19
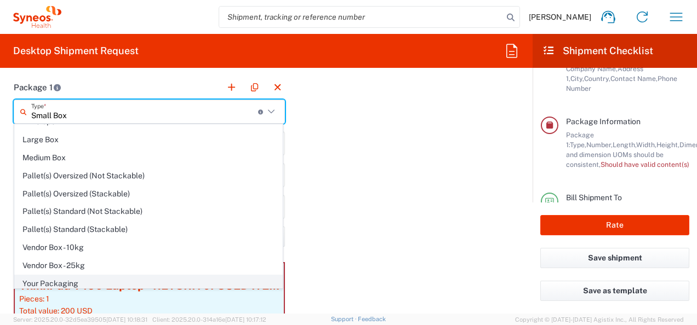
click at [59, 276] on span "Your Packaging" at bounding box center [148, 284] width 267 height 17
type input "Your Packaging"
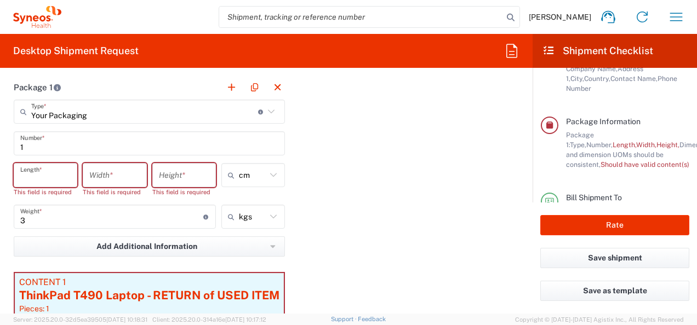
click at [42, 174] on input "number" at bounding box center [45, 175] width 50 height 19
type input "33"
click at [111, 175] on input "number" at bounding box center [114, 175] width 50 height 19
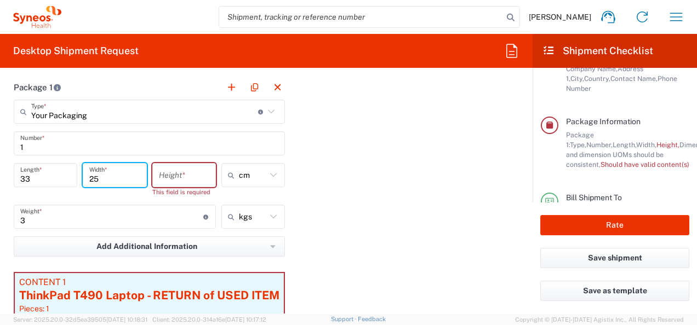
type input "25"
click at [176, 174] on input "number" at bounding box center [184, 175] width 50 height 19
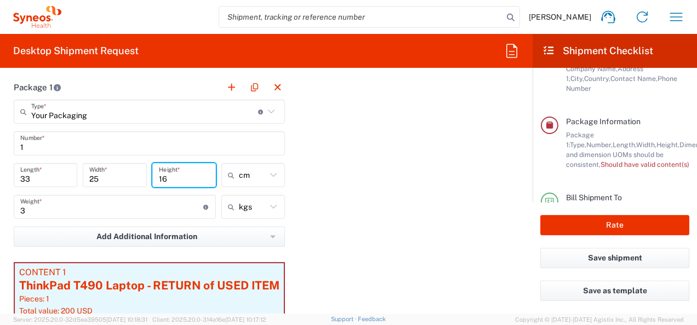
type input "16"
click at [107, 204] on input "3" at bounding box center [111, 207] width 183 height 19
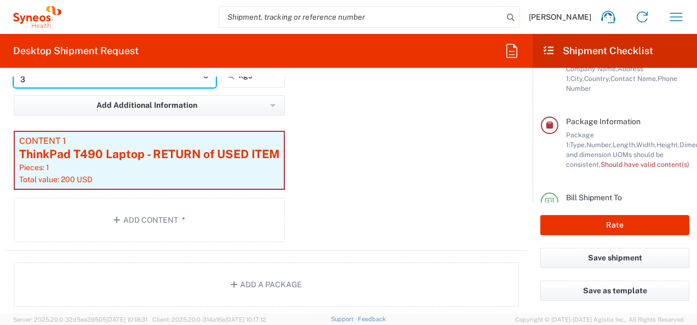
scroll to position [1152, 0]
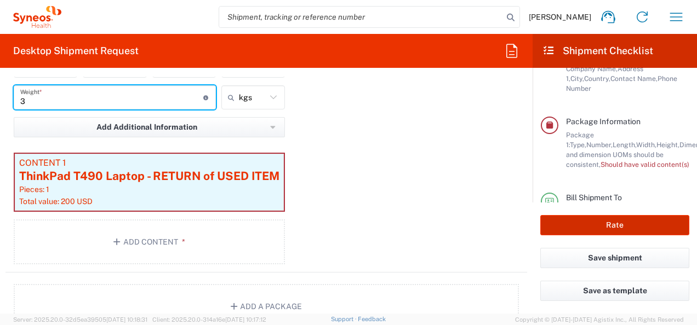
click at [631, 227] on button "Rate" at bounding box center [614, 225] width 149 height 20
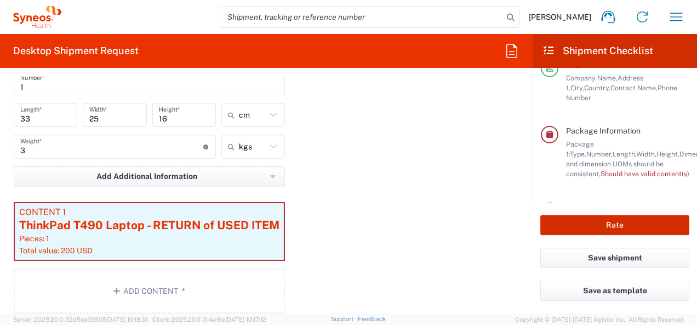
scroll to position [1042, 0]
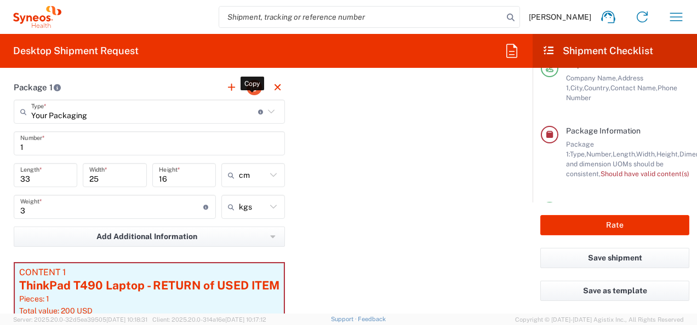
click at [251, 86] on button "button" at bounding box center [254, 87] width 15 height 15
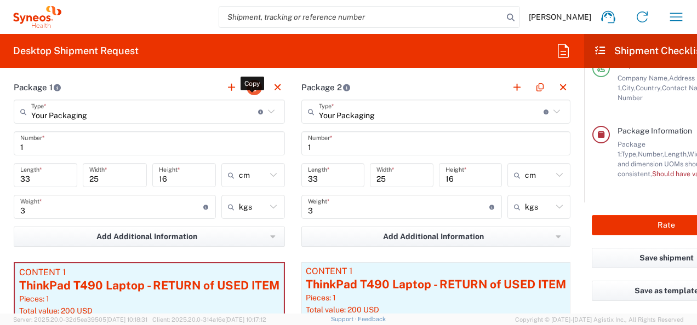
click at [251, 83] on button "button" at bounding box center [254, 87] width 15 height 15
click at [206, 89] on header "Package 1 Copy" at bounding box center [149, 87] width 288 height 25
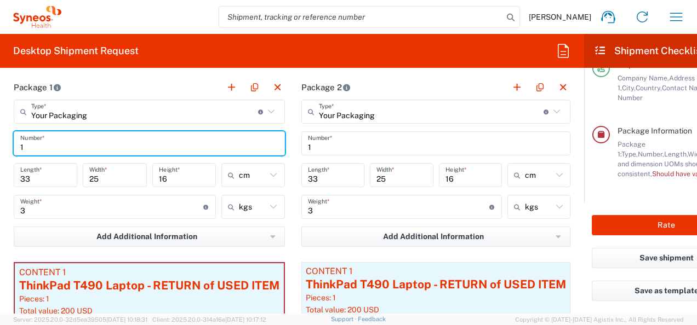
click at [66, 144] on input "1" at bounding box center [149, 143] width 258 height 19
click at [254, 83] on button "button" at bounding box center [254, 87] width 15 height 15
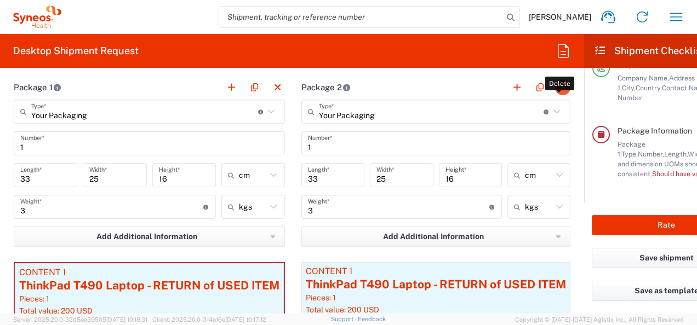
click at [562, 85] on button "button" at bounding box center [562, 87] width 15 height 15
click at [448, 85] on header "Package 2" at bounding box center [435, 87] width 285 height 25
drag, startPoint x: 555, startPoint y: 84, endPoint x: 550, endPoint y: 92, distance: 8.8
click at [550, 92] on ul at bounding box center [535, 87] width 69 height 15
click at [561, 86] on button "button" at bounding box center [562, 87] width 15 height 15
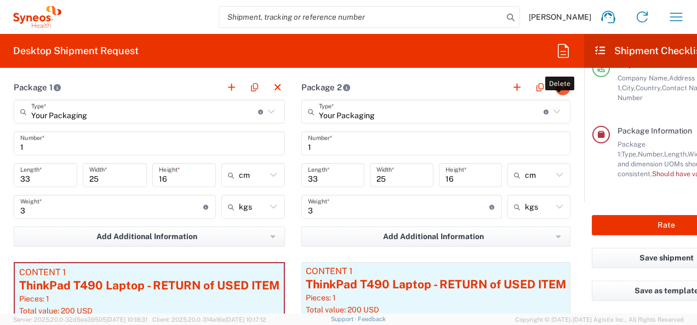
click at [562, 86] on button "button" at bounding box center [562, 87] width 15 height 15
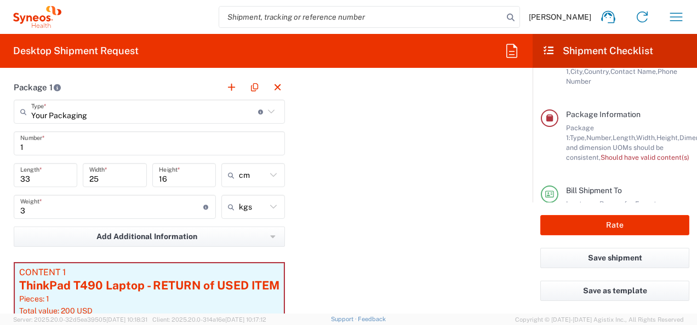
scroll to position [210, 0]
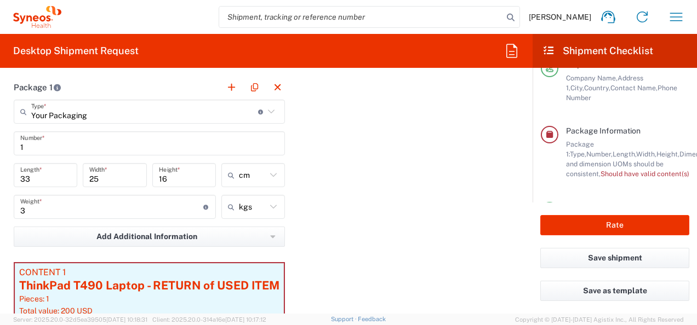
drag, startPoint x: 599, startPoint y: 185, endPoint x: 565, endPoint y: 145, distance: 52.1
click at [566, 145] on div "Package 1: Type, Number, Length, Width, Height, Dimension, Weight, Weight and d…" at bounding box center [627, 159] width 123 height 39
copy div "Package 1: Type, Number, Length, Width, Height, Dimension, Weight, Weight and d…"
click at [656, 191] on div "Package Information Package 1: Type, Number, Length, Width, Height, Dimension, …" at bounding box center [615, 164] width 148 height 76
click at [622, 209] on div "Rate" at bounding box center [615, 225] width 164 height 45
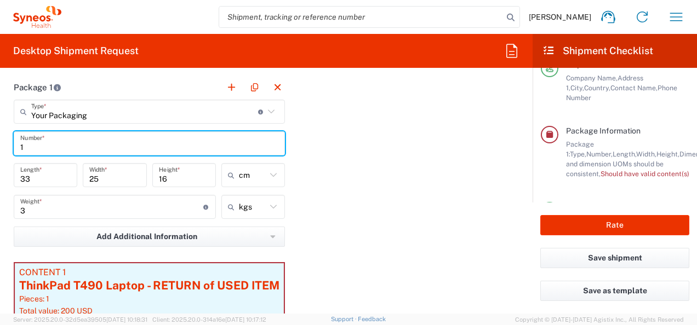
click at [228, 145] on input "1" at bounding box center [149, 143] width 258 height 19
click at [61, 170] on input "33" at bounding box center [45, 175] width 50 height 19
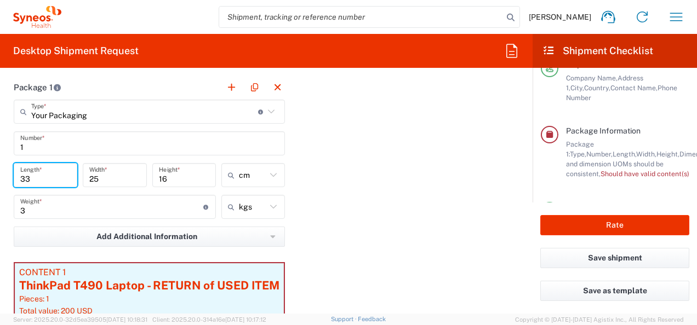
click at [273, 173] on icon at bounding box center [273, 175] width 7 height 4
type input "cm"
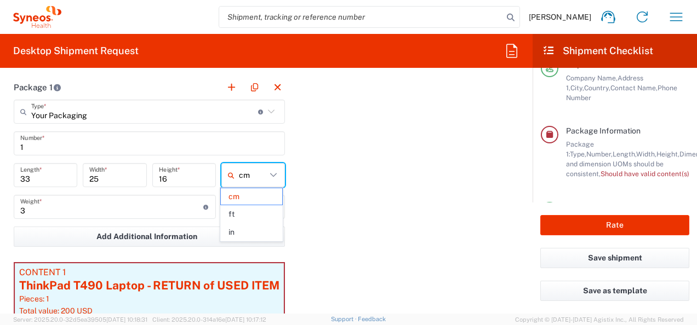
click at [272, 173] on icon at bounding box center [273, 175] width 14 height 14
click at [346, 173] on div "Package 1 Your Packaging Type * Material used to package goods Small Box Envelo…" at bounding box center [266, 228] width 522 height 307
click at [83, 207] on input "3" at bounding box center [111, 207] width 183 height 19
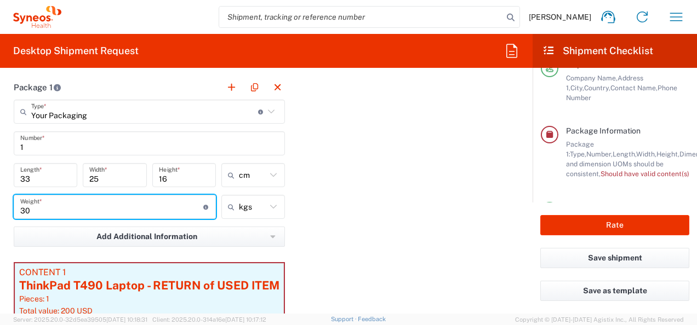
type input "3"
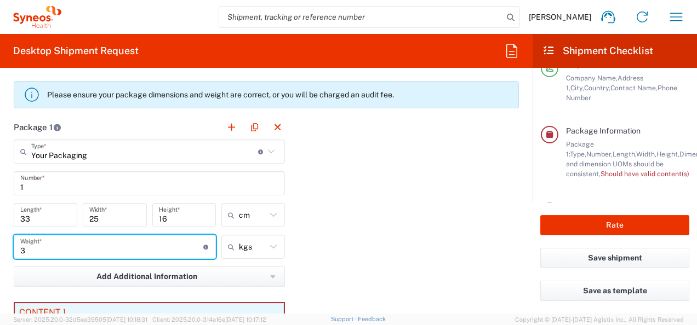
scroll to position [987, 0]
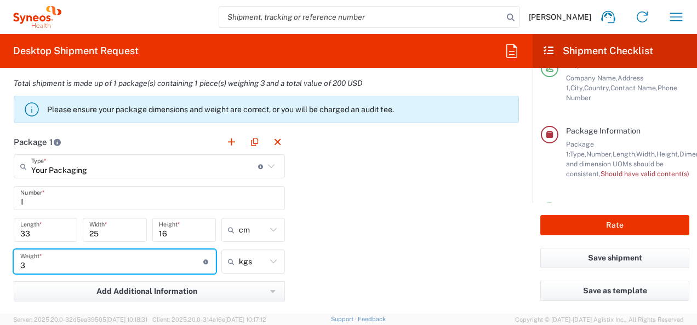
click at [38, 253] on input "3" at bounding box center [111, 262] width 183 height 19
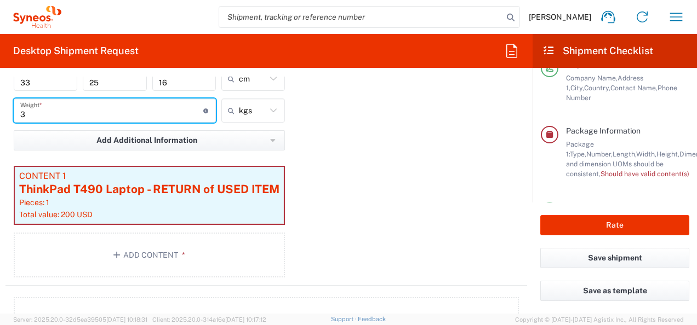
scroll to position [1207, 0]
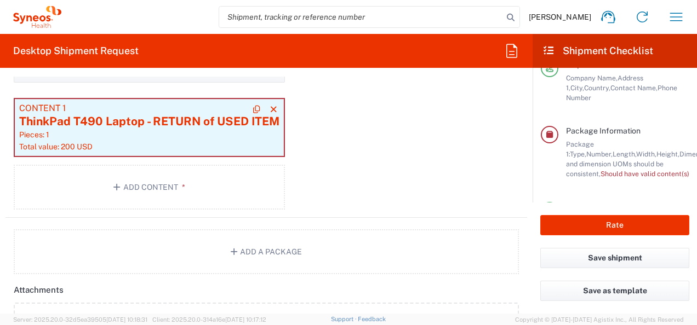
click at [128, 121] on div "ThinkPad T490 Laptop - RETURN of USED ITEM" at bounding box center [149, 121] width 260 height 16
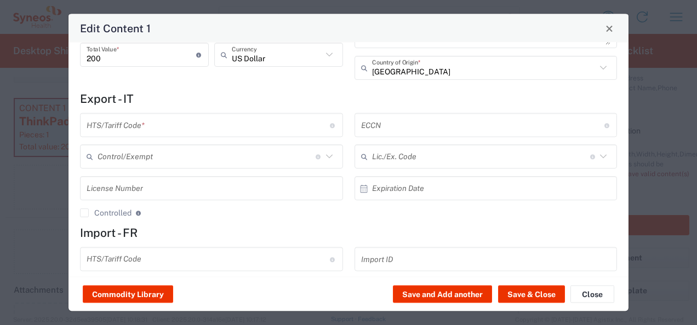
scroll to position [0, 0]
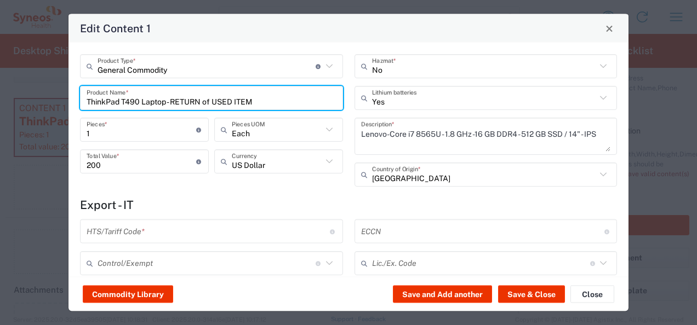
drag, startPoint x: 129, startPoint y: 96, endPoint x: 69, endPoint y: 94, distance: 60.3
click at [69, 94] on div "General Commodity Product Type * Document: Paper document generated internally …" at bounding box center [348, 160] width 560 height 235
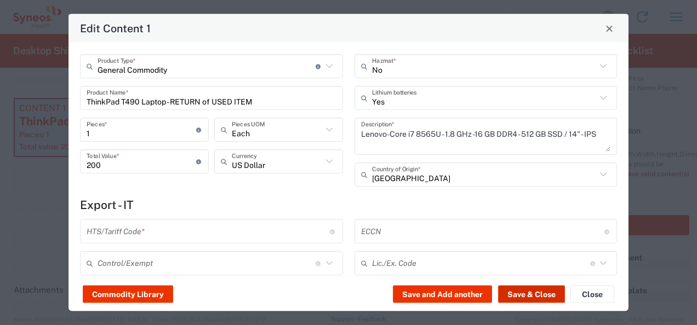
click at [540, 296] on button "Save & Close" at bounding box center [531, 295] width 67 height 18
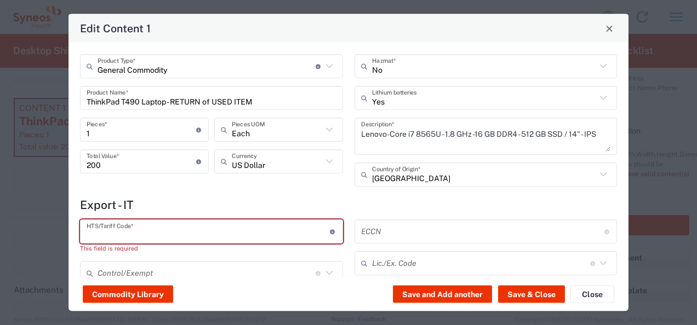
click at [125, 227] on input "text" at bounding box center [208, 231] width 243 height 19
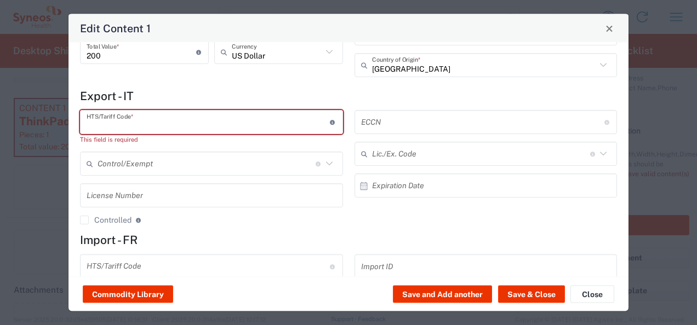
scroll to position [110, 0]
click at [126, 270] on input "text" at bounding box center [208, 265] width 243 height 19
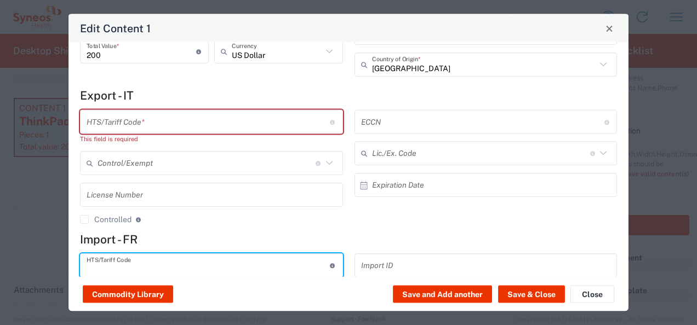
paste input "IT-4510."
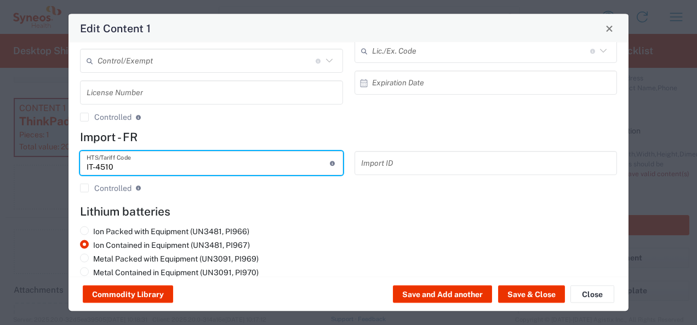
scroll to position [226, 0]
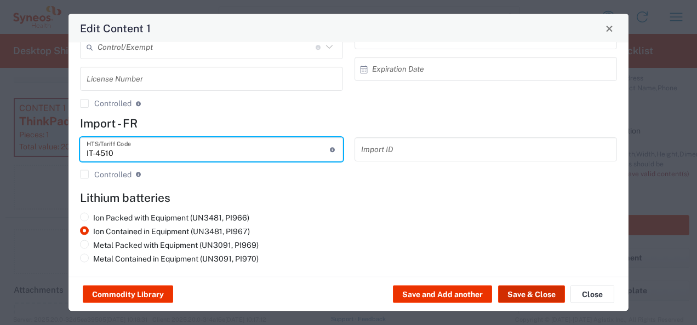
type input "IT-4510"
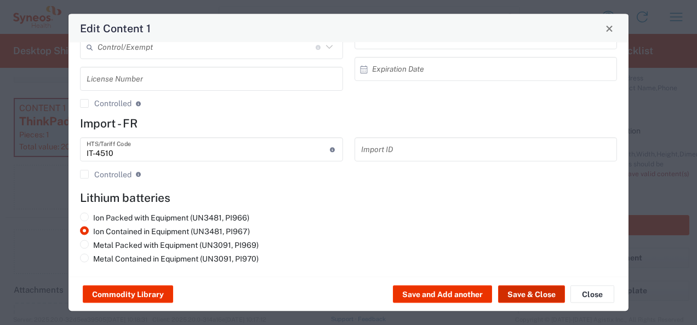
click at [549, 296] on button "Save & Close" at bounding box center [531, 295] width 67 height 18
click at [523, 293] on button "Save & Close" at bounding box center [531, 295] width 67 height 18
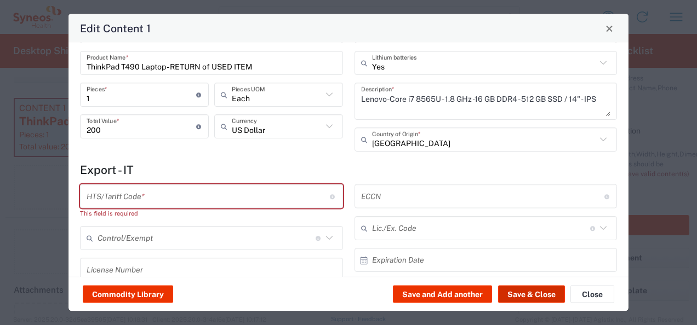
scroll to position [0, 0]
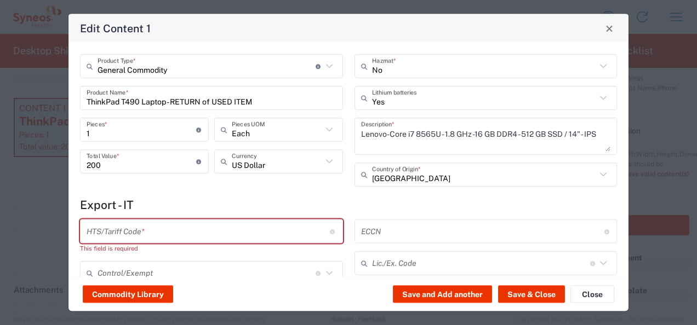
click at [160, 227] on input "text" at bounding box center [208, 231] width 243 height 19
paste input "IT-4510."
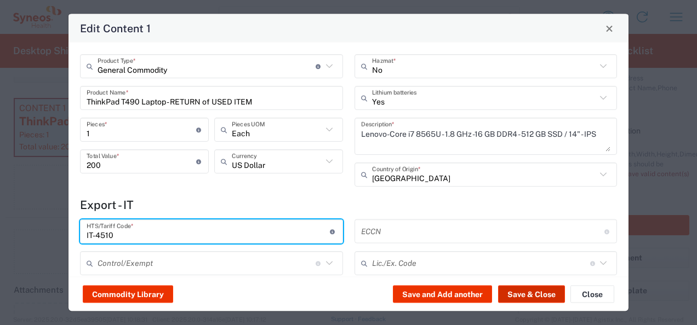
type input "IT-4510"
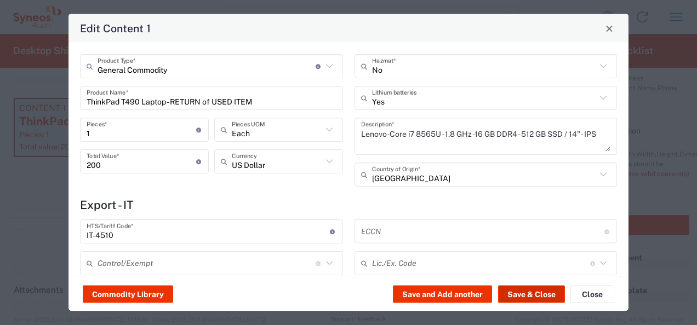
click at [539, 292] on button "Save & Close" at bounding box center [531, 295] width 67 height 18
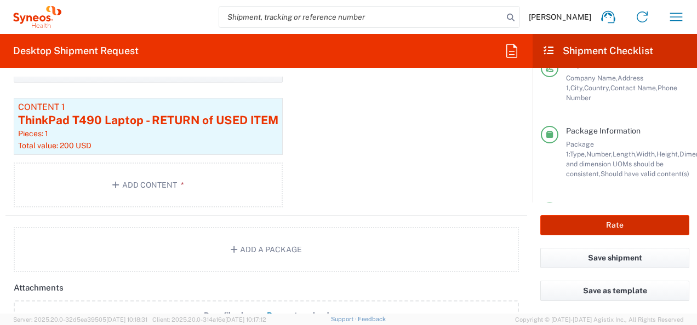
click at [595, 230] on button "Rate" at bounding box center [614, 225] width 149 height 20
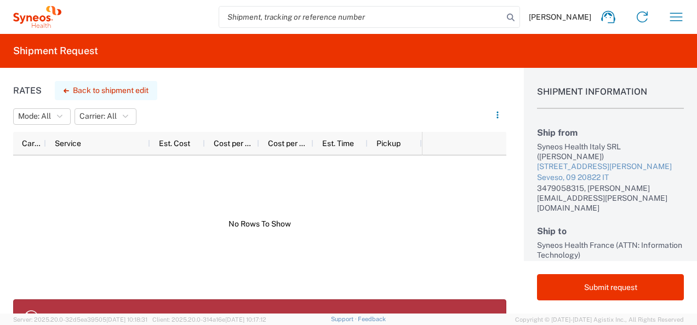
click at [112, 92] on button "Back to shipment edit" at bounding box center [106, 90] width 102 height 19
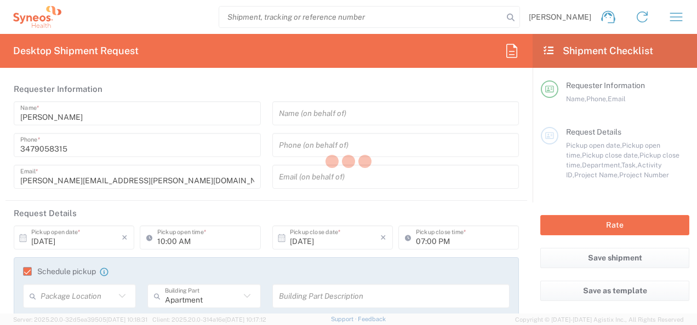
type input "3300"
type input "3300 DEPARTMENTAL EXPENSE"
type input "[GEOGRAPHIC_DATA]"
type input "Your Packaging"
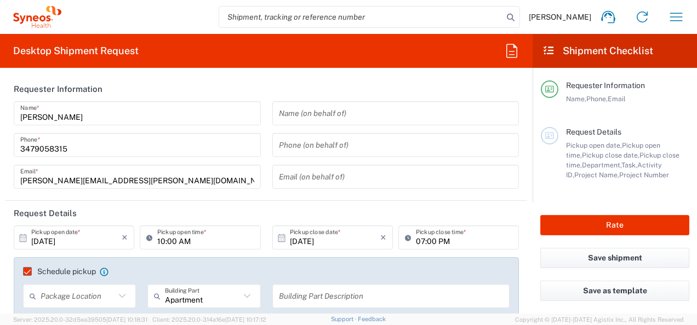
click at [78, 156] on div "[PHONE_NUMBER] Phone *" at bounding box center [137, 145] width 247 height 24
click at [81, 152] on input "3479058315" at bounding box center [137, 145] width 234 height 19
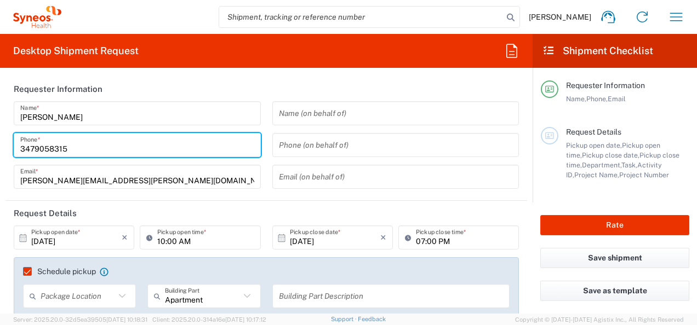
drag, startPoint x: 21, startPoint y: 151, endPoint x: 32, endPoint y: 145, distance: 13.0
click at [21, 151] on input "3479058315" at bounding box center [137, 145] width 234 height 19
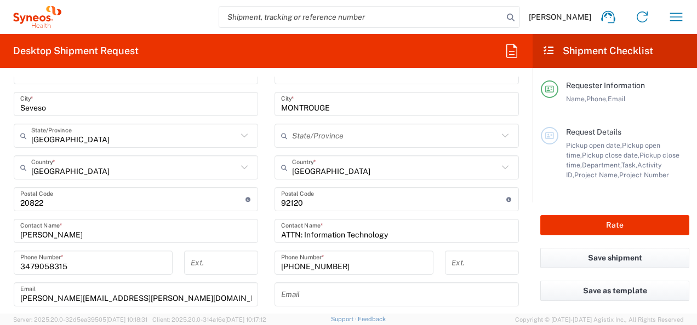
scroll to position [658, 0]
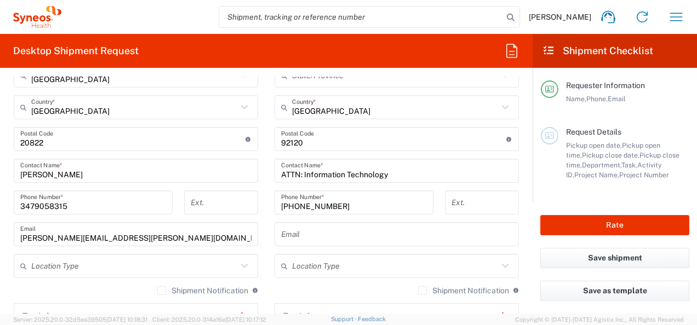
type input "00393479058315"
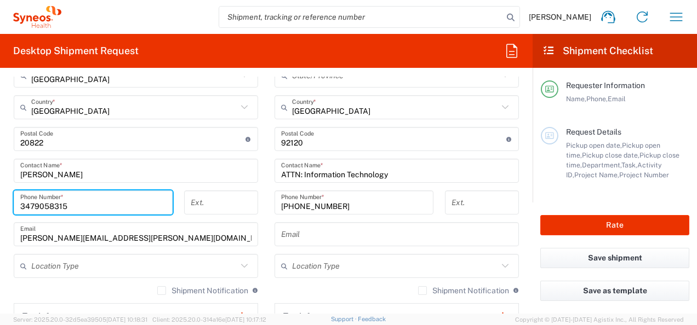
drag, startPoint x: 21, startPoint y: 207, endPoint x: 32, endPoint y: 197, distance: 14.3
click at [21, 207] on input "3479058315" at bounding box center [93, 202] width 146 height 19
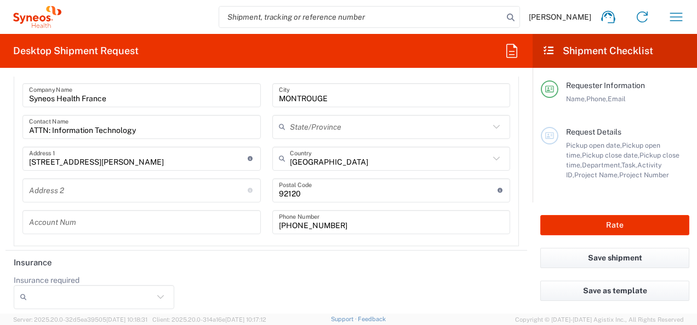
scroll to position [1839, 0]
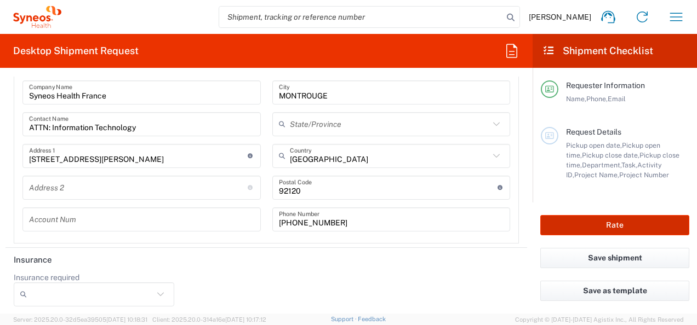
type input "00393479058315"
click at [642, 227] on button "Rate" at bounding box center [614, 225] width 149 height 20
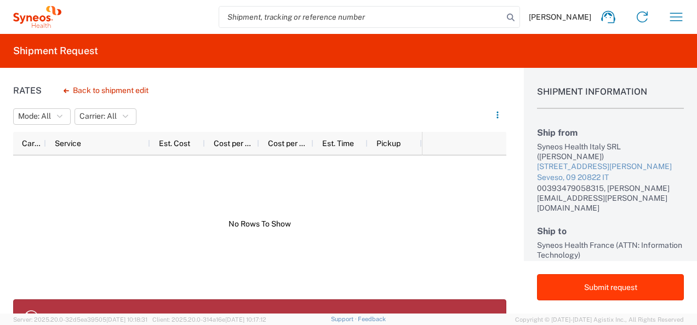
click at [628, 293] on button "Submit request" at bounding box center [610, 288] width 147 height 26
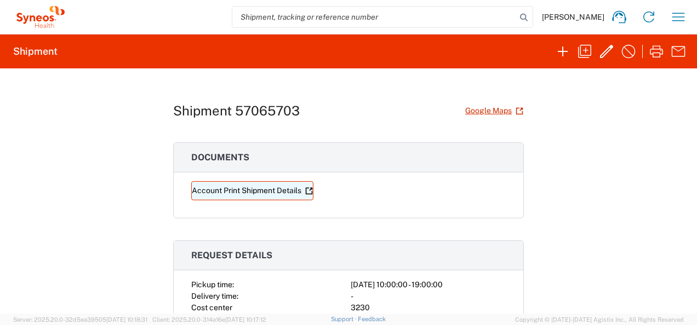
click at [237, 185] on link "Account Print Shipment Details" at bounding box center [252, 190] width 122 height 19
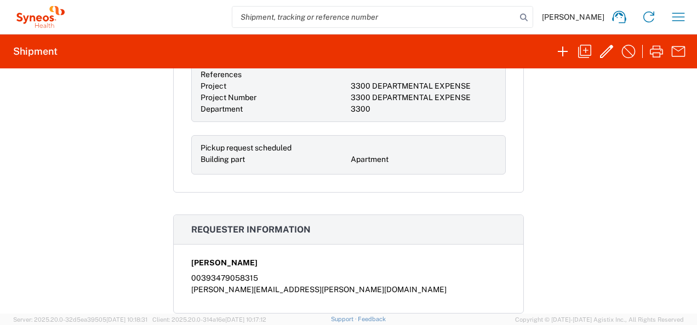
scroll to position [274, 0]
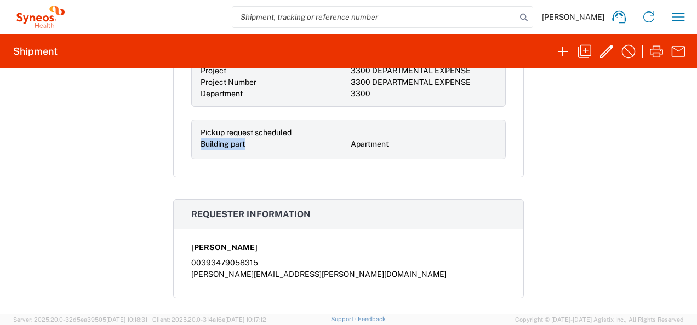
drag, startPoint x: 241, startPoint y: 141, endPoint x: 190, endPoint y: 141, distance: 51.0
click at [191, 141] on div "Pickup request scheduled Building part Apartment" at bounding box center [348, 139] width 315 height 39
drag, startPoint x: 190, startPoint y: 141, endPoint x: 252, endPoint y: 146, distance: 62.6
click at [252, 146] on div "Building part" at bounding box center [274, 145] width 146 height 12
click at [292, 130] on div "Pickup request scheduled" at bounding box center [274, 133] width 146 height 12
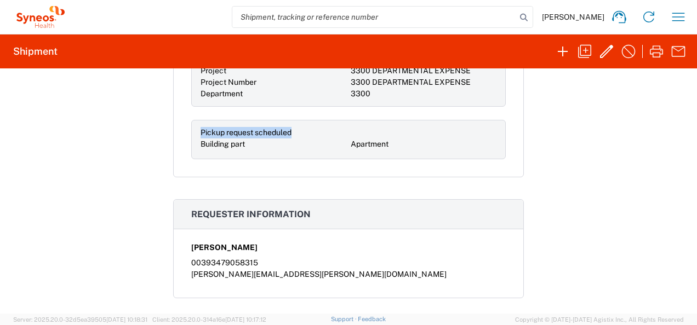
drag, startPoint x: 293, startPoint y: 128, endPoint x: 183, endPoint y: 131, distance: 109.6
click at [183, 131] on div "Pickup time: [DATE] 10:00:00 - 19:00:00 Delivery time: - Cost center 3230 Refer…" at bounding box center [349, 91] width 350 height 172
copy span "Pickup request scheduled"
click at [242, 150] on div "Pickup request scheduled Building part Apartment" at bounding box center [348, 139] width 315 height 39
drag, startPoint x: 243, startPoint y: 142, endPoint x: 193, endPoint y: 141, distance: 50.4
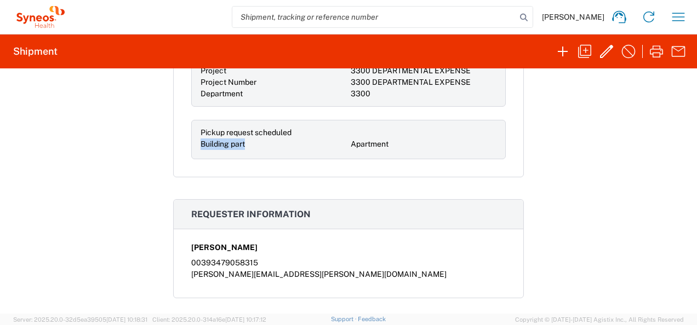
click at [193, 141] on div "Pickup request scheduled Building part Apartment" at bounding box center [348, 139] width 315 height 39
copy span "Building part"
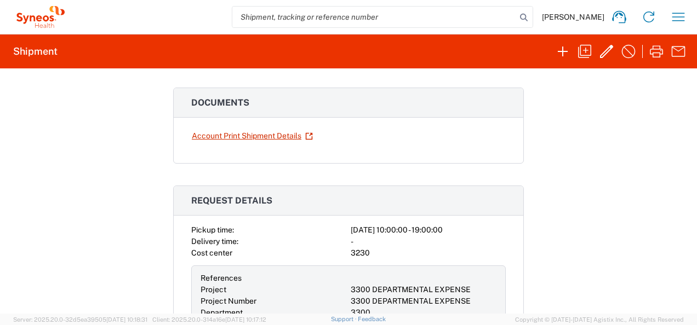
scroll to position [0, 0]
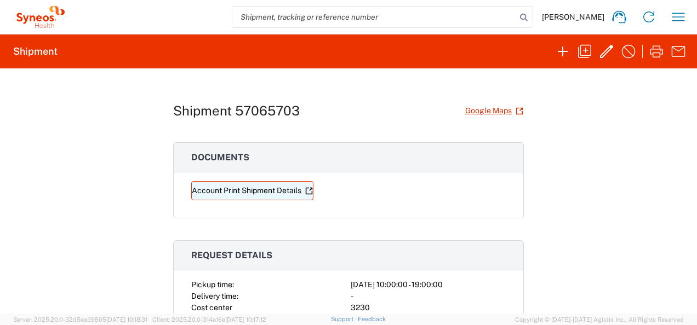
click at [270, 189] on link "Account Print Shipment Details" at bounding box center [252, 190] width 122 height 19
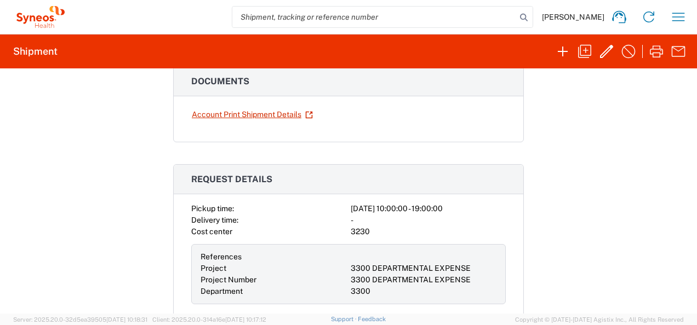
scroll to position [55, 0]
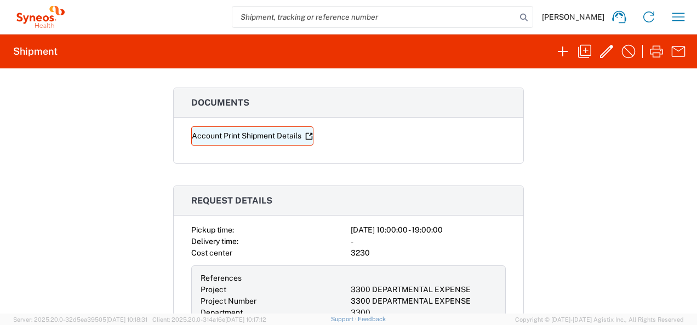
click at [276, 138] on link "Account Print Shipment Details" at bounding box center [252, 136] width 122 height 19
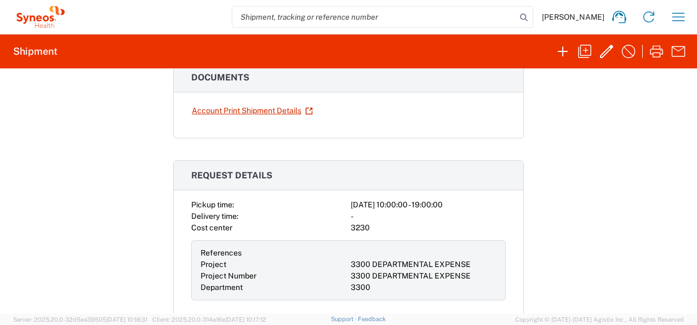
scroll to position [0, 0]
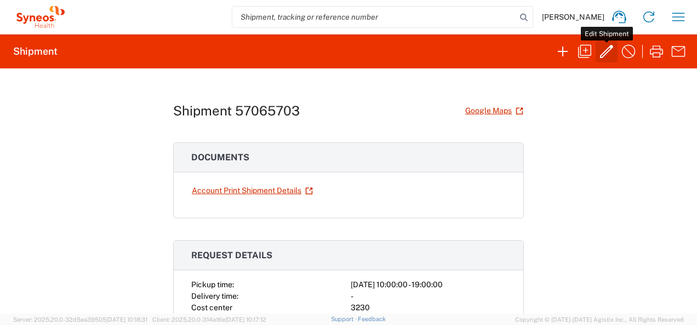
click at [603, 51] on icon "button" at bounding box center [607, 52] width 18 height 18
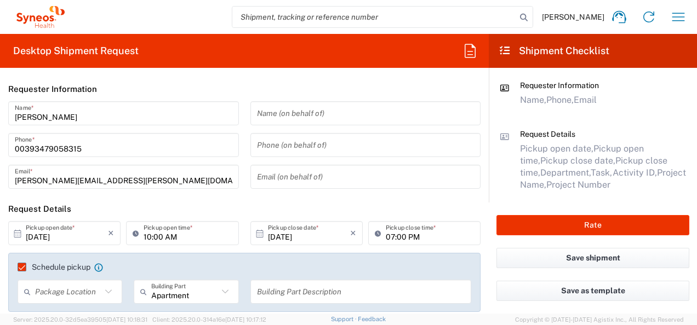
type input "3300"
type input "3300 DEPARTMENTAL EXPENSE"
type input "[GEOGRAPHIC_DATA]"
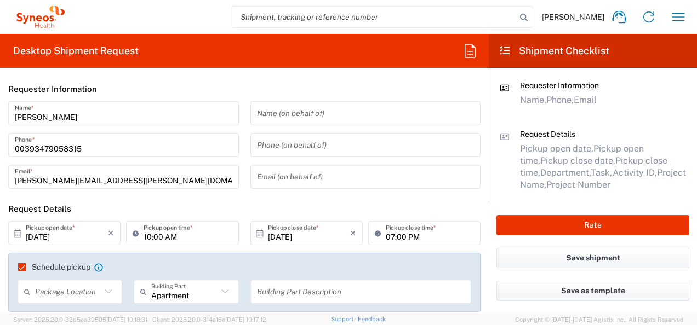
type input "[GEOGRAPHIC_DATA]"
type input "Your Packaging"
type input "Delivery Duty Paid"
type input "[GEOGRAPHIC_DATA]"
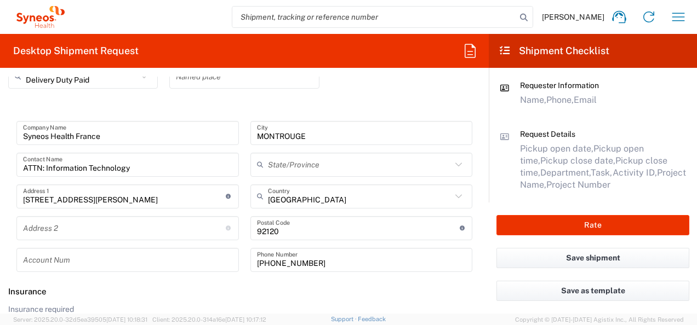
scroll to position [1788, 0]
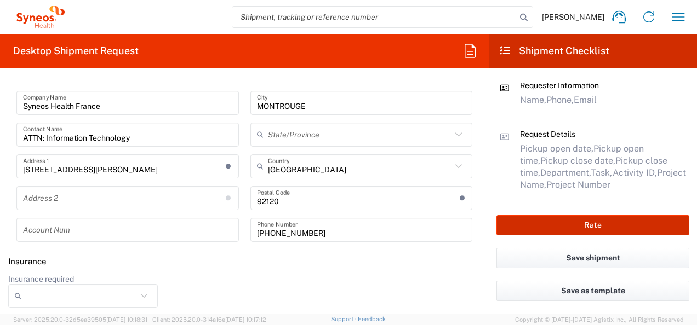
click at [591, 227] on button "Rate" at bounding box center [592, 225] width 193 height 20
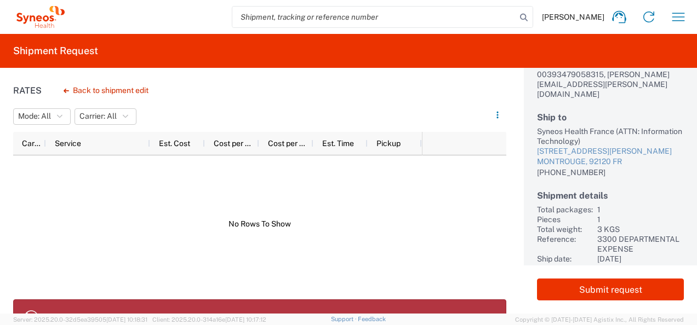
scroll to position [122, 0]
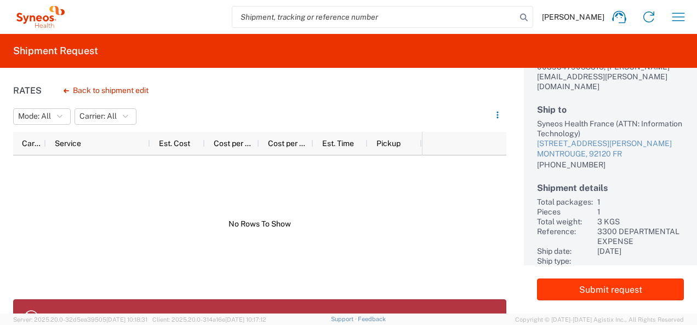
click at [602, 285] on button "Submit request" at bounding box center [610, 290] width 147 height 22
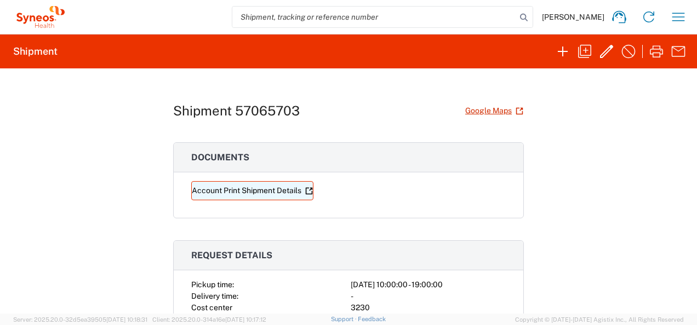
click at [239, 188] on link "Account Print Shipment Details" at bounding box center [252, 190] width 122 height 19
